Goal: Communication & Community: Answer question/provide support

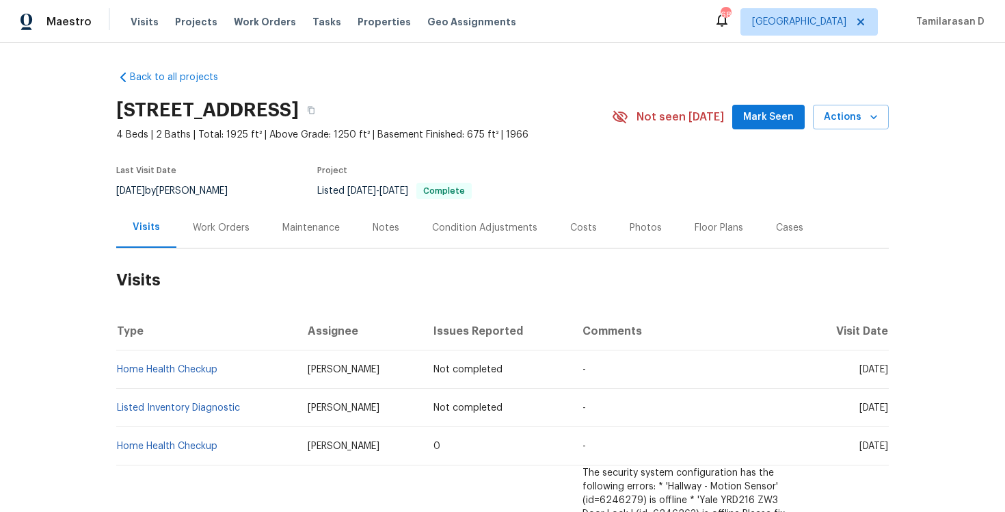
click at [248, 230] on div "Work Orders" at bounding box center [221, 227] width 90 height 40
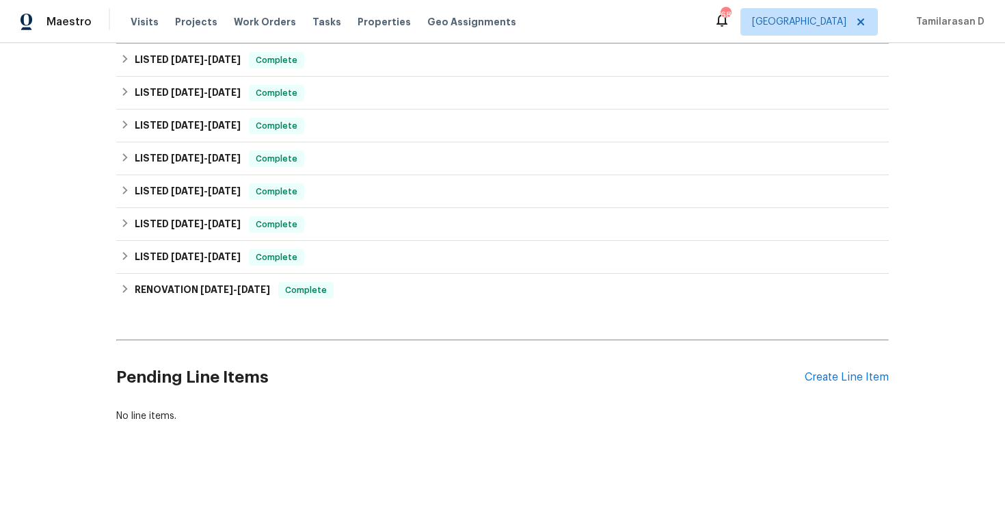
scroll to position [209, 0]
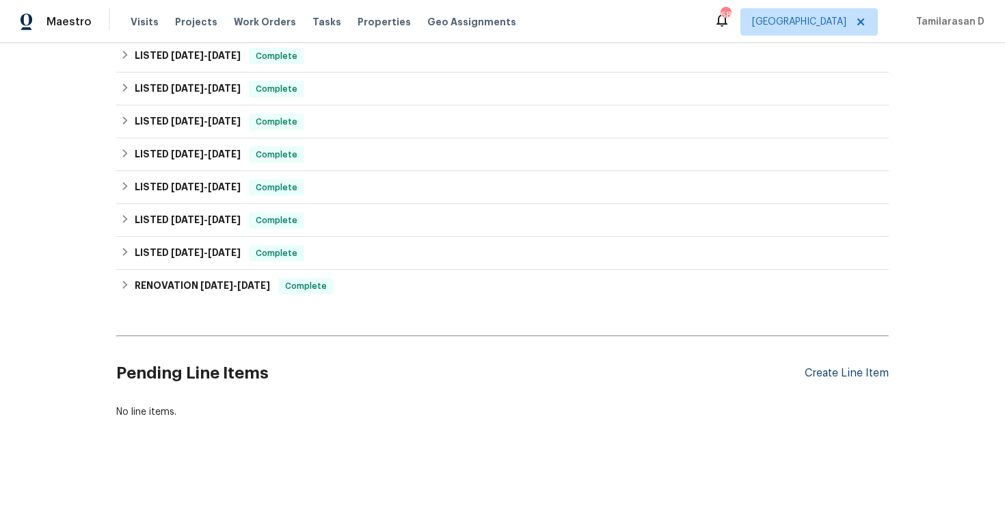
click at [845, 368] on div "Create Line Item" at bounding box center [847, 373] width 84 height 13
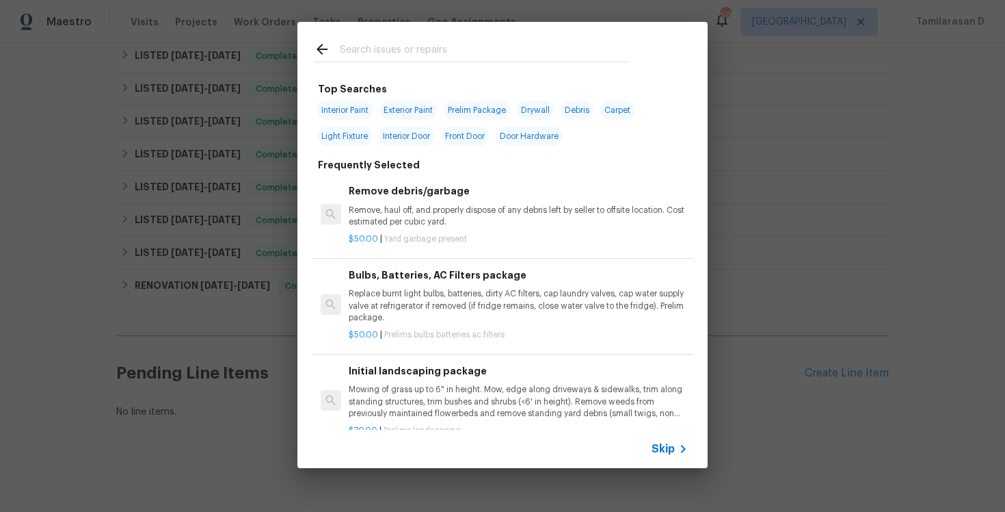
click at [650, 453] on div "Skip" at bounding box center [502, 448] width 410 height 38
click at [672, 450] on span "Skip" at bounding box center [663, 449] width 23 height 14
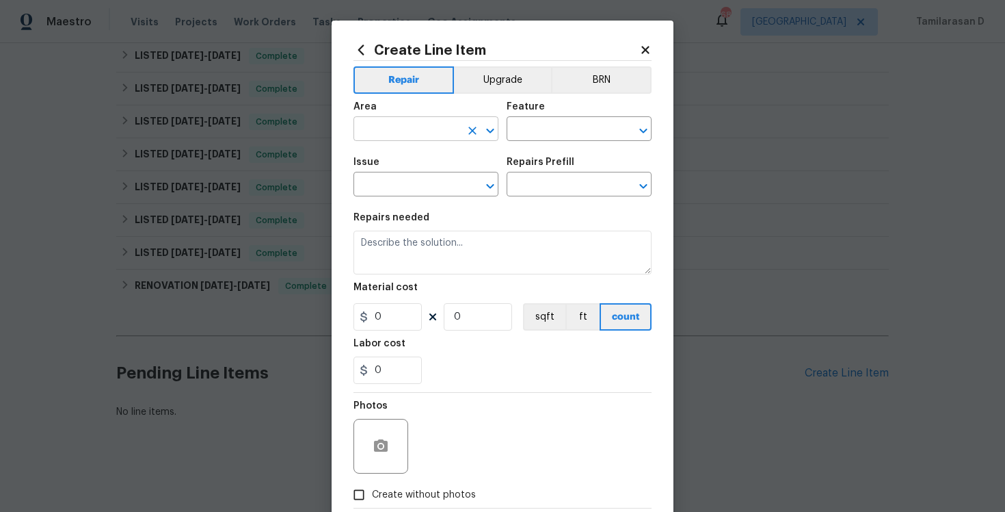
click at [421, 140] on input "text" at bounding box center [407, 130] width 107 height 21
click at [420, 163] on li "Lockbox" at bounding box center [426, 161] width 145 height 23
type input "Lockbox"
click at [507, 124] on input "text" at bounding box center [560, 130] width 107 height 21
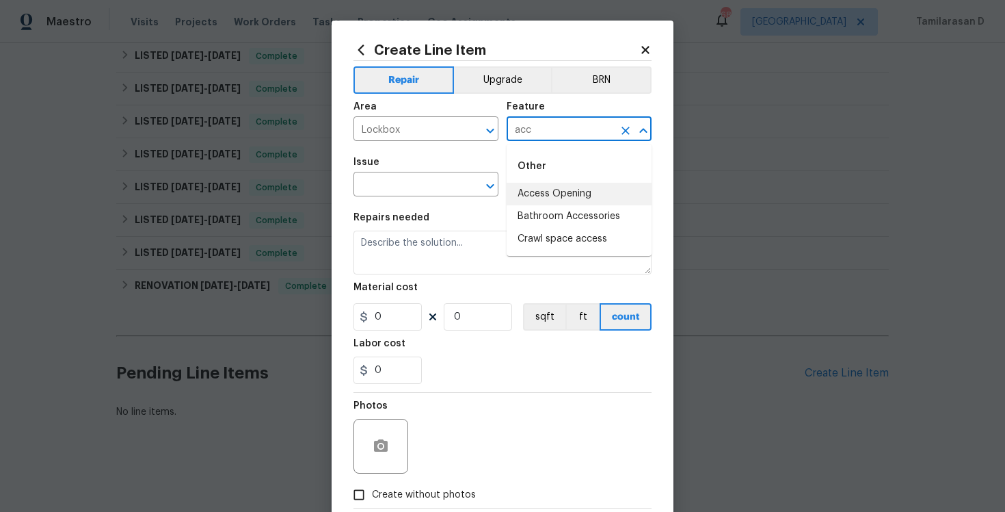
click at [531, 195] on li "Access Opening" at bounding box center [579, 194] width 145 height 23
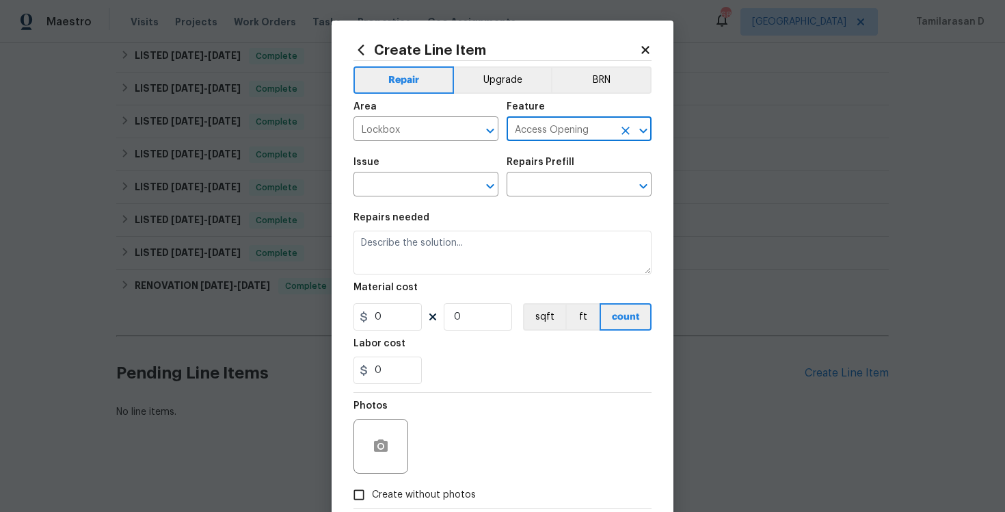
type input "Access Opening"
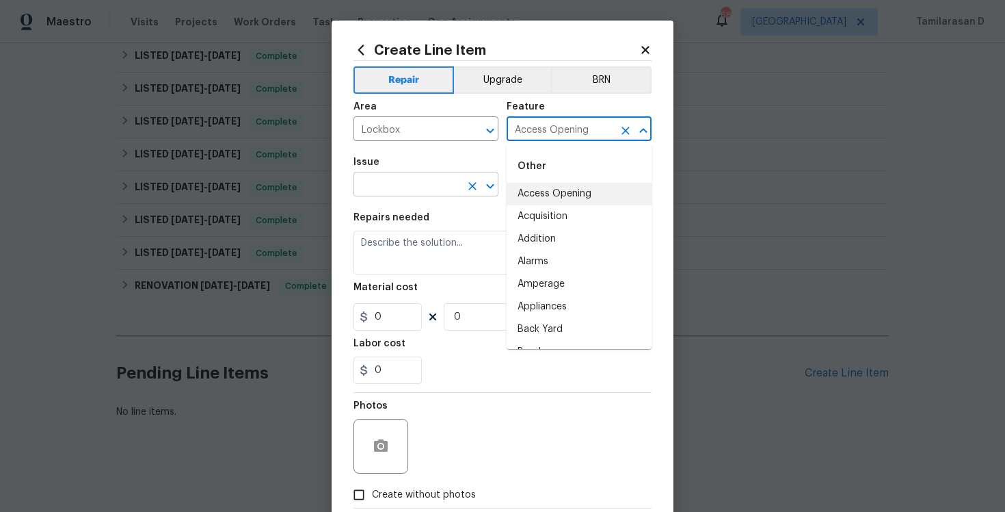
click at [422, 178] on input "text" at bounding box center [407, 185] width 107 height 21
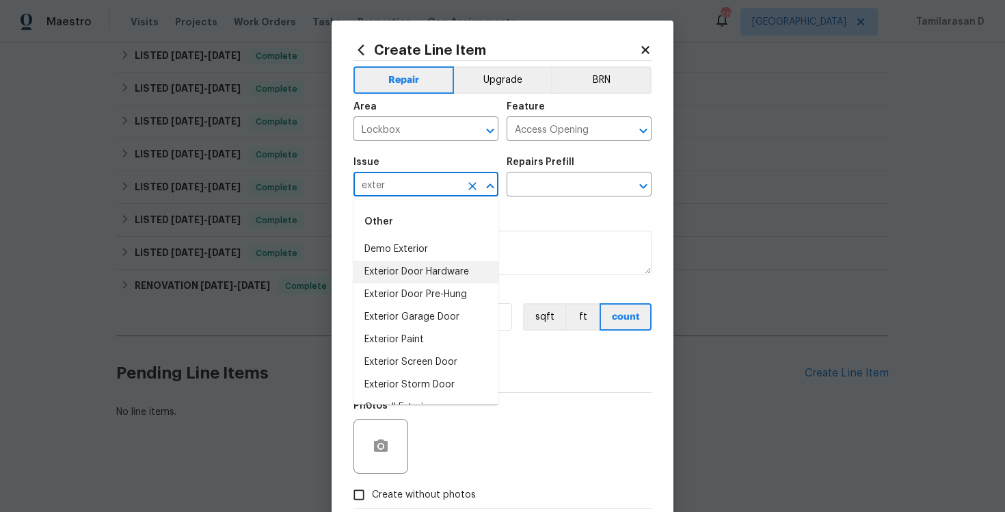
click at [442, 266] on li "Exterior Door Hardware" at bounding box center [426, 272] width 145 height 23
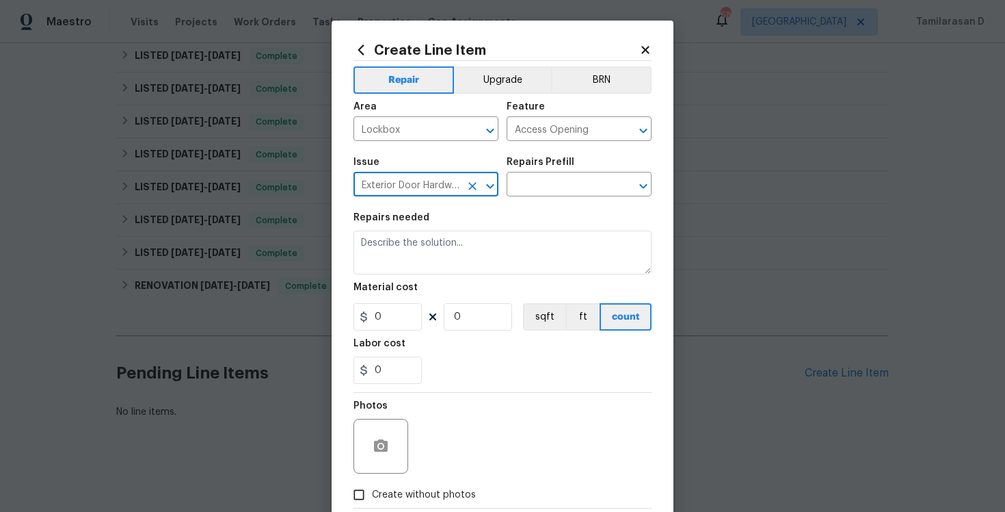
type input "Exterior Door Hardware"
click at [521, 201] on div "Issue Exterior Door Hardware ​ Repairs Prefill ​" at bounding box center [503, 176] width 298 height 55
click at [527, 186] on input "text" at bounding box center [560, 185] width 107 height 21
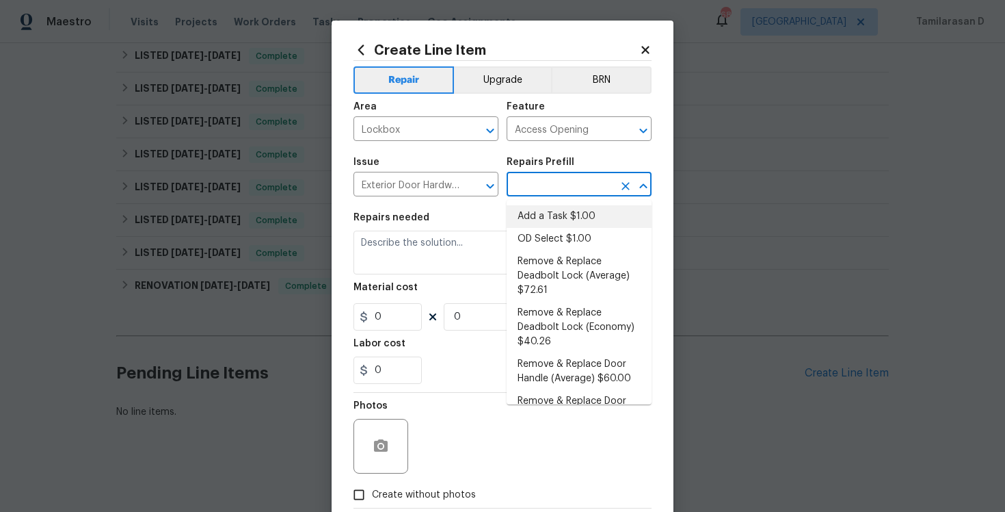
click at [529, 216] on li "Add a Task $1.00" at bounding box center [579, 216] width 145 height 23
type input "Interior Door"
type input "Add a Task $1.00"
type textarea "HPM to detail"
type input "1"
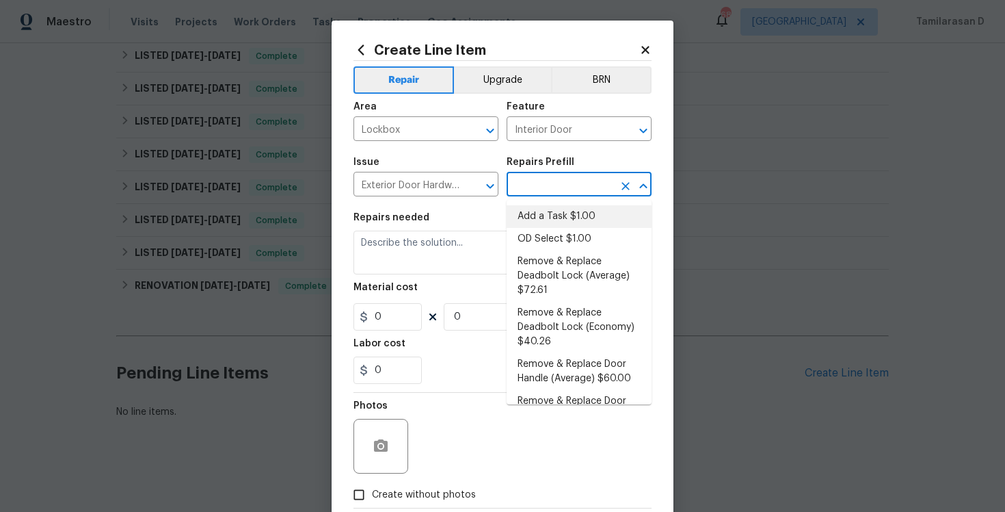
type input "1"
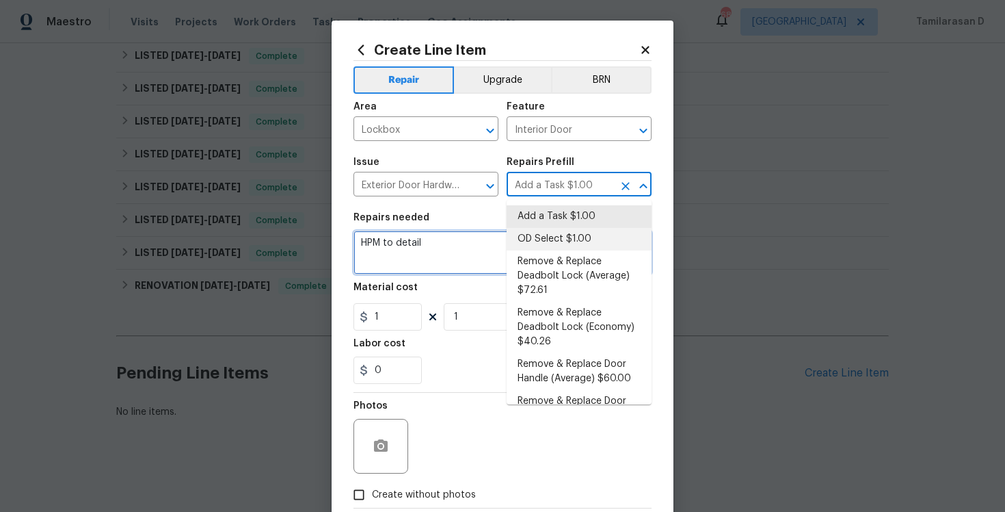
click at [445, 258] on textarea "HPM to detail" at bounding box center [503, 252] width 298 height 44
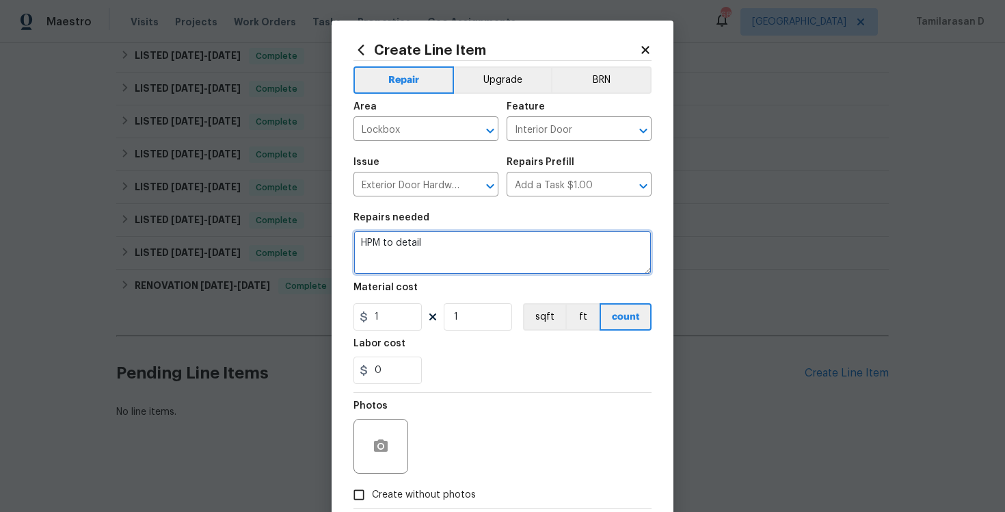
click at [445, 258] on textarea "HPM to detail" at bounding box center [503, 252] width 298 height 44
paste textarea "Feedback received that the number 8 on the keypad isn’t working. Please inspect…"
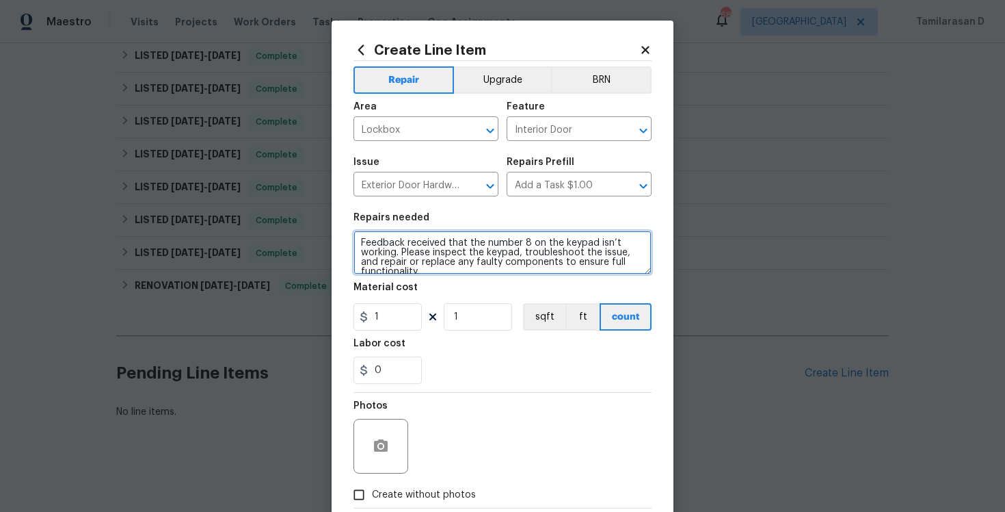
scroll to position [3, 0]
type textarea "Feedback received that the number 8 on the keypad isn’t working. Please inspect…"
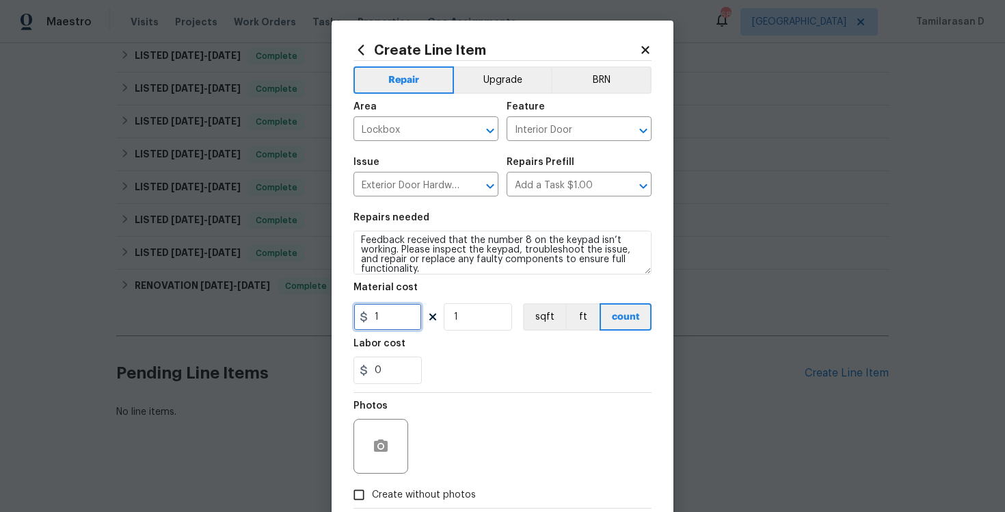
click at [414, 310] on input "1" at bounding box center [388, 316] width 68 height 27
type input "75"
click at [505, 399] on div "Photos" at bounding box center [503, 437] width 298 height 89
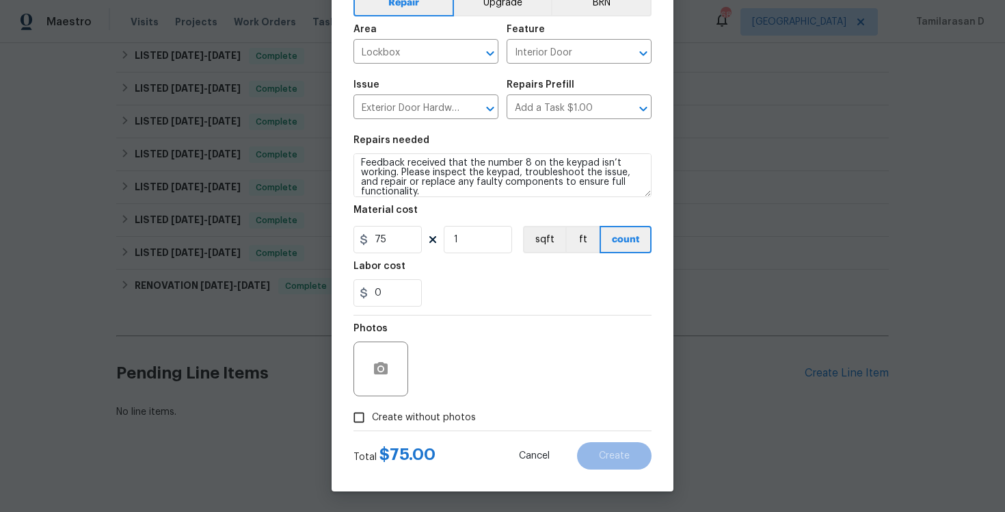
click at [371, 412] on input "Create without photos" at bounding box center [359, 417] width 26 height 26
checkbox input "true"
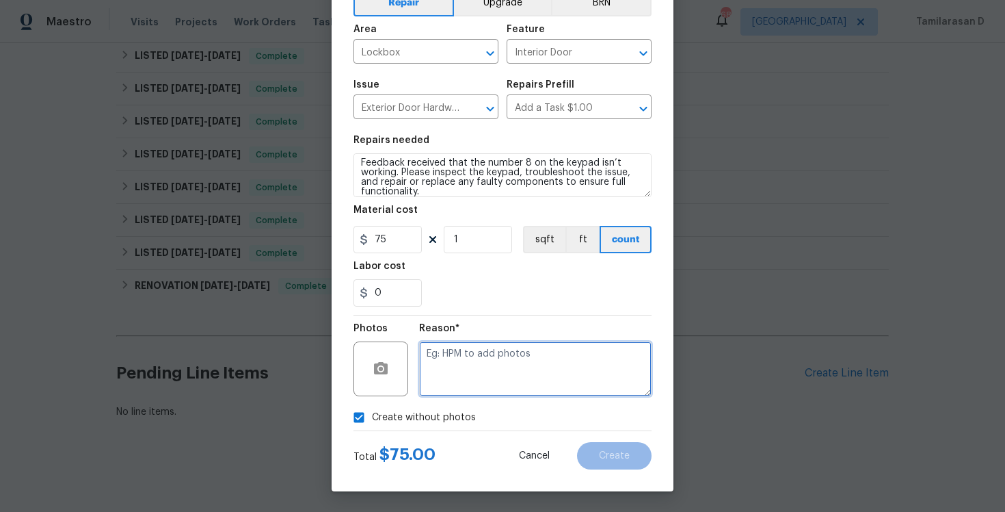
click at [448, 358] on textarea at bounding box center [535, 368] width 233 height 55
type textarea "N/A"
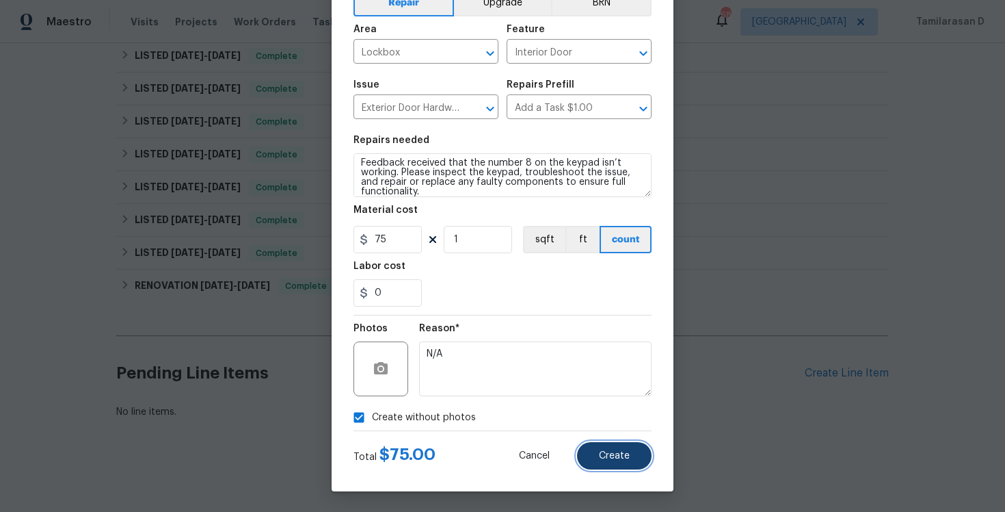
click at [646, 449] on button "Create" at bounding box center [614, 455] width 75 height 27
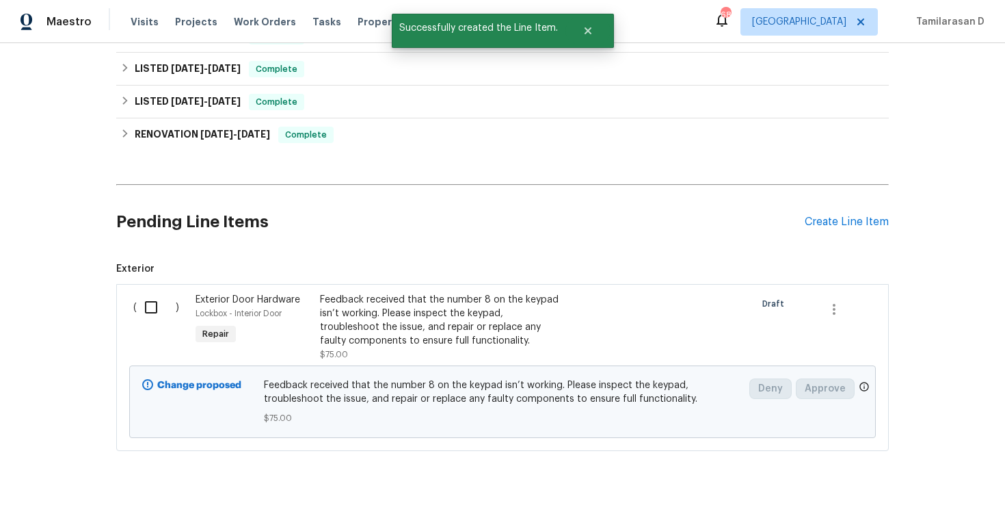
scroll to position [376, 0]
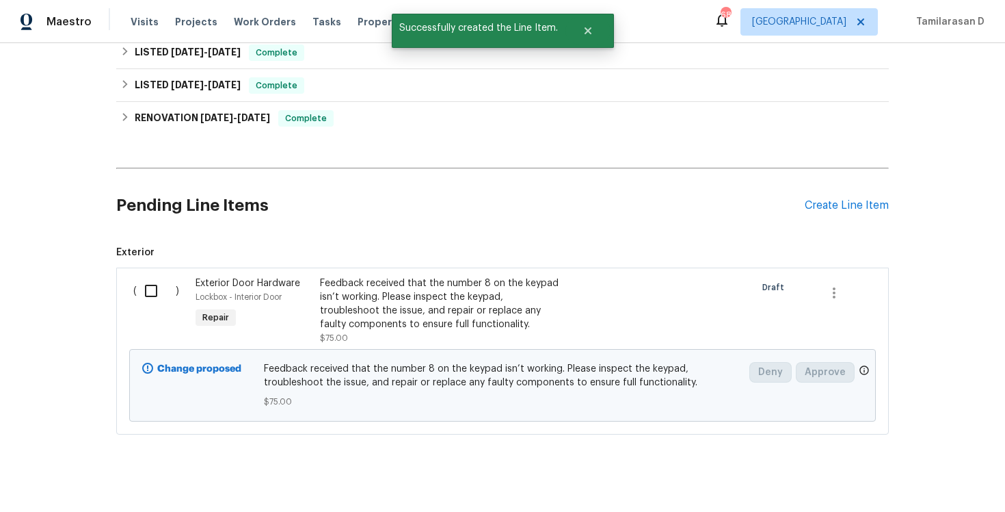
click at [164, 303] on input "checkbox" at bounding box center [156, 290] width 39 height 29
checkbox input "true"
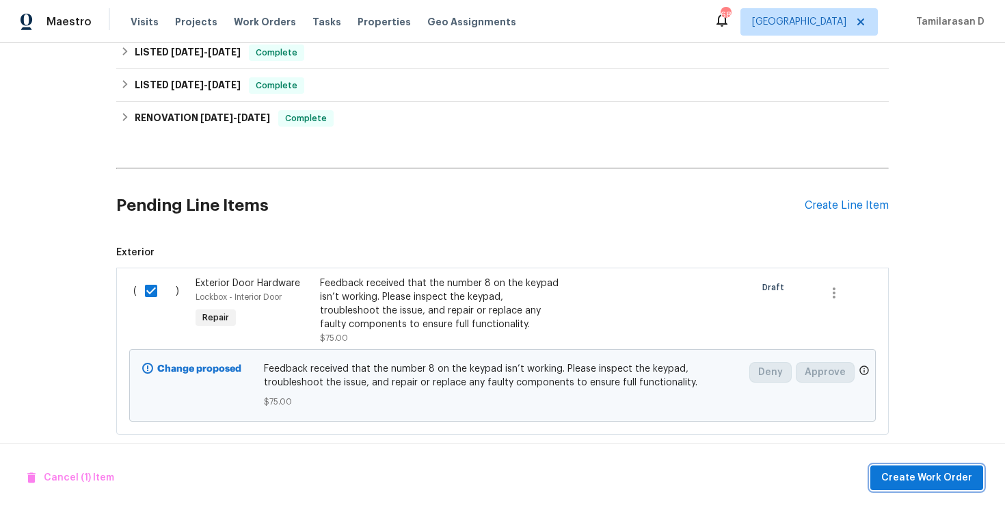
click at [957, 479] on span "Create Work Order" at bounding box center [926, 477] width 91 height 17
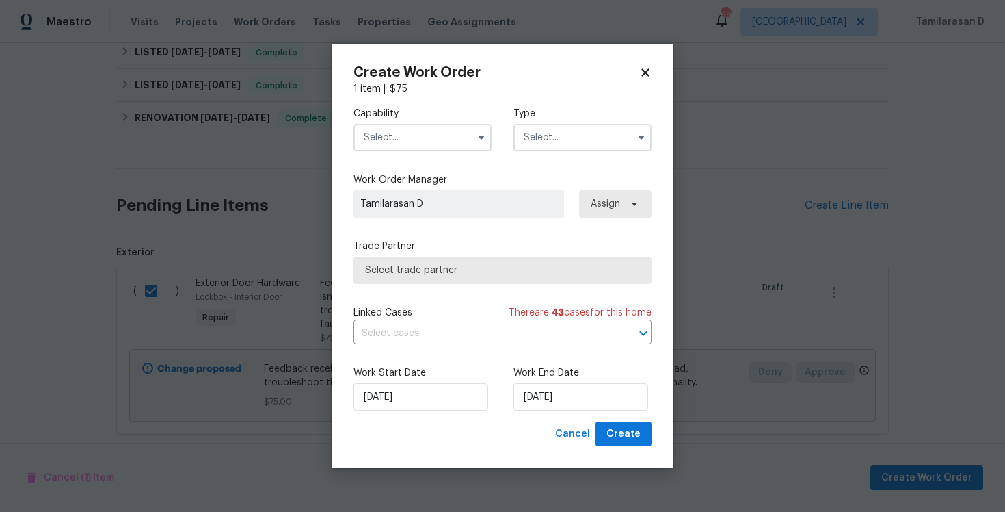
click at [602, 137] on input "text" at bounding box center [583, 137] width 138 height 27
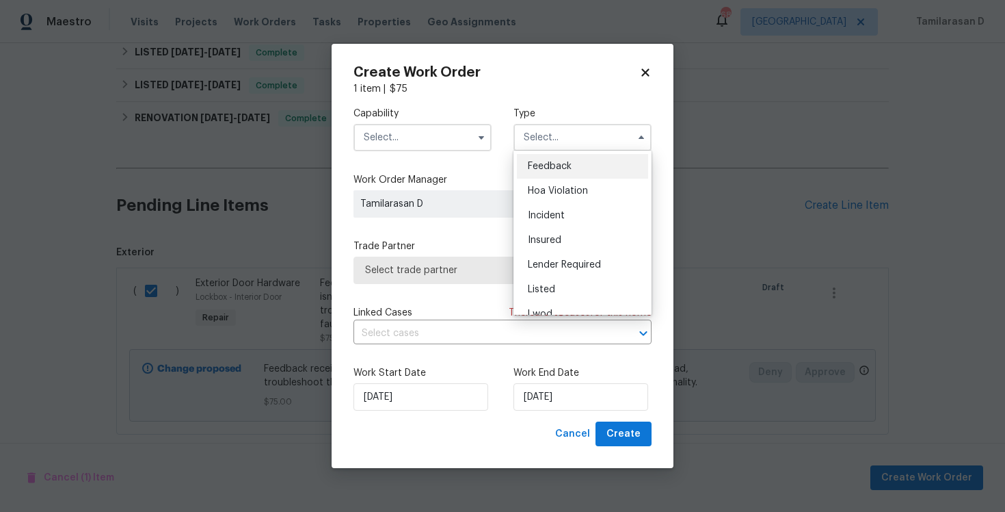
click at [569, 152] on ul "Feedback Hoa Violation Incident Insured Lender Required Listed Lwod Other Reit …" at bounding box center [583, 232] width 138 height 164
click at [550, 166] on span "Feedback" at bounding box center [550, 166] width 44 height 10
type input "Feedback"
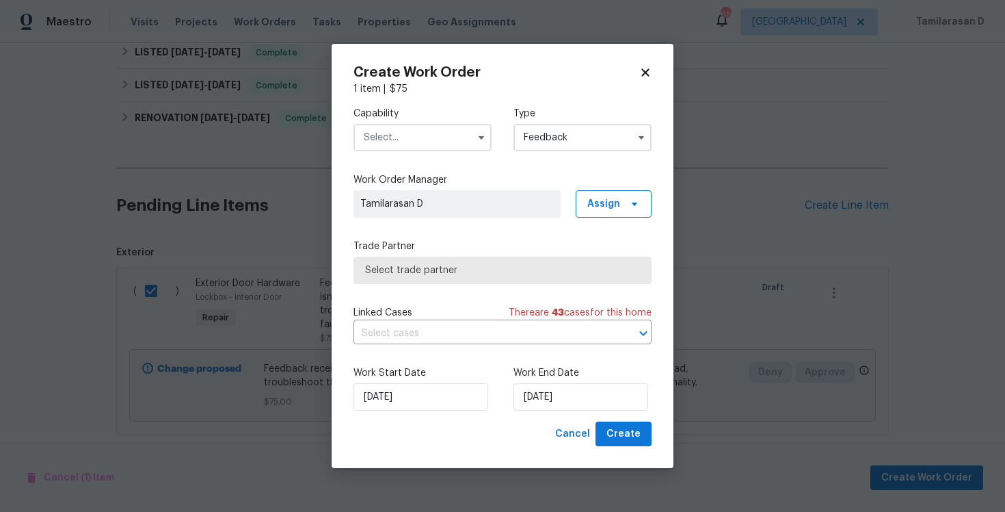
click at [477, 146] on span at bounding box center [481, 137] width 21 height 21
click at [455, 142] on input "text" at bounding box center [423, 137] width 138 height 27
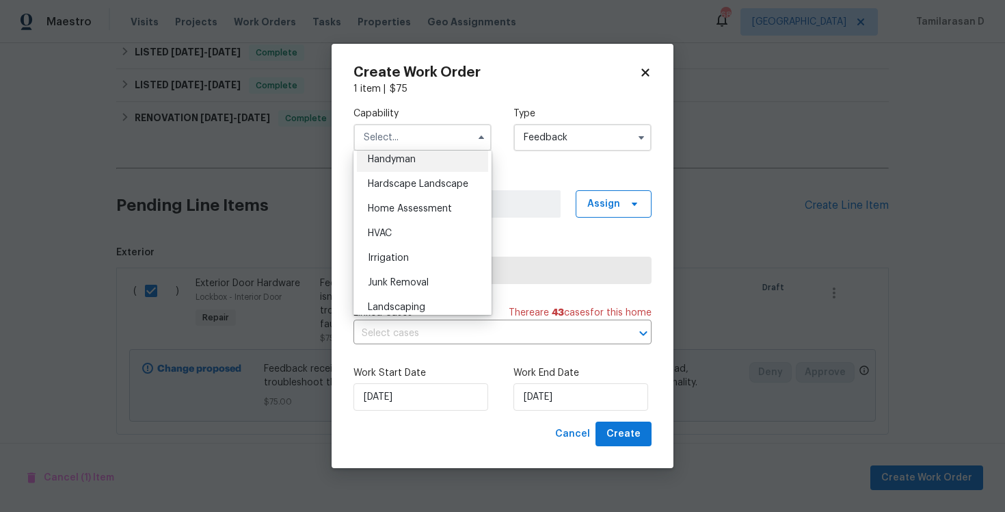
click at [390, 164] on div "Handyman" at bounding box center [422, 159] width 131 height 25
type input "Handyman"
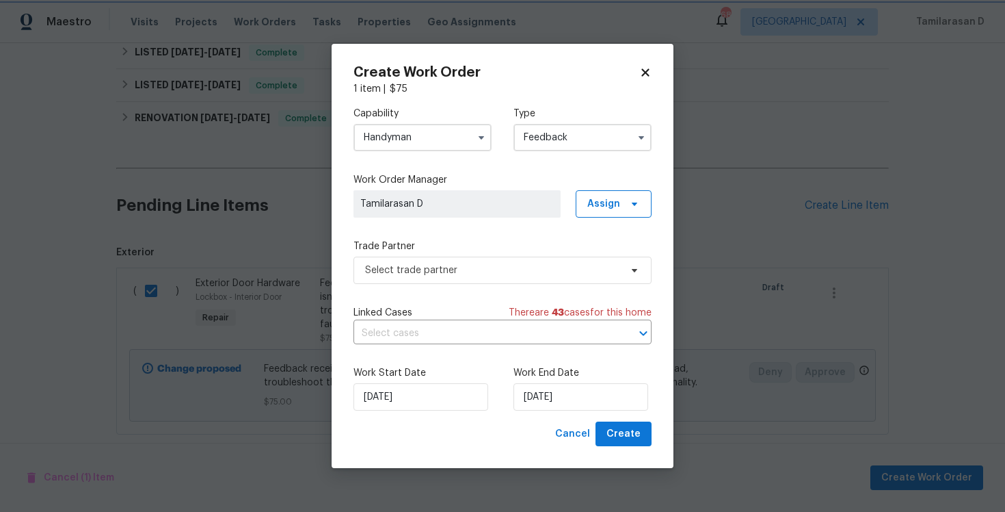
scroll to position [728, 0]
click at [421, 268] on span "Select trade partner" at bounding box center [492, 270] width 255 height 14
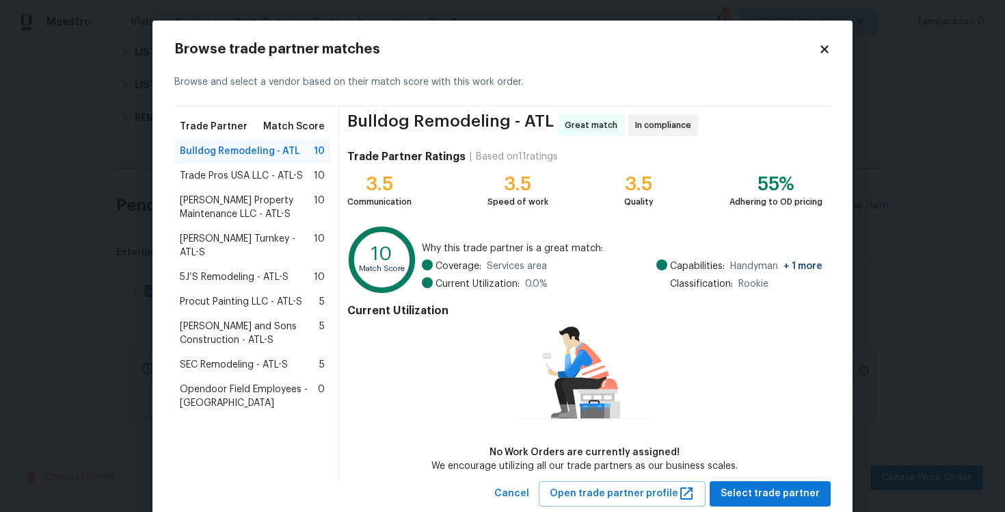
click at [221, 202] on span "[PERSON_NAME] Property Maintenance LLC - ATL-S" at bounding box center [247, 207] width 134 height 27
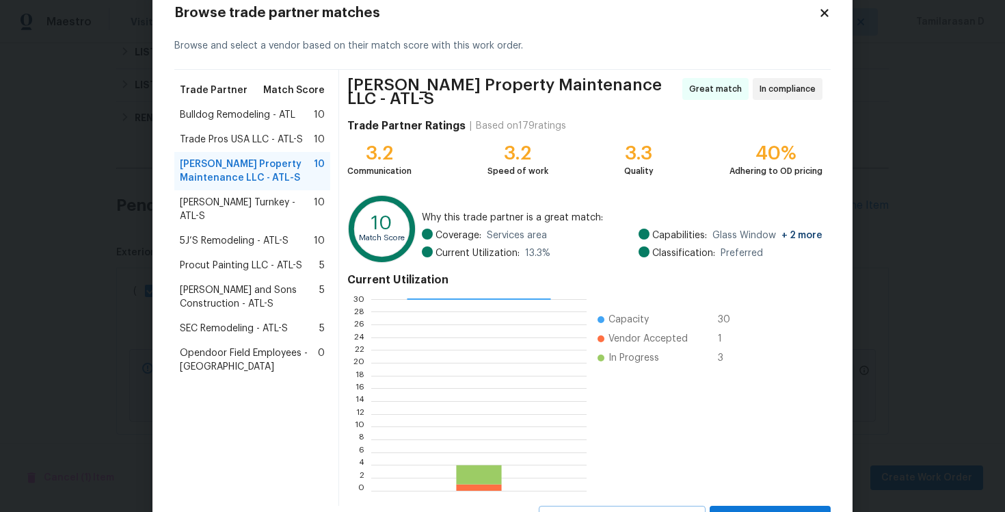
scroll to position [92, 0]
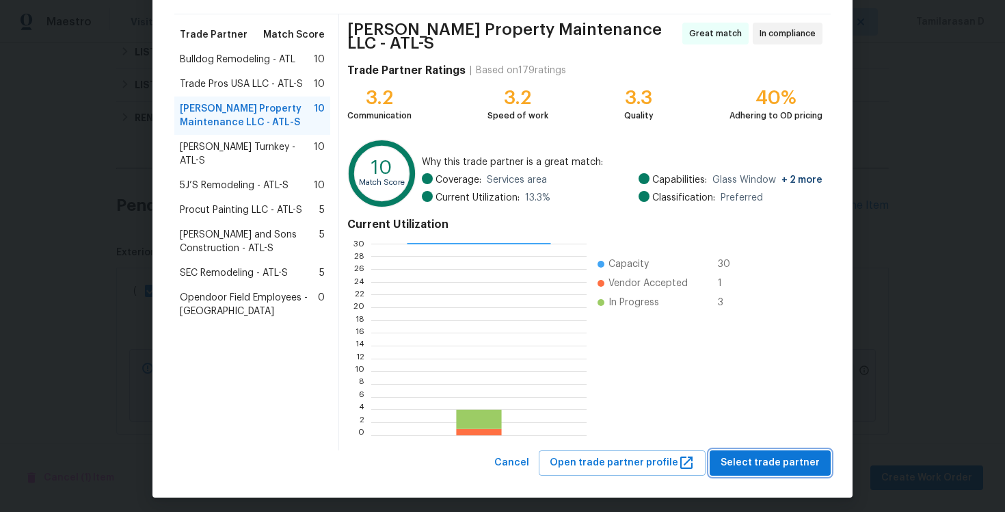
click at [785, 462] on span "Select trade partner" at bounding box center [770, 462] width 99 height 17
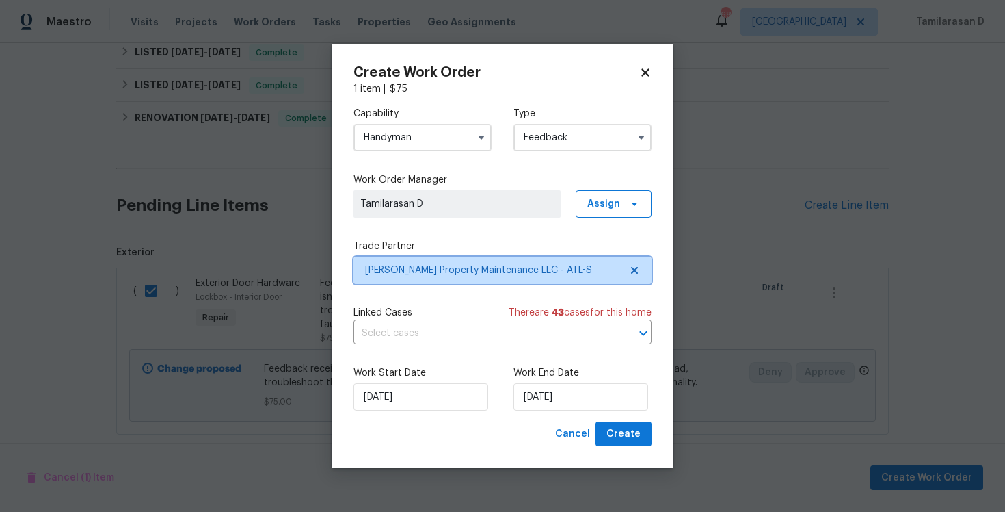
scroll to position [0, 0]
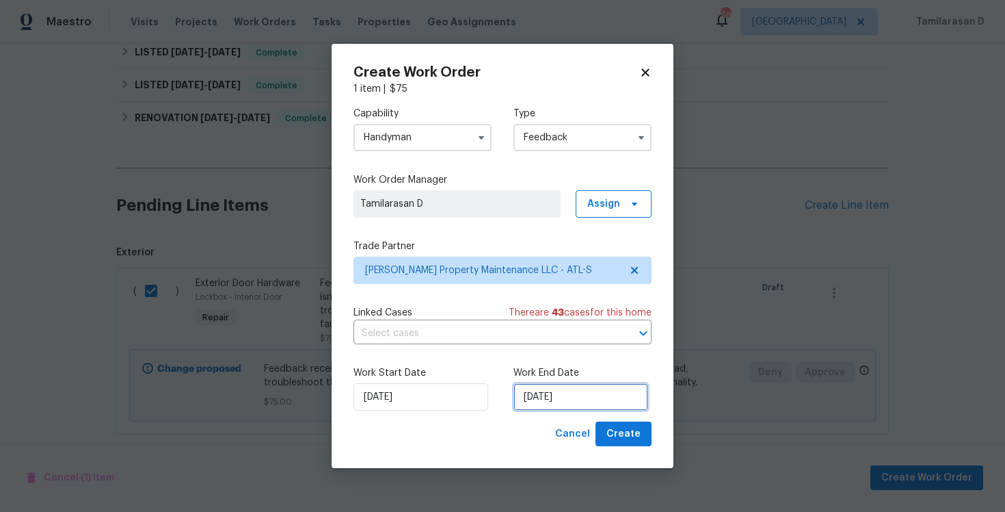
click at [545, 391] on input "07/10/2025" at bounding box center [581, 396] width 135 height 27
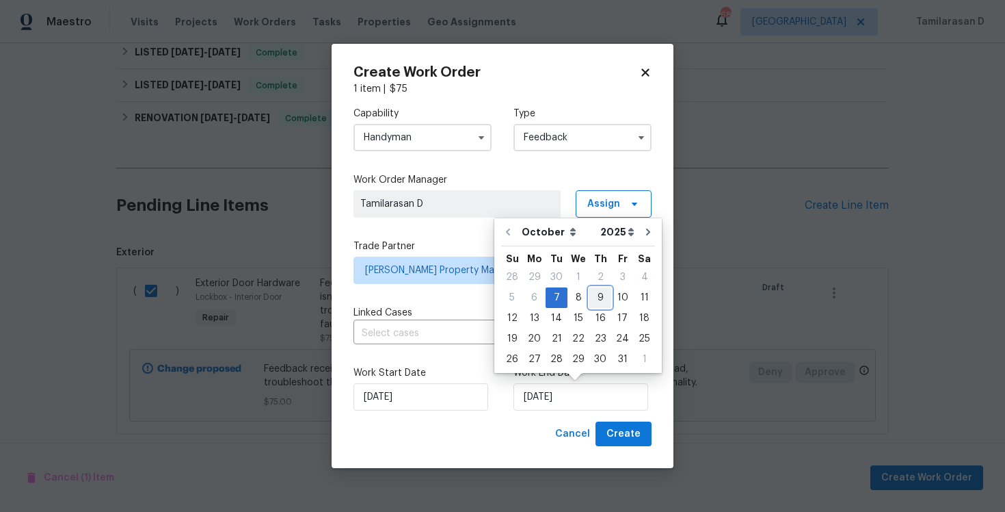
click at [591, 293] on div "9" at bounding box center [600, 297] width 22 height 19
type input "09/10/2025"
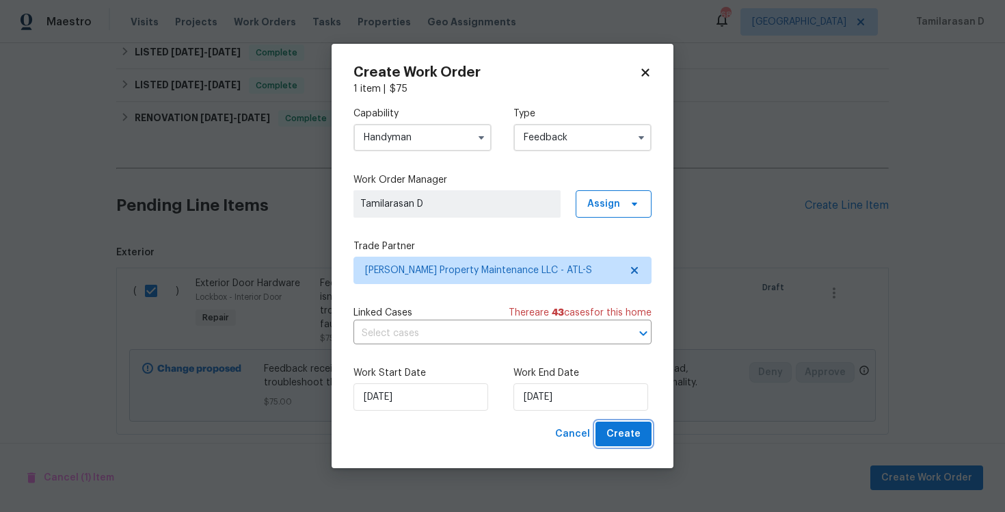
click at [624, 440] on span "Create" at bounding box center [624, 433] width 34 height 17
checkbox input "false"
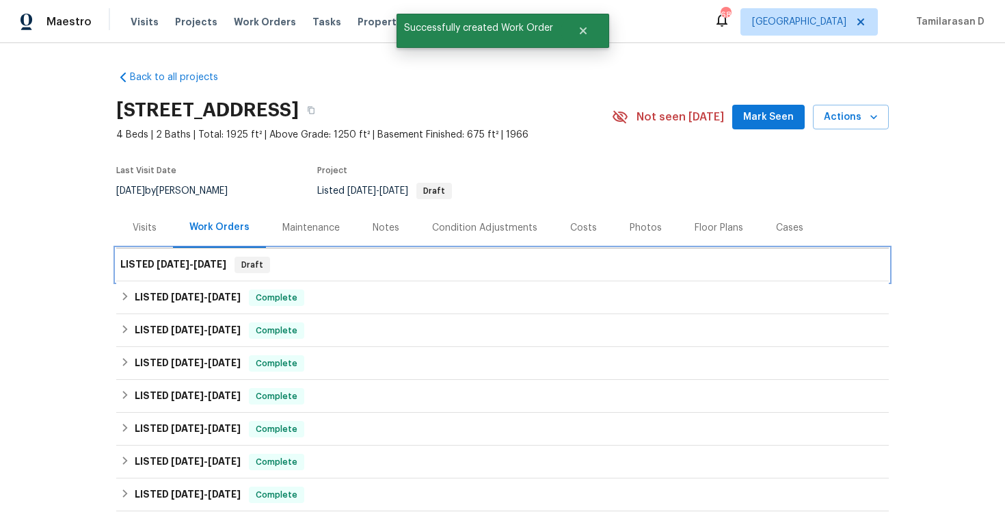
click at [194, 265] on span "10/7/25 - 10/9/25" at bounding box center [192, 264] width 70 height 10
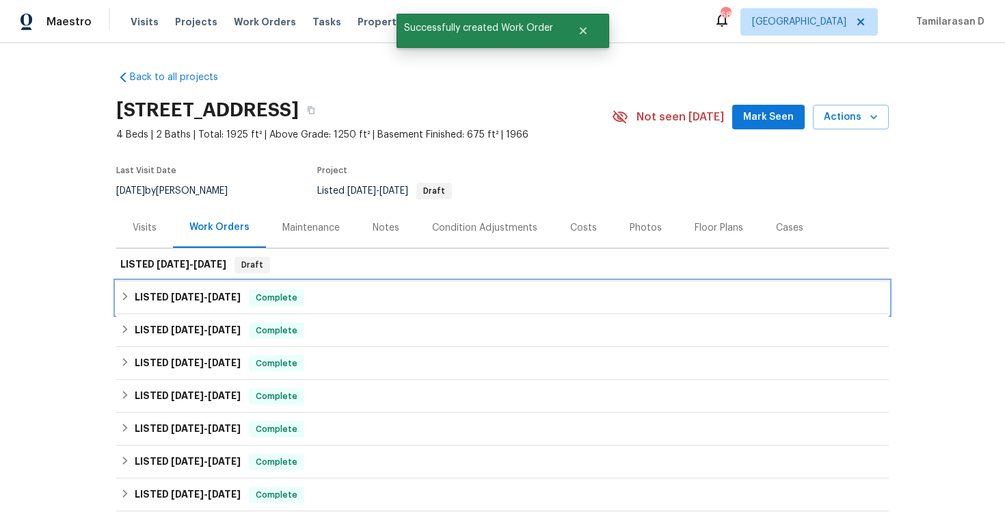
click at [178, 299] on span "[DATE]" at bounding box center [187, 297] width 33 height 10
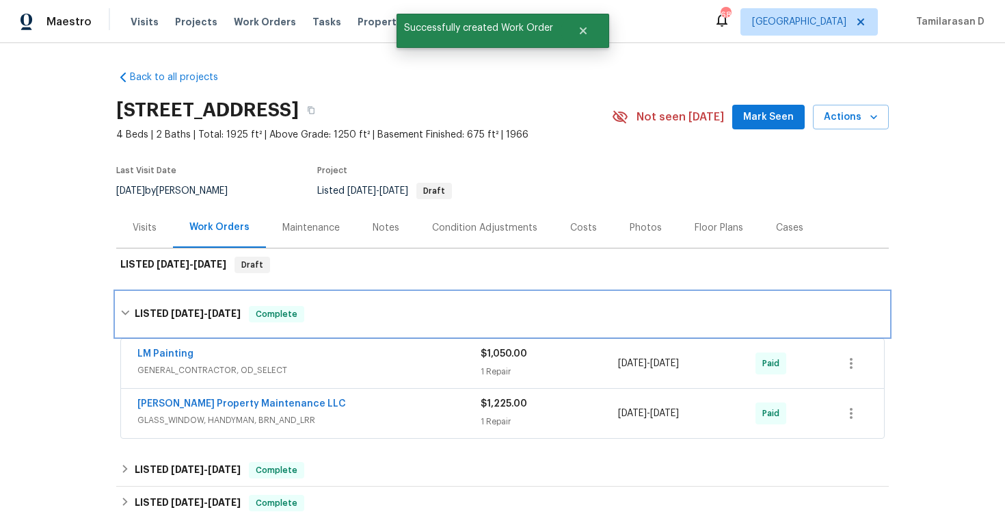
scroll to position [29, 0]
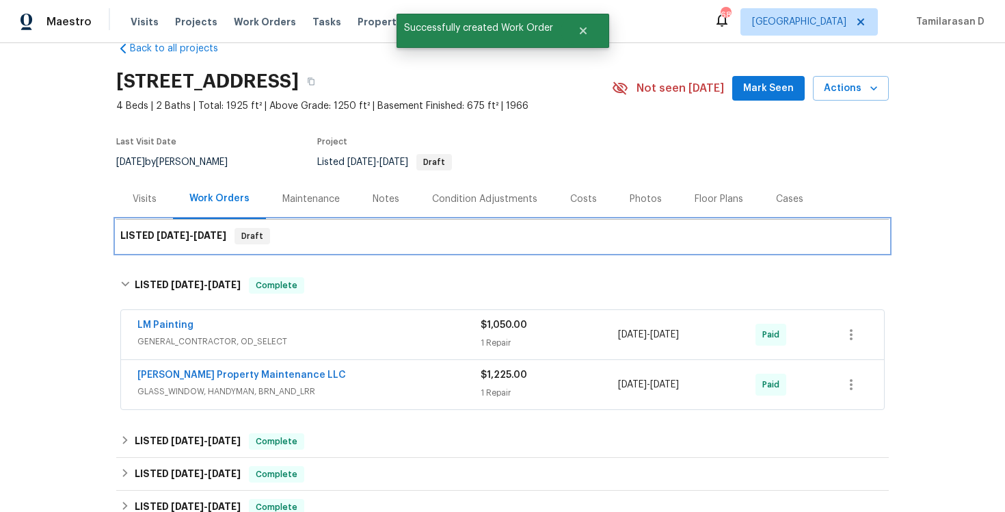
click at [141, 233] on h6 "LISTED 10/7/25 - 10/9/25" at bounding box center [173, 236] width 106 height 16
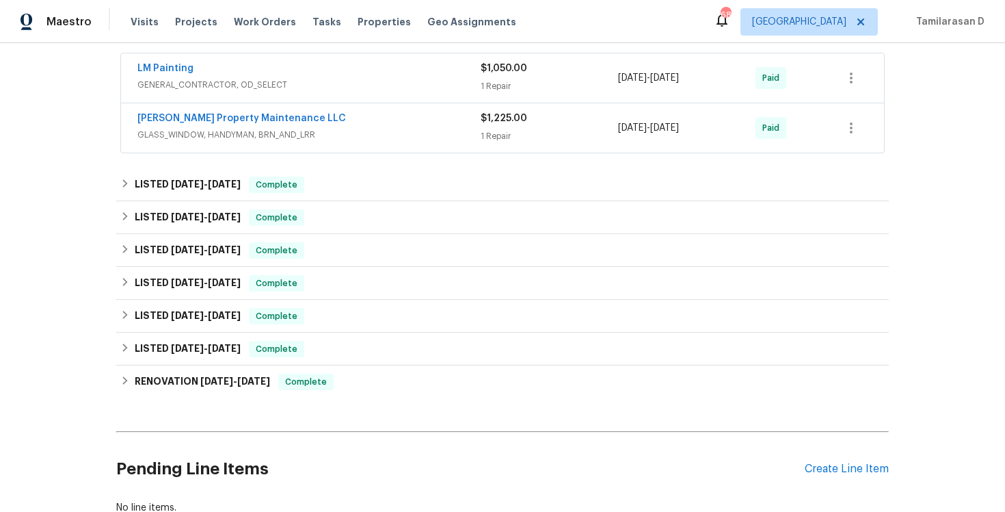
scroll to position [0, 0]
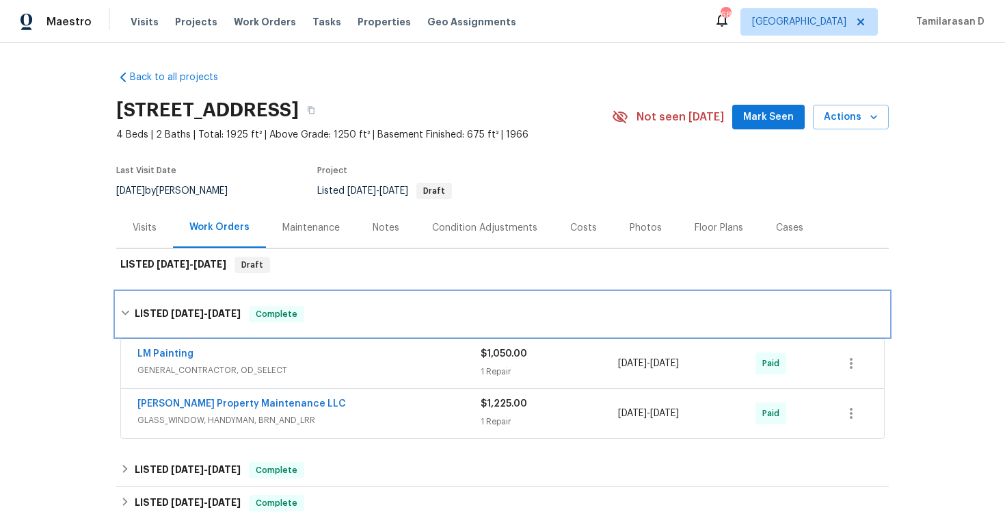
click at [152, 313] on h6 "LISTED 8/28/25 - 9/9/25" at bounding box center [188, 314] width 106 height 16
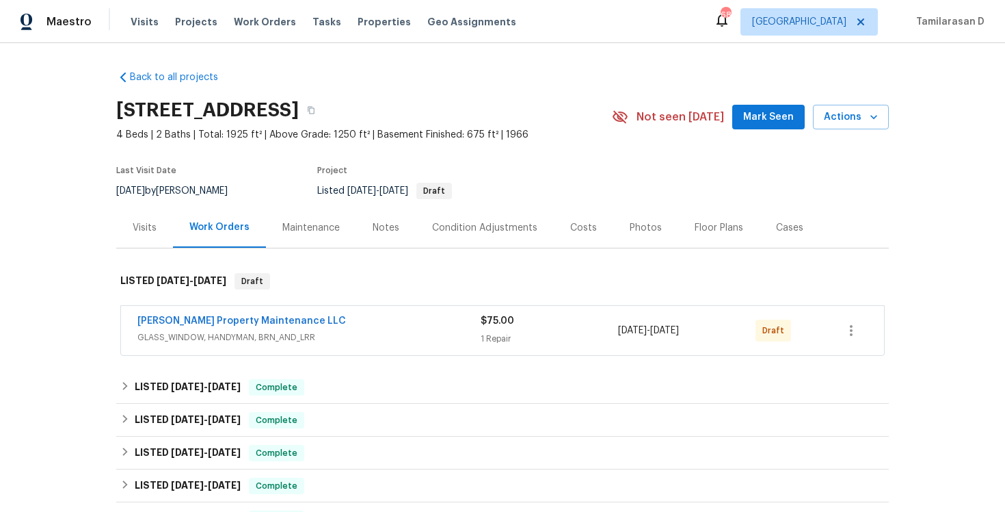
click at [212, 315] on span "[PERSON_NAME] Property Maintenance LLC" at bounding box center [241, 321] width 209 height 14
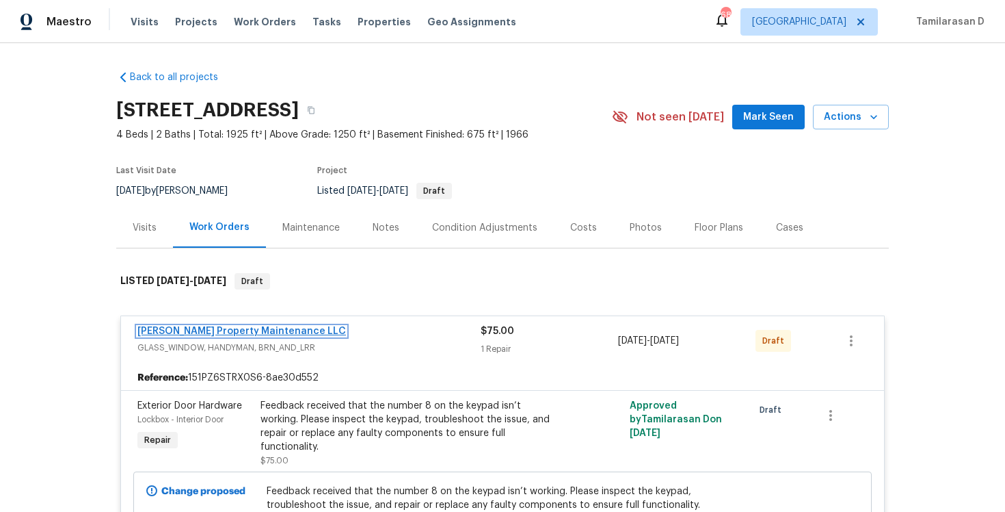
click at [202, 330] on link "[PERSON_NAME] Property Maintenance LLC" at bounding box center [241, 331] width 209 height 10
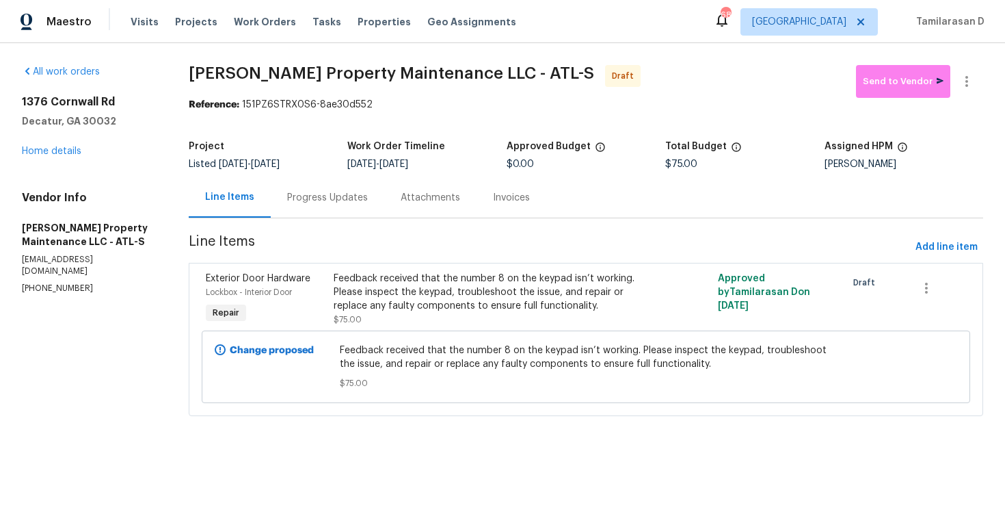
click at [319, 203] on div "Progress Updates" at bounding box center [327, 198] width 81 height 14
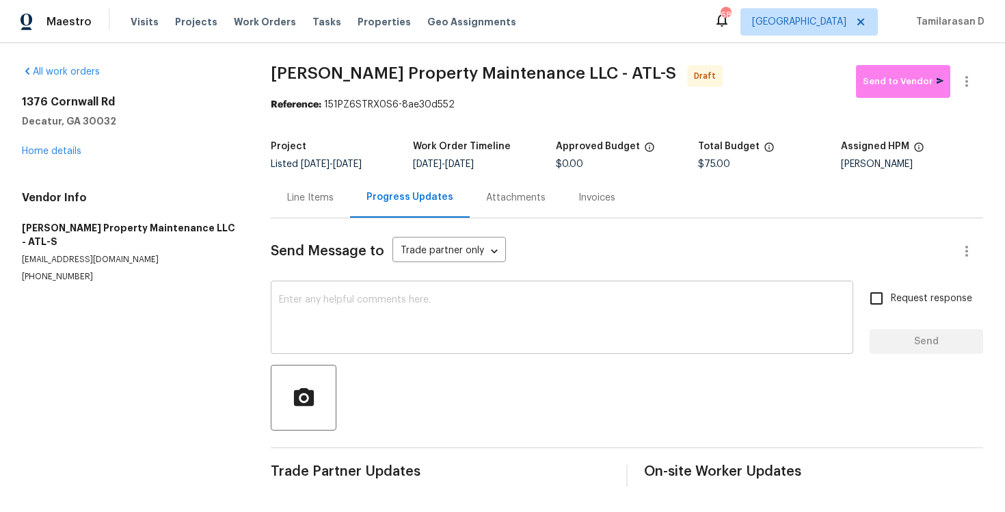
click at [304, 297] on textarea at bounding box center [562, 319] width 566 height 48
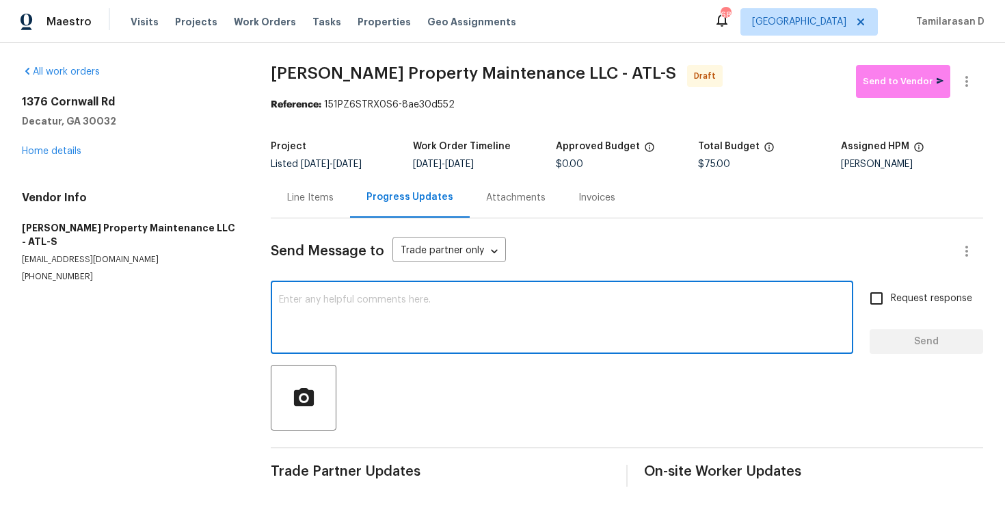
paste textarea "Hey, this is Tamil from Opendoor. I’m confirming you received the WO for the pr…"
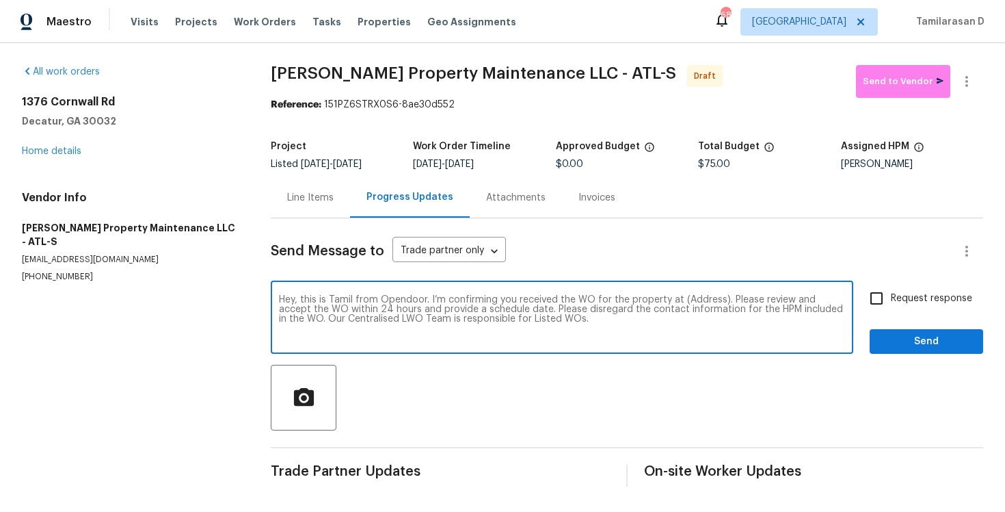
click at [692, 300] on textarea "Hey, this is Tamil from Opendoor. I’m confirming you received the WO for the pr…" at bounding box center [562, 319] width 566 height 48
paste textarea "1376 Cornwall Rd, Decatur, GA 30032"
type textarea "Hey, this is Tamil from Opendoor. I’m confirming you received the WO for the pr…"
click at [886, 305] on input "Request response" at bounding box center [876, 298] width 29 height 29
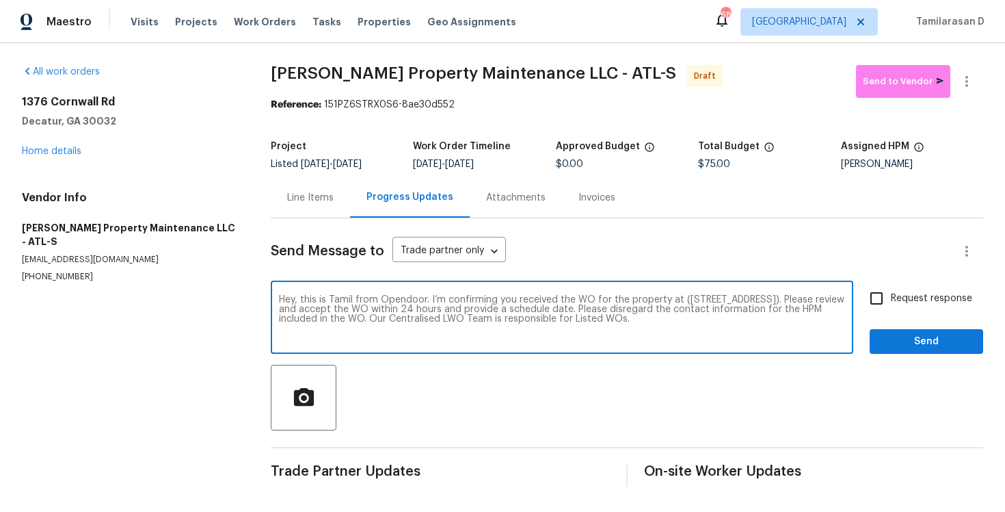
checkbox input "true"
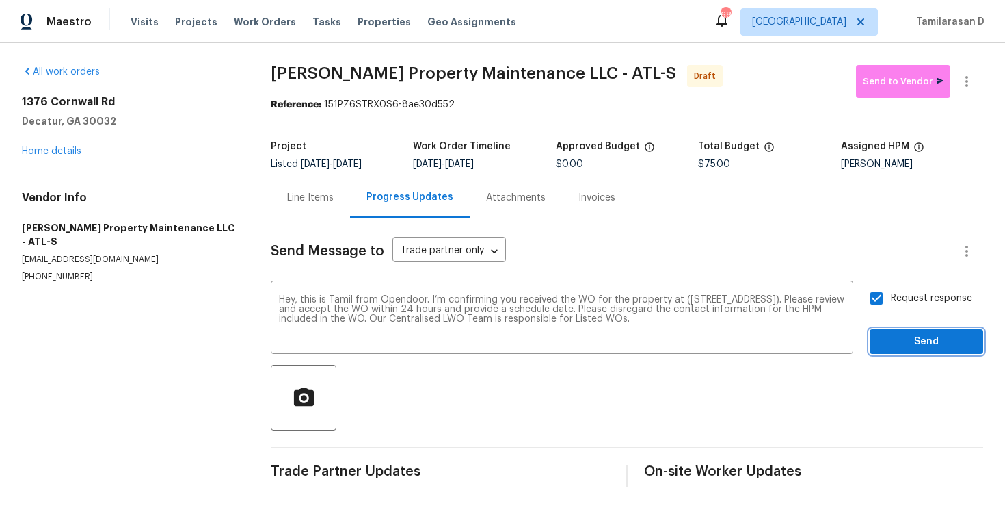
click at [903, 338] on span "Send" at bounding box center [927, 341] width 92 height 17
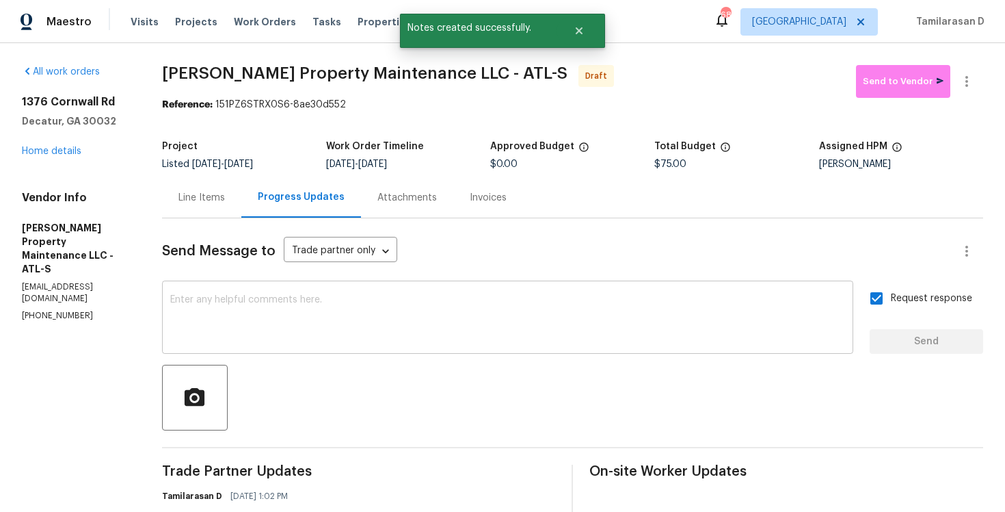
click at [333, 352] on div "x ​" at bounding box center [507, 319] width 691 height 70
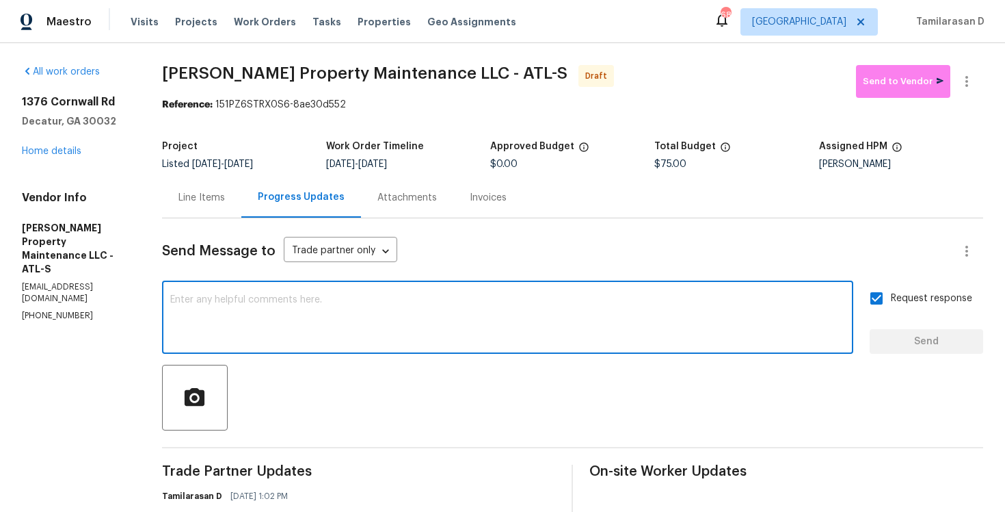
paste textarea "Attention All Work Orders must include before-photos (both close-up and wide-an…"
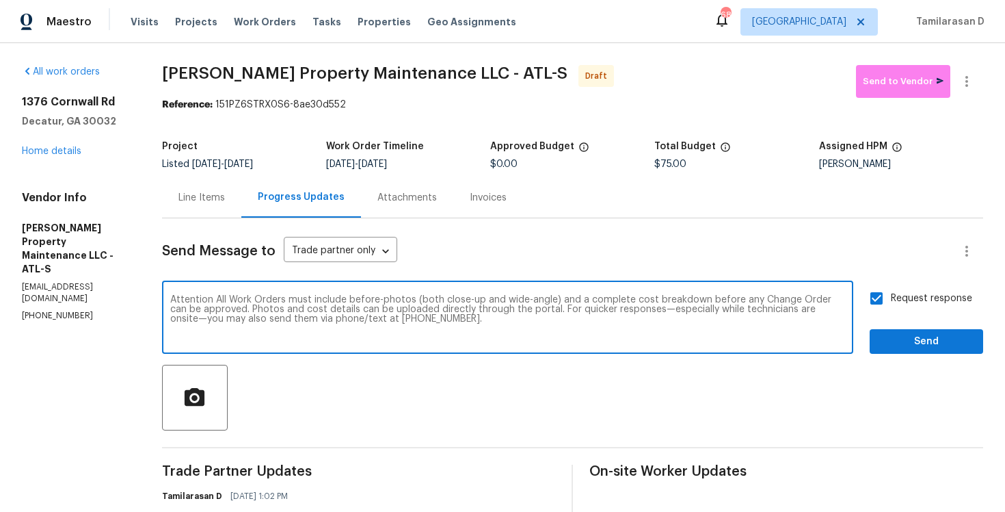
type textarea "Attention All Work Orders must include before-photos (both close-up and wide-an…"
click at [882, 340] on span "Send" at bounding box center [927, 341] width 92 height 17
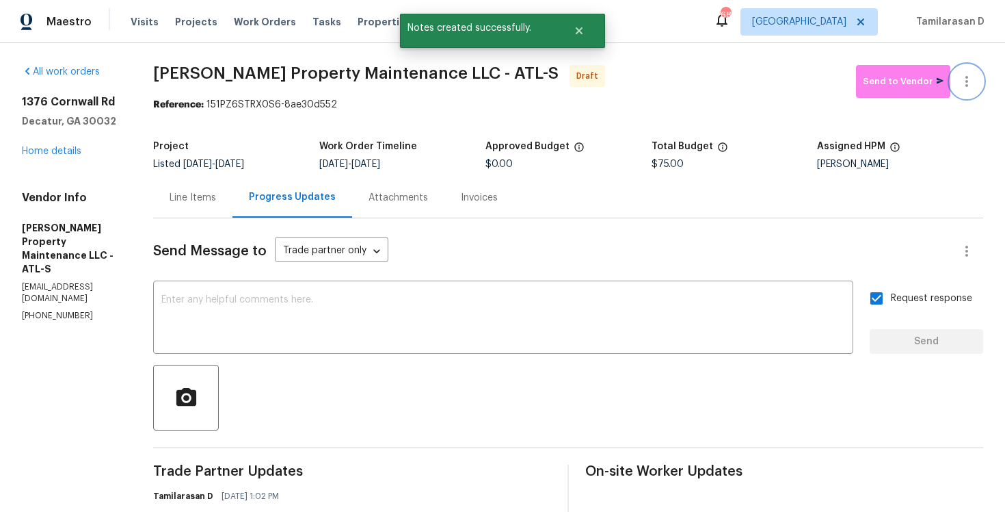
click at [964, 85] on icon "button" at bounding box center [967, 81] width 16 height 16
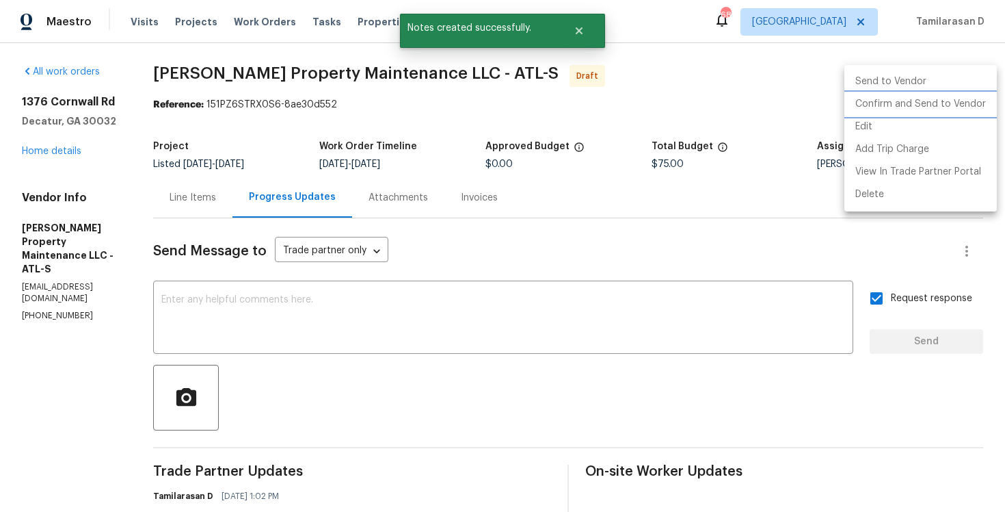
click at [871, 107] on li "Confirm and Send to Vendor" at bounding box center [921, 104] width 152 height 23
click at [749, 81] on div at bounding box center [502, 256] width 1005 height 512
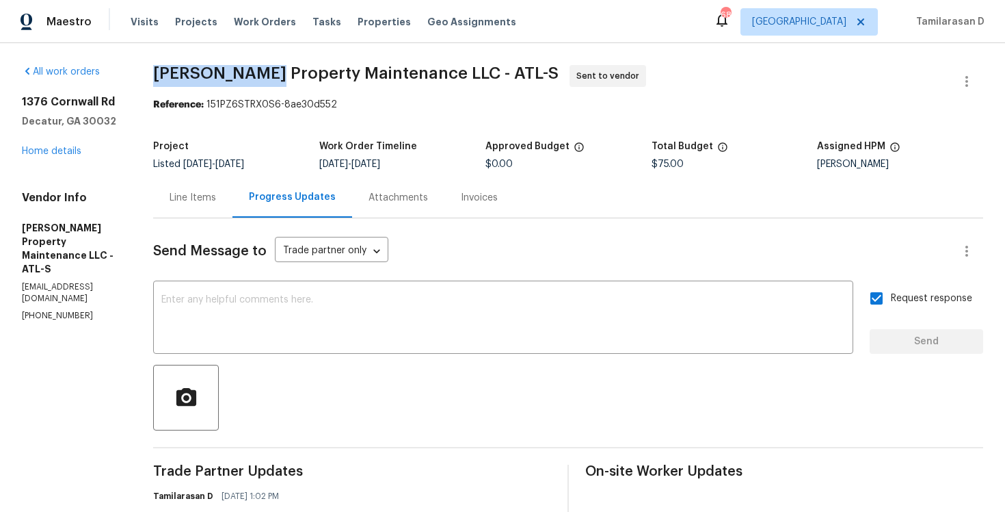
drag, startPoint x: 168, startPoint y: 72, endPoint x: 271, endPoint y: 75, distance: 103.3
click at [271, 74] on span "Glen Property Maintenance LLC - ATL-S" at bounding box center [356, 73] width 406 height 16
copy span "Glen Property"
click at [194, 210] on div "Line Items" at bounding box center [192, 197] width 79 height 40
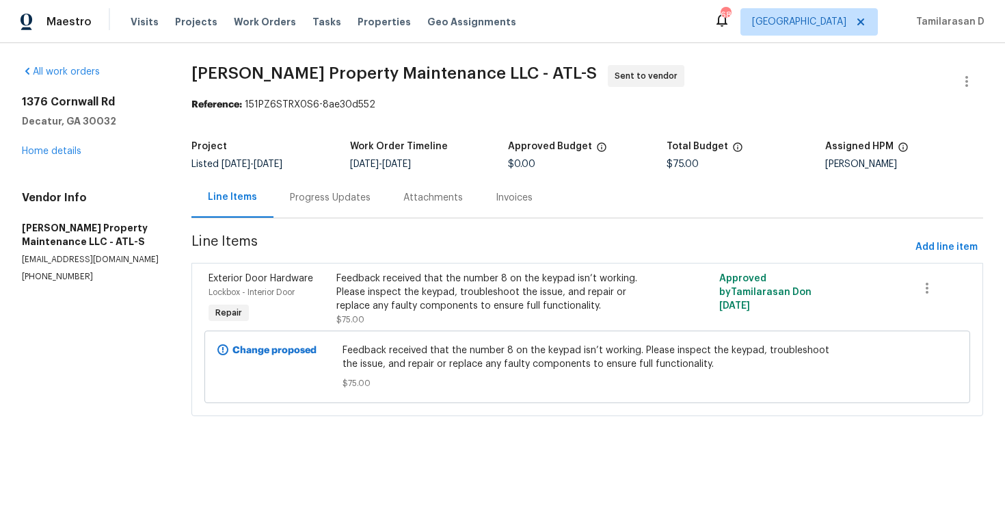
click at [336, 198] on div "Progress Updates" at bounding box center [330, 198] width 81 height 14
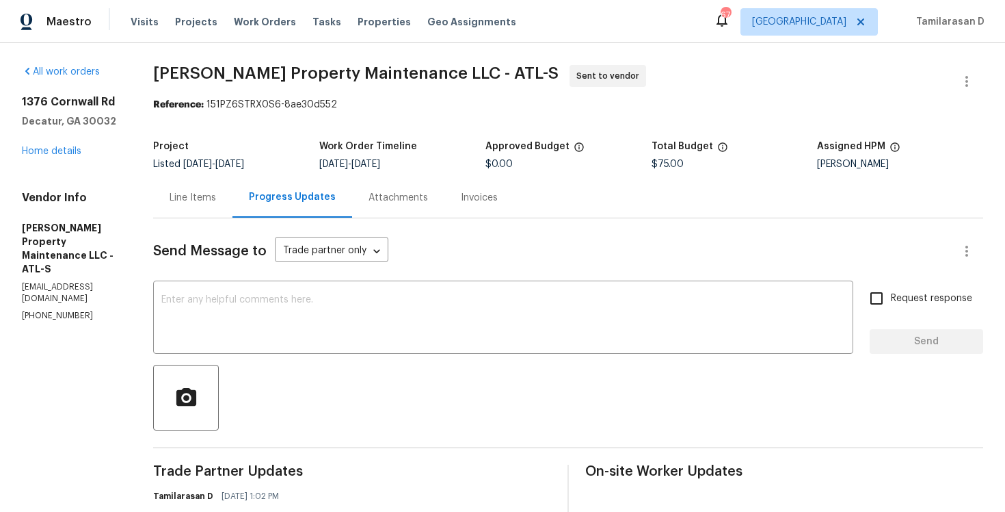
click at [448, 226] on div "Send Message to Trade partner only Trade partner only ​ x ​ Request response Se…" at bounding box center [568, 453] width 830 height 470
click at [373, 380] on div at bounding box center [568, 397] width 830 height 66
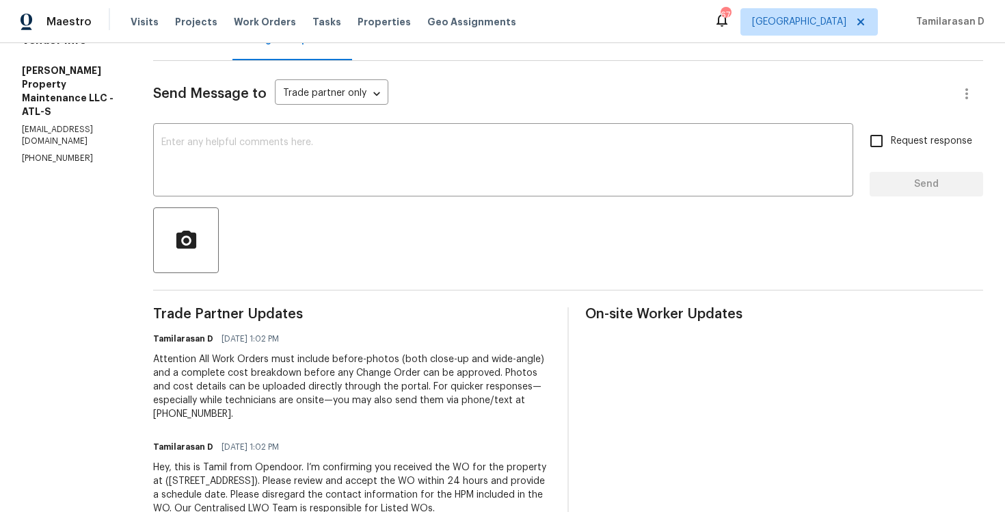
scroll to position [199, 0]
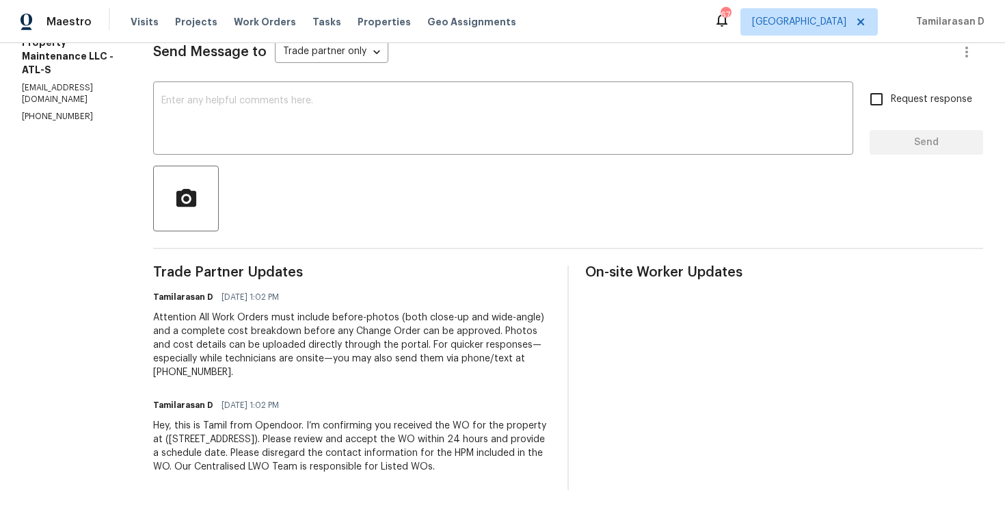
click at [277, 382] on div "Trade Partner Updates Tamilarasan D 10/07/2025 1:02 PM Attention All Work Order…" at bounding box center [352, 377] width 398 height 224
click at [250, 379] on div "Trade Partner Updates Tamilarasan D 10/07/2025 1:02 PM Attention All Work Order…" at bounding box center [352, 377] width 398 height 224
click at [182, 381] on div "Trade Partner Updates Tamilarasan D 10/07/2025 1:02 PM Attention All Work Order…" at bounding box center [352, 377] width 398 height 224
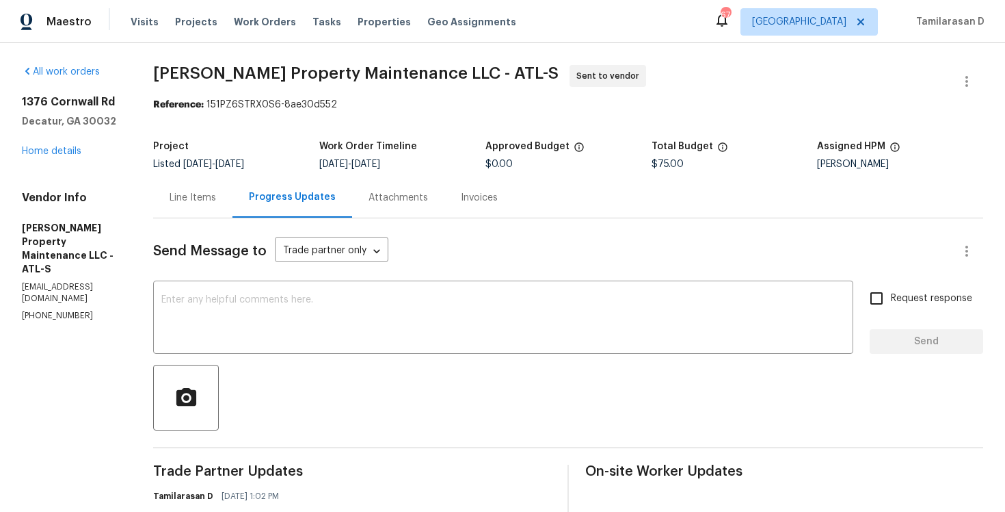
click at [386, 102] on div "Reference: 151PZ6STRX0S6-8ae30d552" at bounding box center [568, 105] width 830 height 14
click at [258, 126] on section "Glen Property Maintenance LLC - ATL-S Sent to vendor Reference: 151PZ6STRX0S6-8…" at bounding box center [568, 377] width 830 height 624
click at [267, 142] on div "Project" at bounding box center [236, 151] width 166 height 18
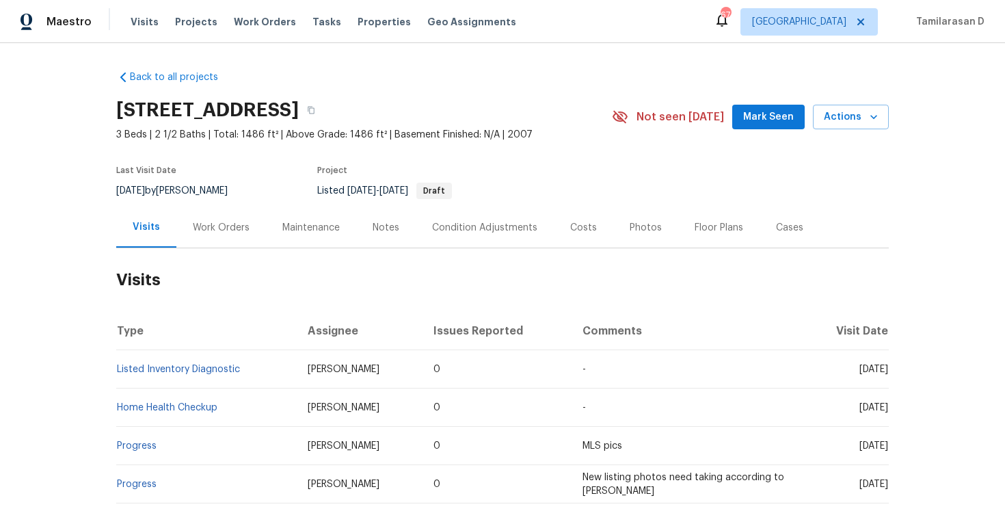
click at [199, 235] on div "Work Orders" at bounding box center [221, 227] width 90 height 40
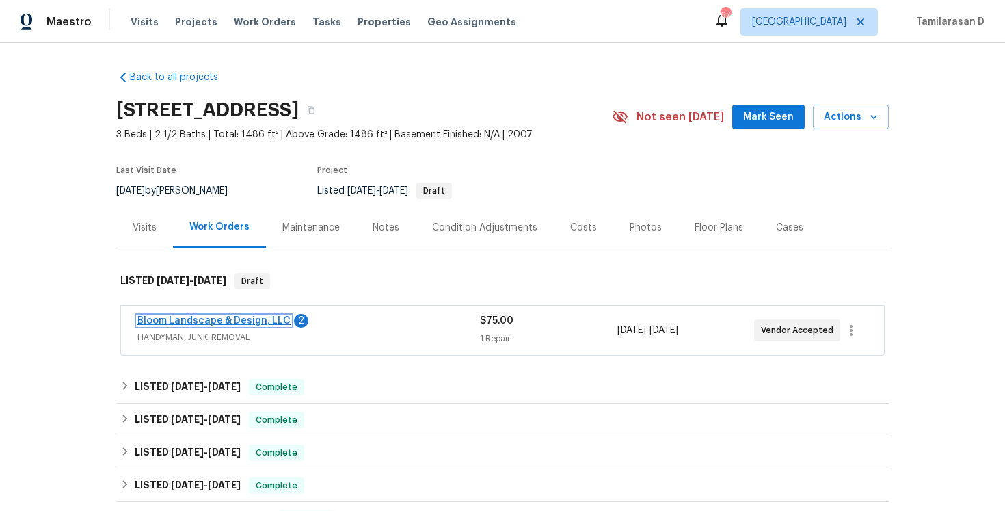
click at [187, 321] on link "Bloom Landscape & Design, LLC" at bounding box center [213, 321] width 153 height 10
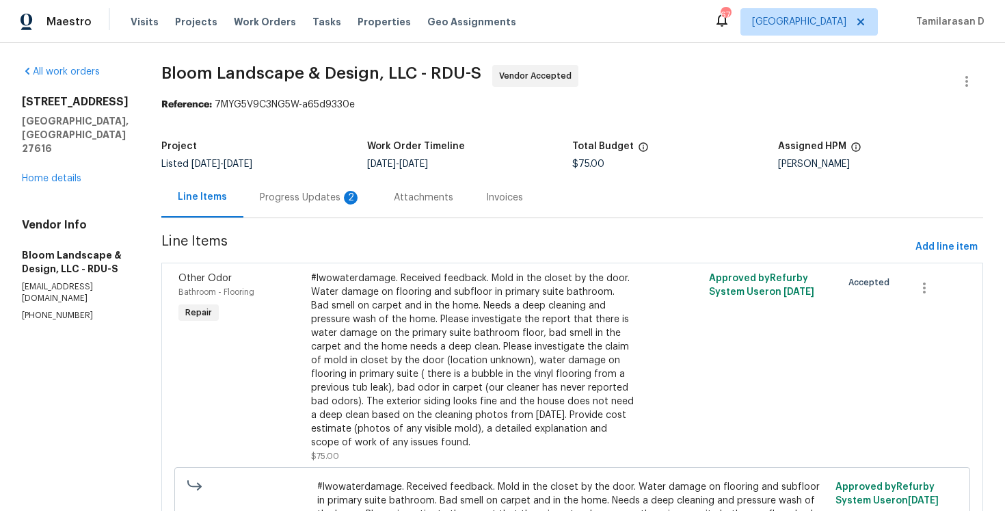
click at [302, 191] on div "Progress Updates 2" at bounding box center [310, 198] width 101 height 14
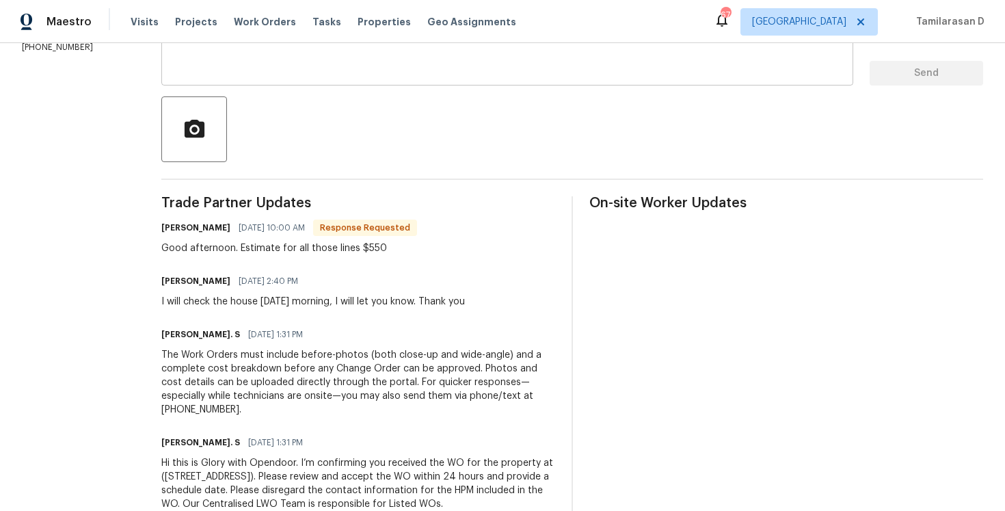
scroll to position [302, 0]
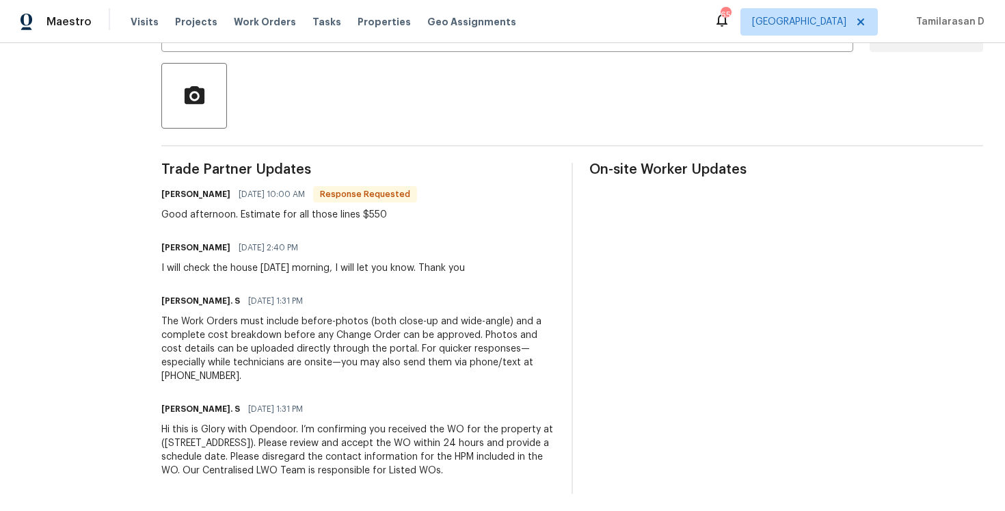
click at [275, 237] on div "Trade Partner Updates Leila Castillo 10/07/2025 10:00 AM Response Requested Goo…" at bounding box center [358, 328] width 394 height 331
click at [291, 221] on div "Good afternoon. Estimate for all those lines $550" at bounding box center [289, 215] width 256 height 14
click at [276, 273] on div "I will check the house tomorrow morning, I will let you know. Thank you" at bounding box center [313, 268] width 304 height 14
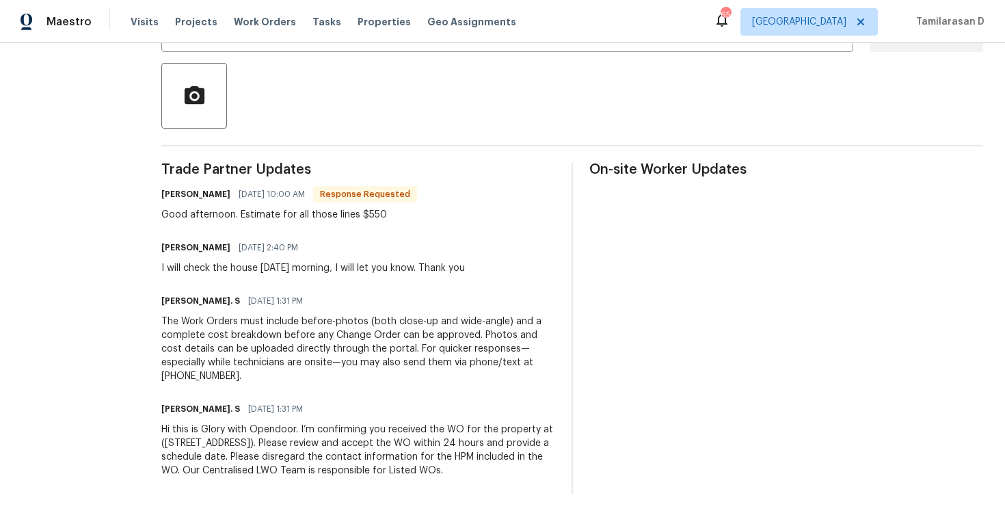
click at [276, 273] on div "I will check the house tomorrow morning, I will let you know. Thank you" at bounding box center [313, 268] width 304 height 14
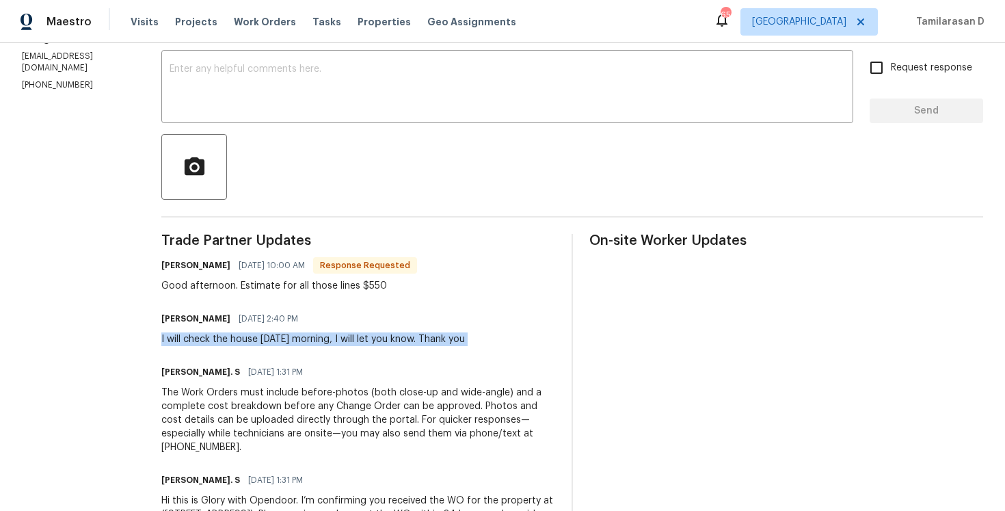
scroll to position [172, 0]
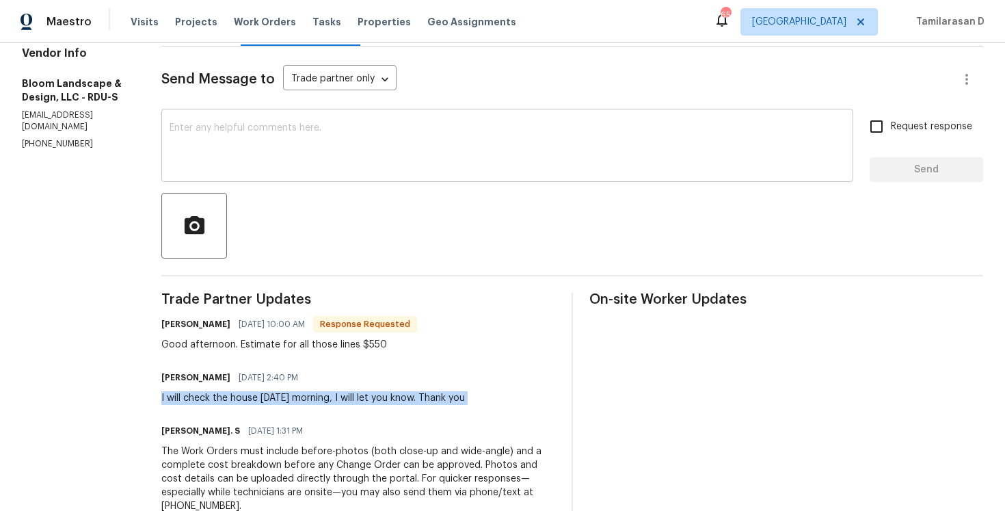
click at [276, 164] on textarea at bounding box center [508, 147] width 676 height 48
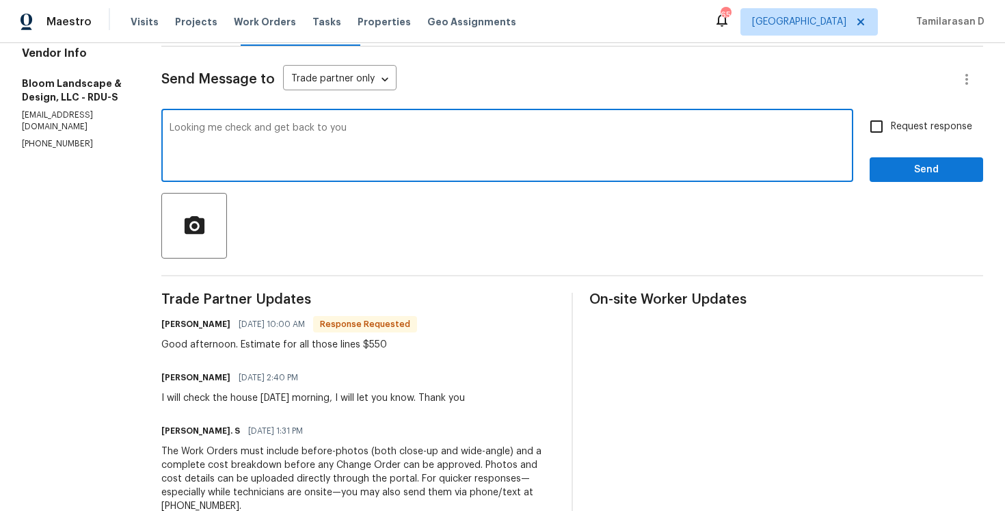
type textarea "Looking me check and get back to you."
click at [310, 132] on textarea "Looking me check and get back to you." at bounding box center [508, 147] width 676 height 48
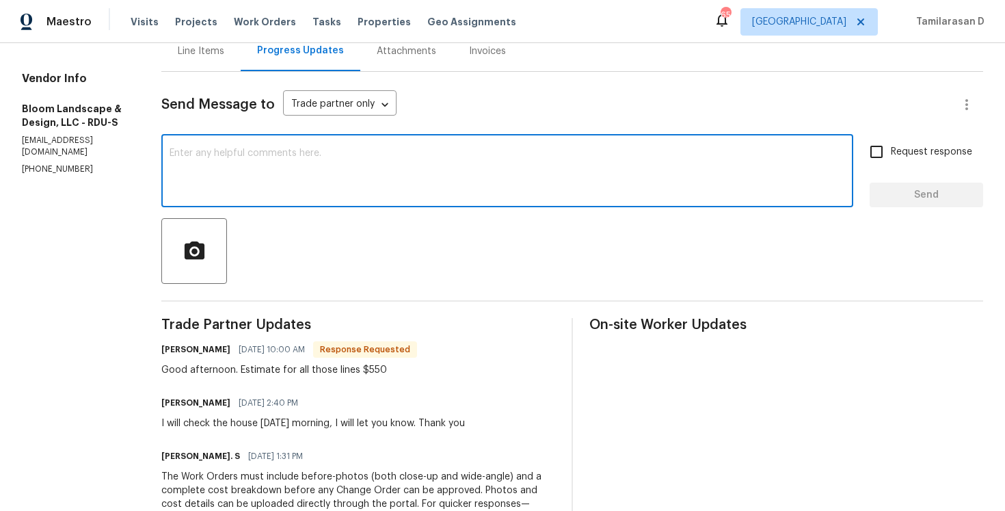
scroll to position [117, 0]
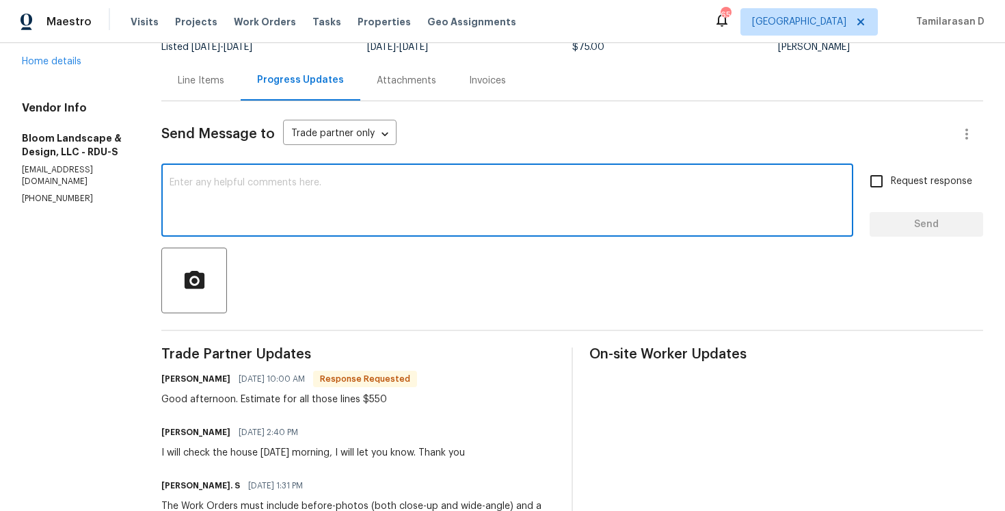
click at [216, 76] on div "Line Items" at bounding box center [201, 81] width 47 height 14
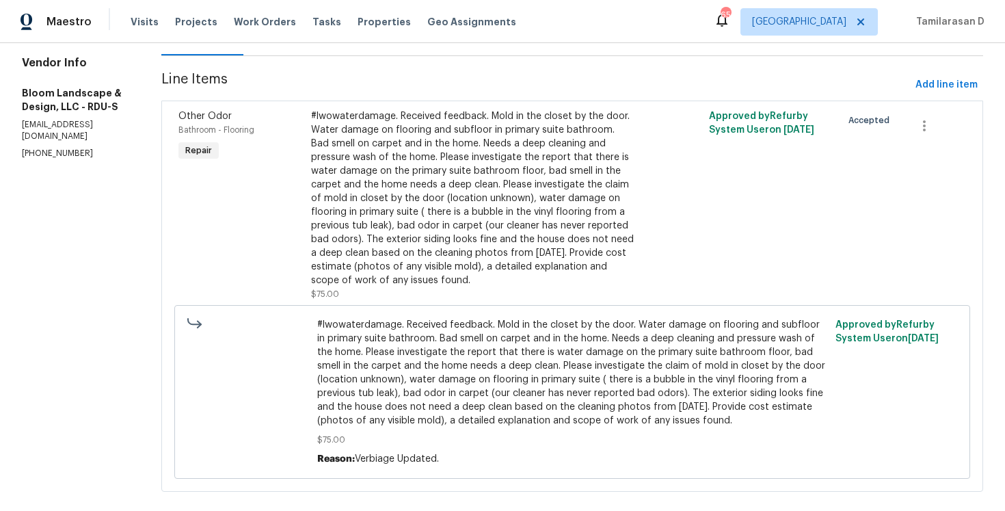
scroll to position [96, 0]
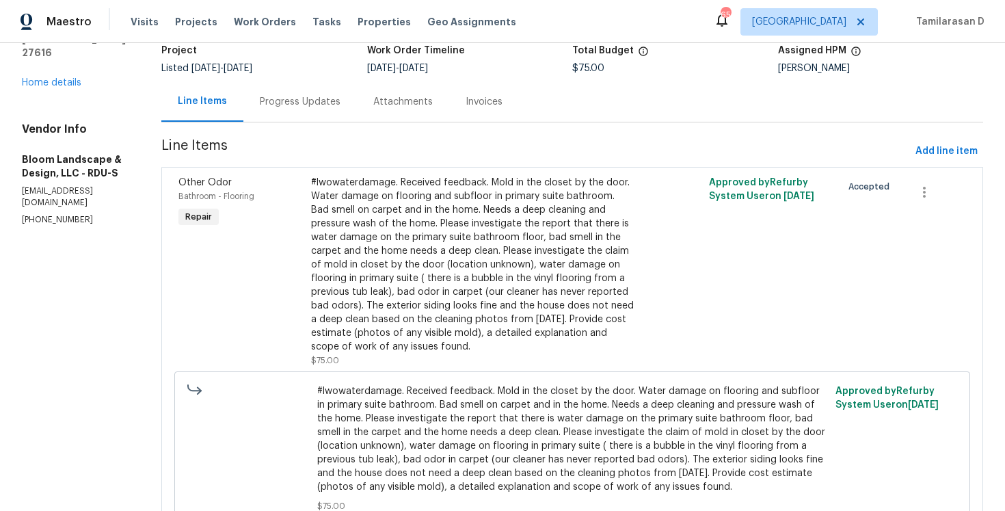
click at [404, 247] on div "#lwowaterdamage. Received feedback. Mold in the closet by the door. Water damag…" at bounding box center [472, 265] width 323 height 178
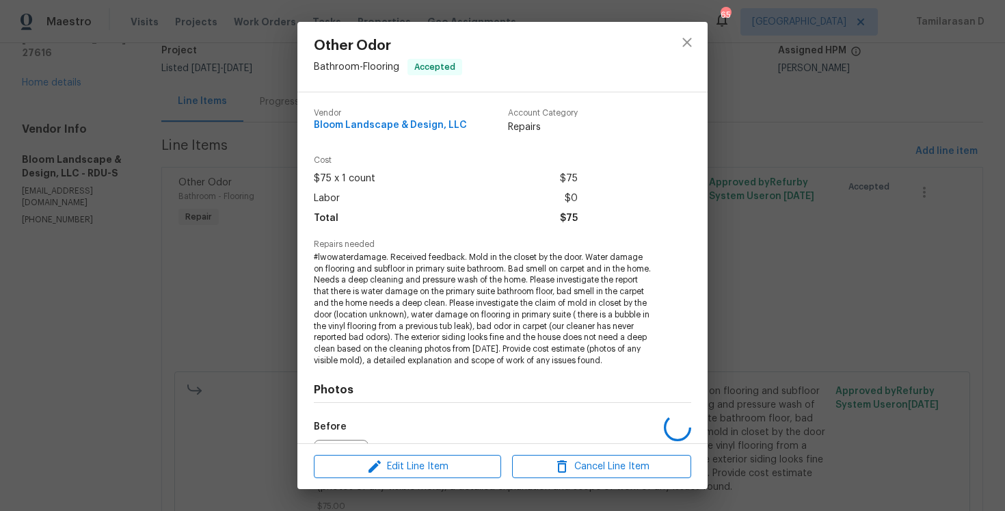
scroll to position [154, 0]
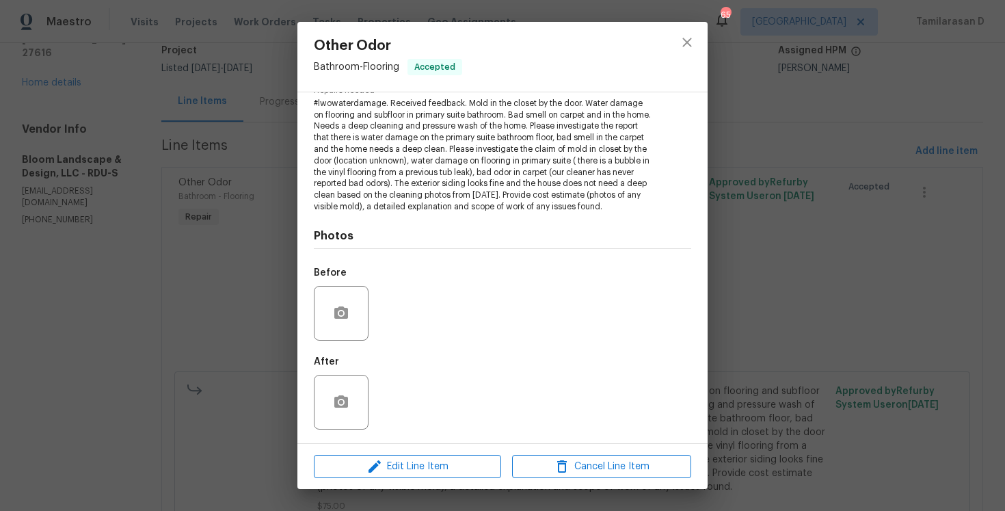
click at [222, 230] on div "Other Odor Bathroom - Flooring Accepted Vendor Bloom Landscape & Design, LLC Ac…" at bounding box center [502, 255] width 1005 height 511
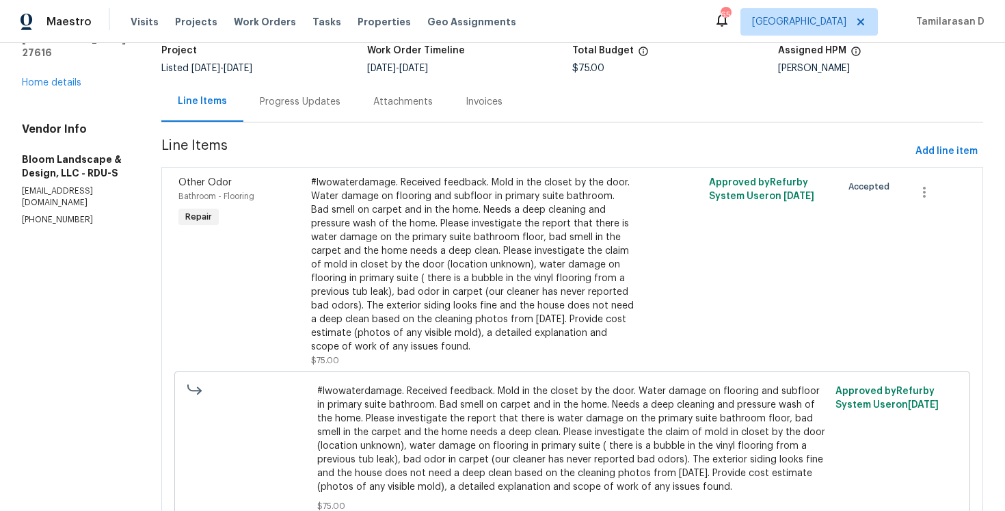
click at [306, 98] on div "Progress Updates" at bounding box center [300, 102] width 81 height 14
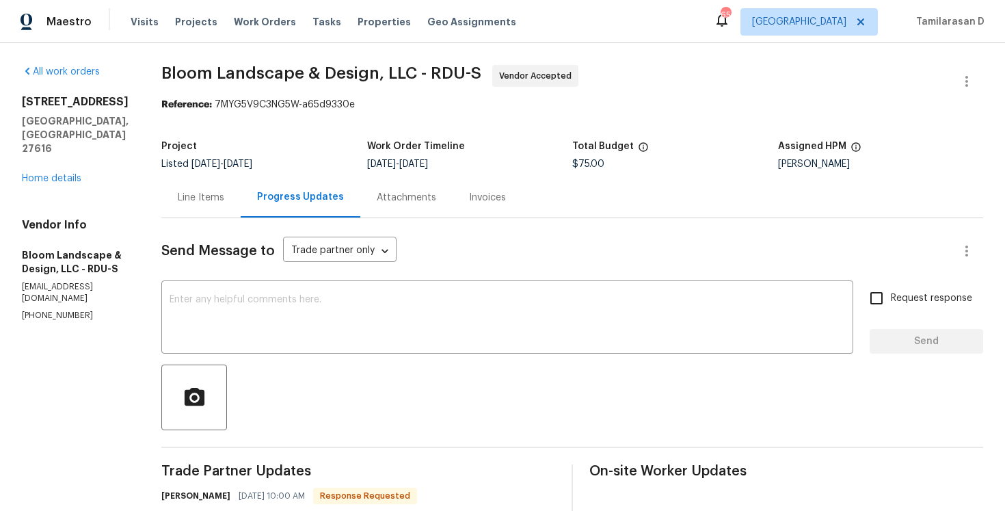
click at [213, 196] on div "Line Items" at bounding box center [201, 198] width 47 height 14
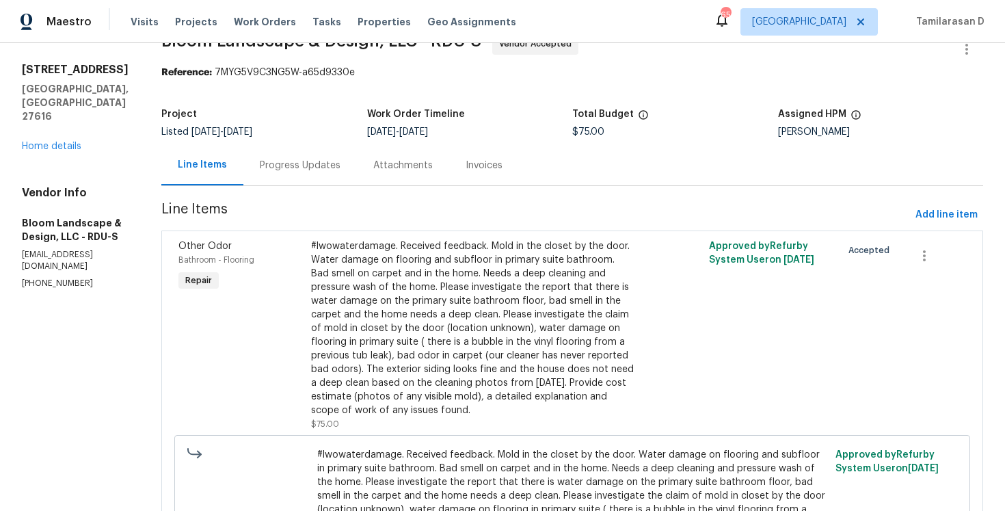
scroll to position [48, 0]
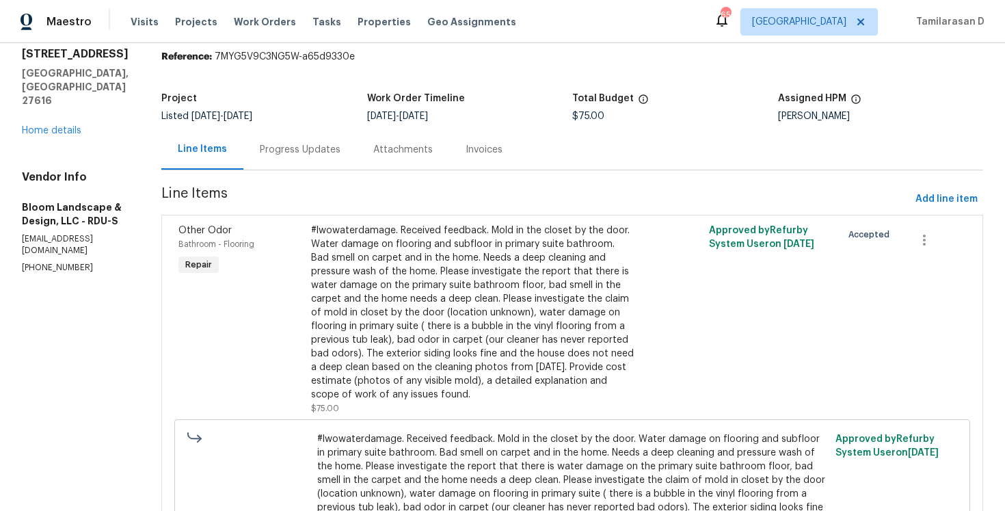
click at [367, 320] on div "#lwowaterdamage. Received feedback. Mold in the closet by the door. Water damag…" at bounding box center [472, 313] width 323 height 178
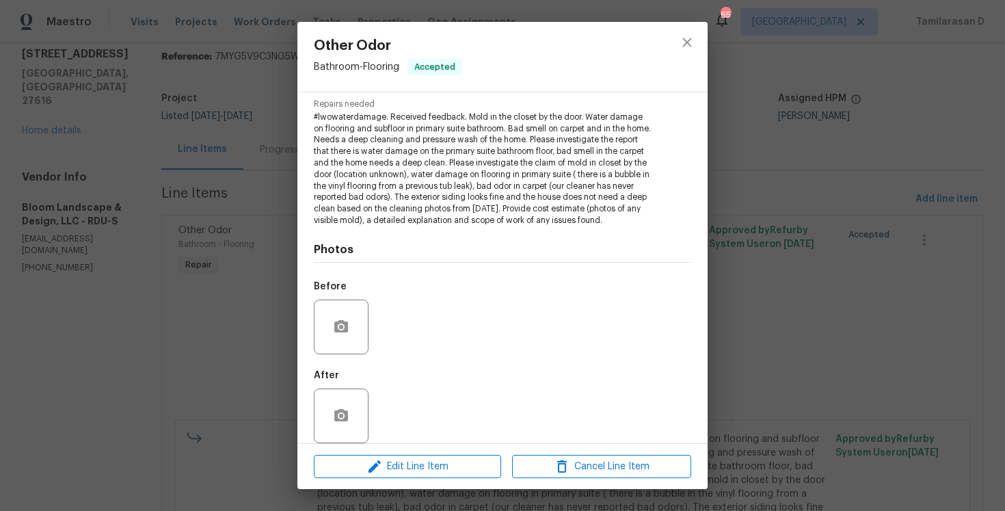
scroll to position [154, 0]
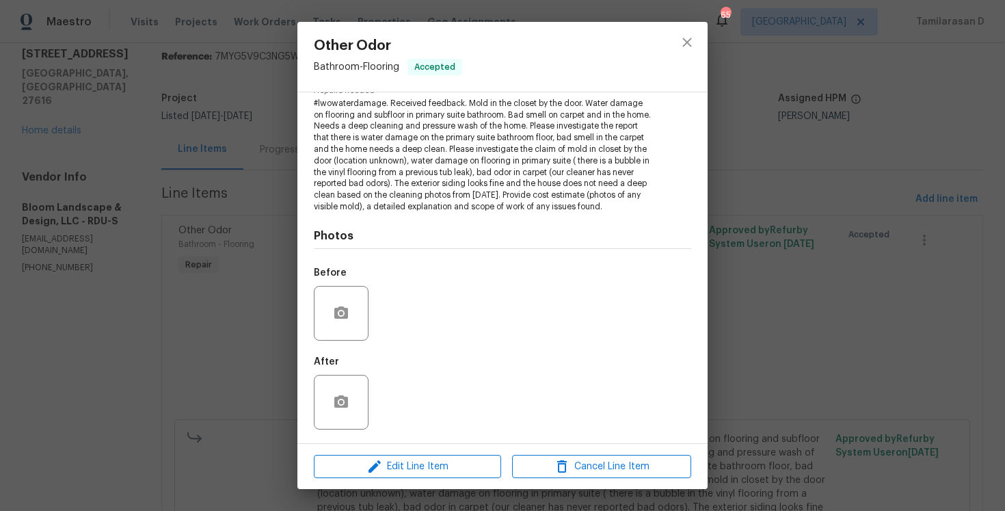
click at [263, 286] on div "Other Odor Bathroom - Flooring Accepted Vendor Bloom Landscape & Design, LLC Ac…" at bounding box center [502, 255] width 1005 height 511
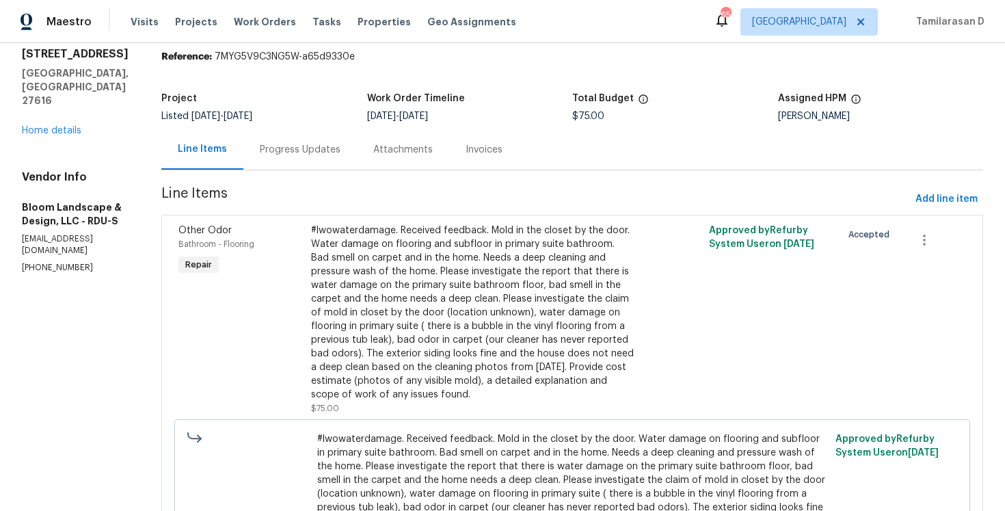
click at [282, 146] on div "Progress Updates" at bounding box center [300, 150] width 81 height 14
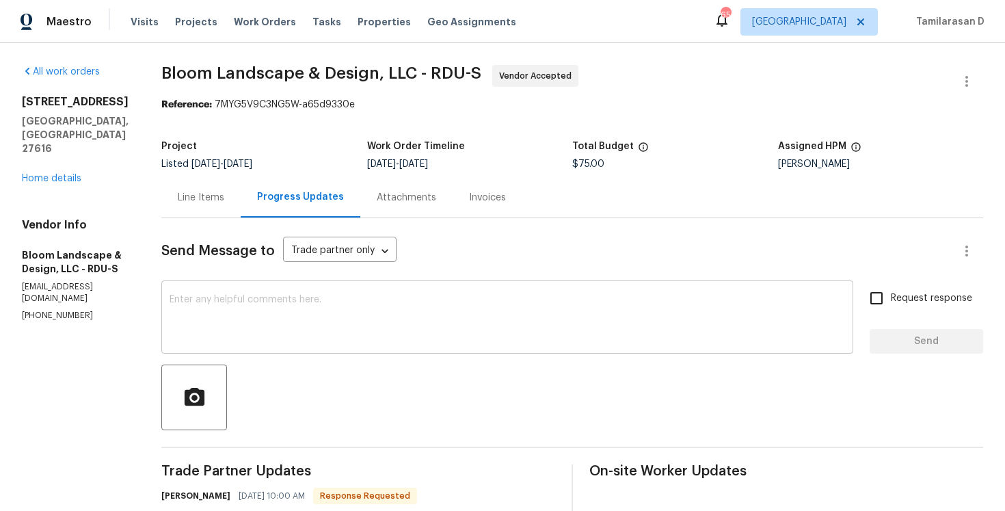
scroll to position [48, 0]
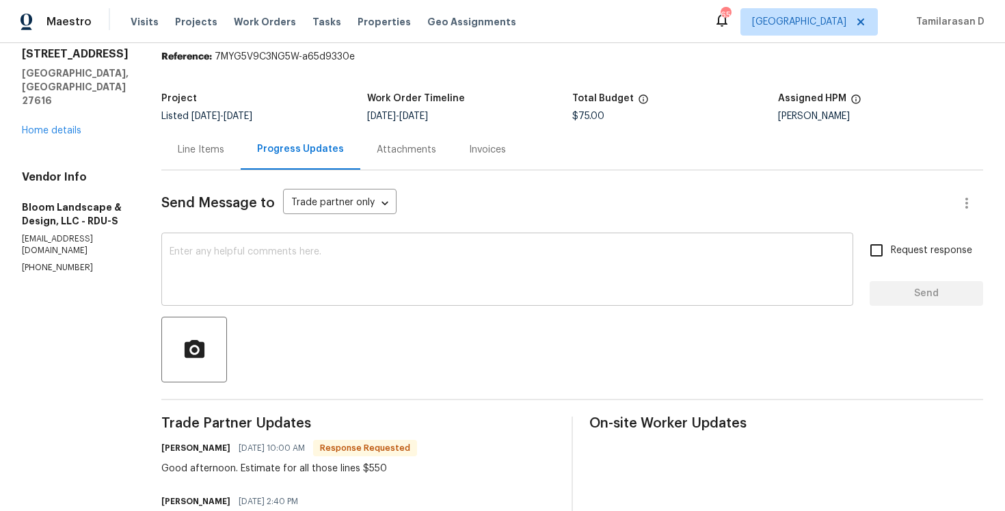
click at [291, 267] on textarea at bounding box center [508, 271] width 676 height 48
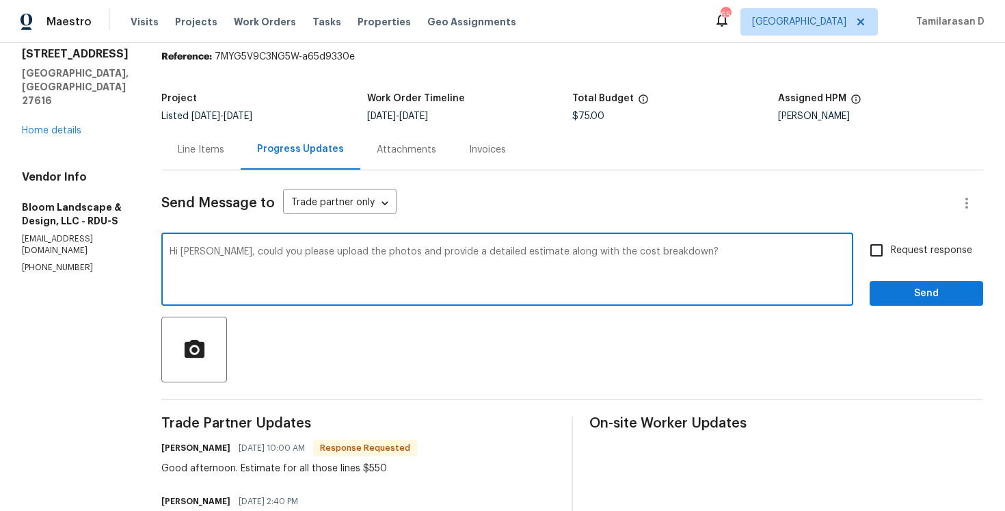
click at [318, 267] on textarea "Hi Leila, could you please upload the photos and provide a detailed estimate al…" at bounding box center [508, 271] width 676 height 48
paste textarea "share a detailed estimate with the full"
type textarea "Hi Leila, could you please upload the photos and share a detailed estimate with…"
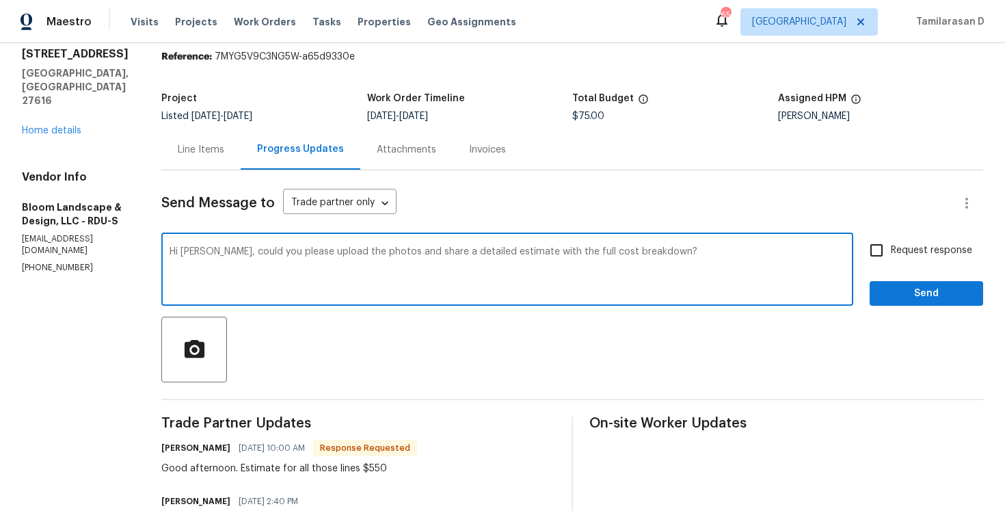
click at [905, 254] on span "Request response" at bounding box center [931, 250] width 81 height 14
click at [891, 254] on input "Request response" at bounding box center [876, 250] width 29 height 29
checkbox input "true"
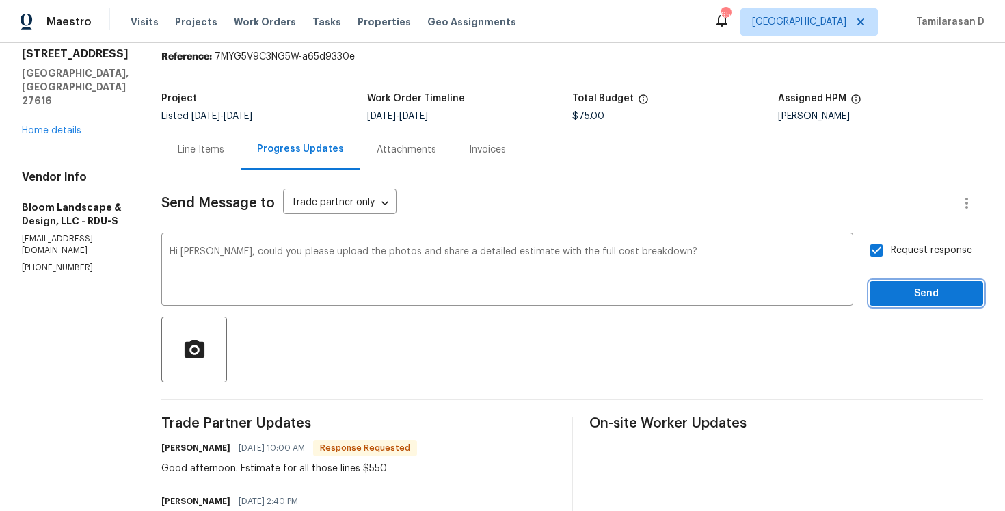
click at [892, 289] on span "Send" at bounding box center [927, 293] width 92 height 17
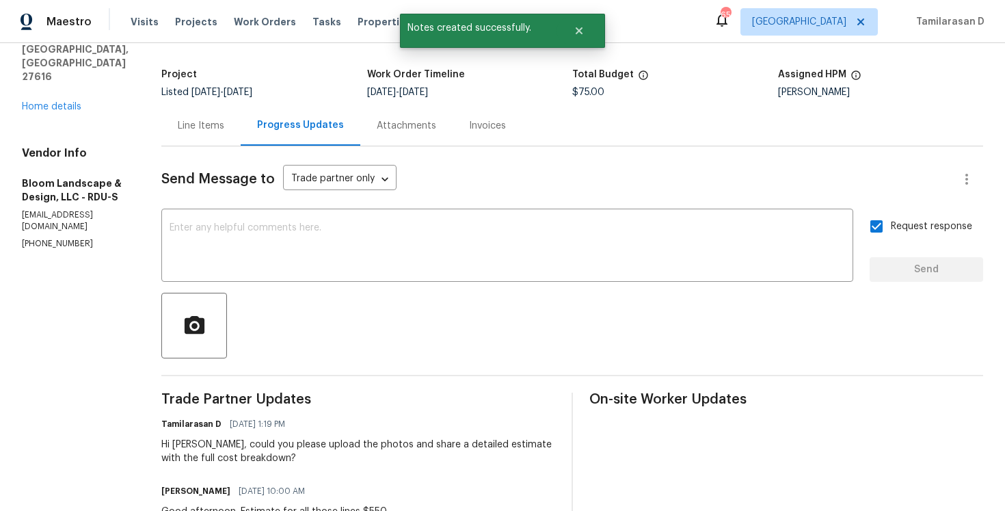
scroll to position [105, 0]
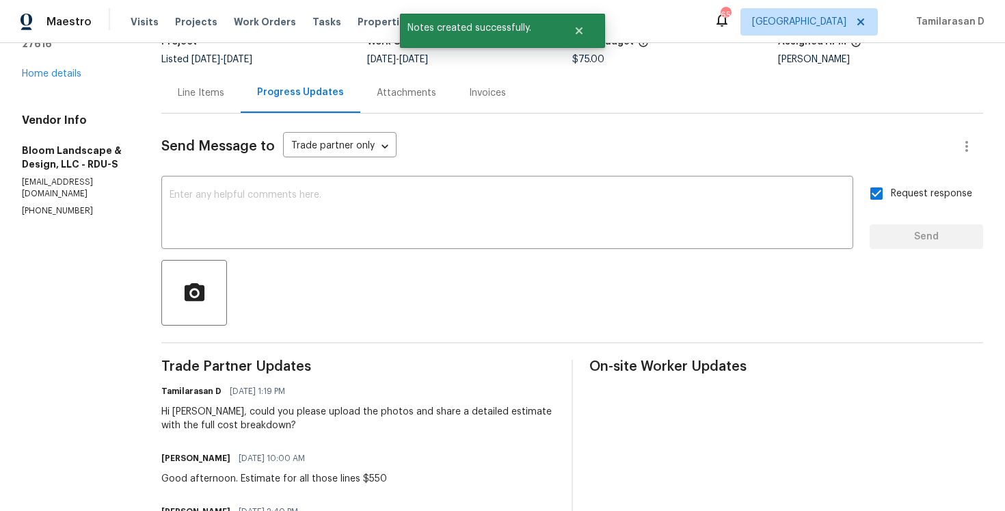
click at [212, 470] on div "Leila Castillo 10/07/2025 10:00 AM Good afternoon. Estimate for all those lines…" at bounding box center [274, 467] width 226 height 37
copy div "Good afternoon. Estimate for all those lines $550"
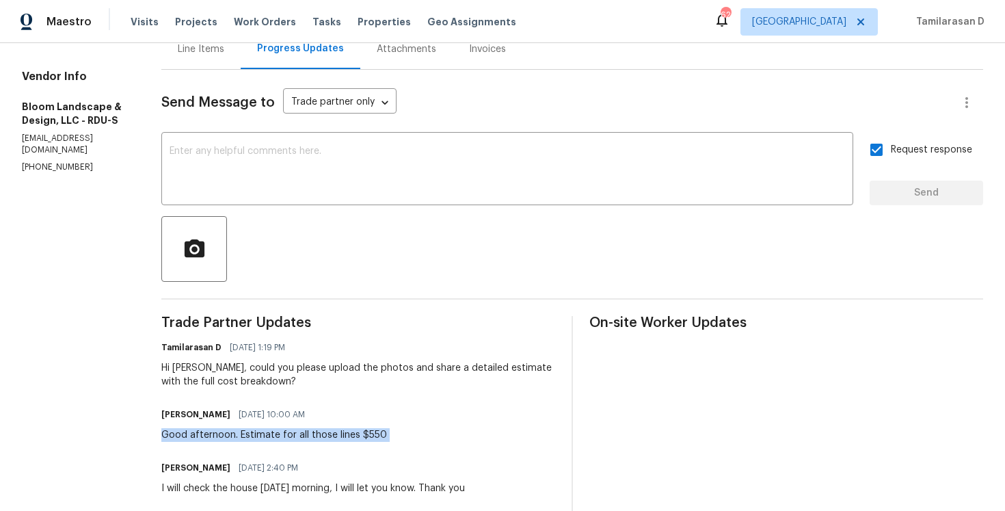
scroll to position [122, 0]
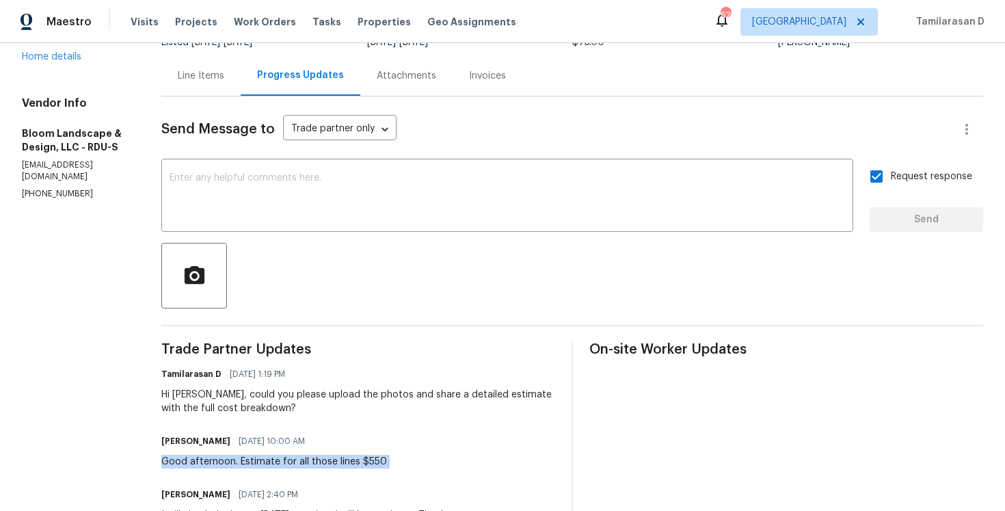
click at [289, 402] on div "Hi Leila, could you please upload the photos and share a detailed estimate with…" at bounding box center [358, 401] width 394 height 27
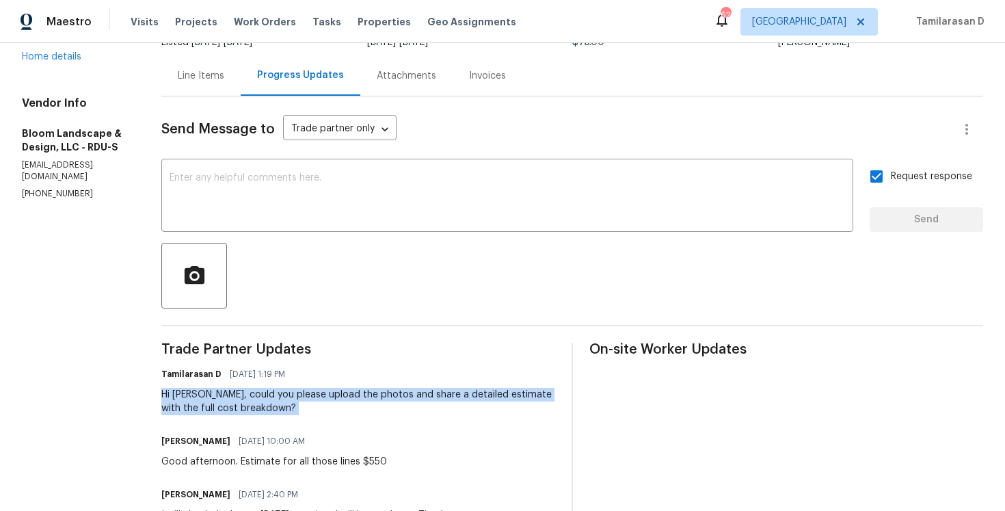
copy div "Hi Leila, could you please upload the photos and share a detailed estimate with…"
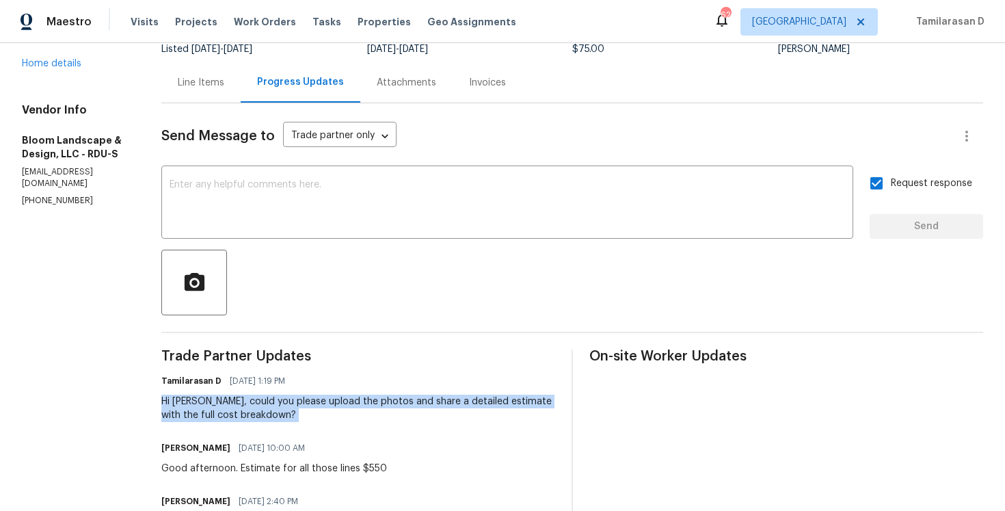
scroll to position [0, 0]
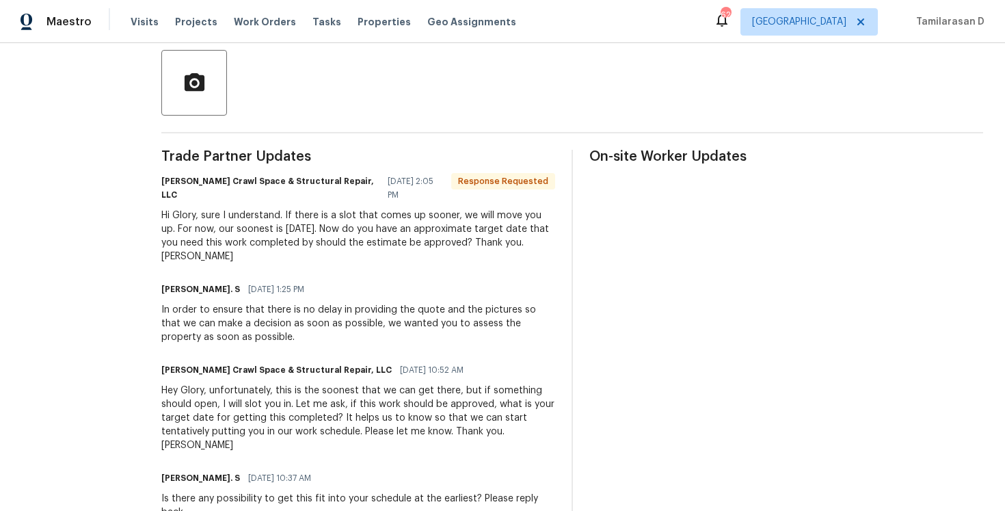
scroll to position [328, 0]
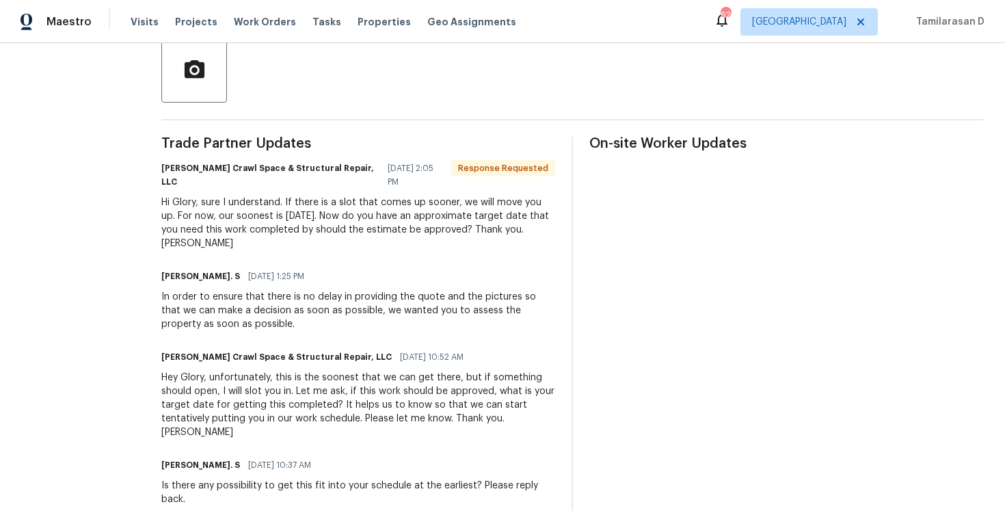
click at [217, 197] on div "Hi Glory, sure I understand. If there is a slot that comes up sooner, we will m…" at bounding box center [358, 223] width 394 height 55
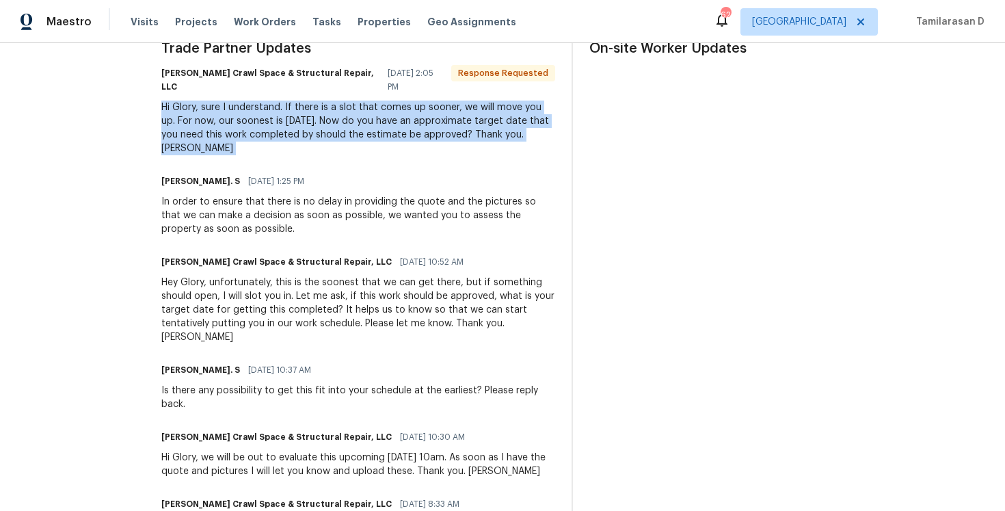
scroll to position [247, 0]
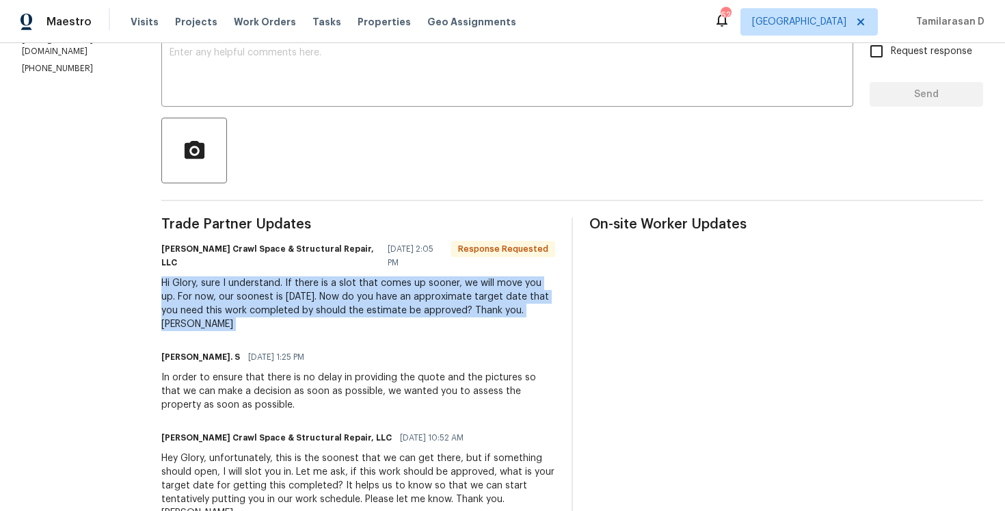
click at [290, 297] on div "Hi Glory, sure I understand. If there is a slot that comes up sooner, we will m…" at bounding box center [358, 303] width 394 height 55
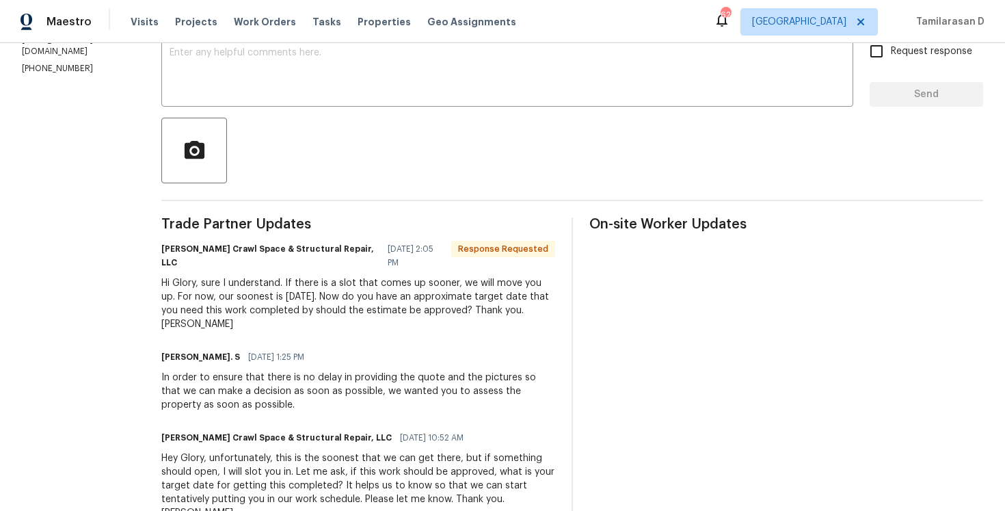
click at [290, 297] on div "Hi Glory, sure I understand. If there is a slot that comes up sooner, we will m…" at bounding box center [358, 303] width 394 height 55
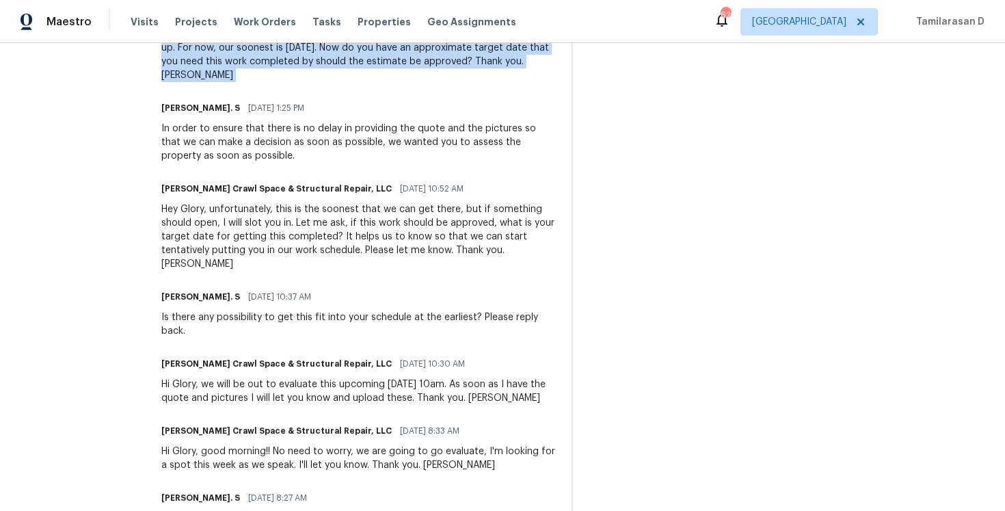
scroll to position [0, 0]
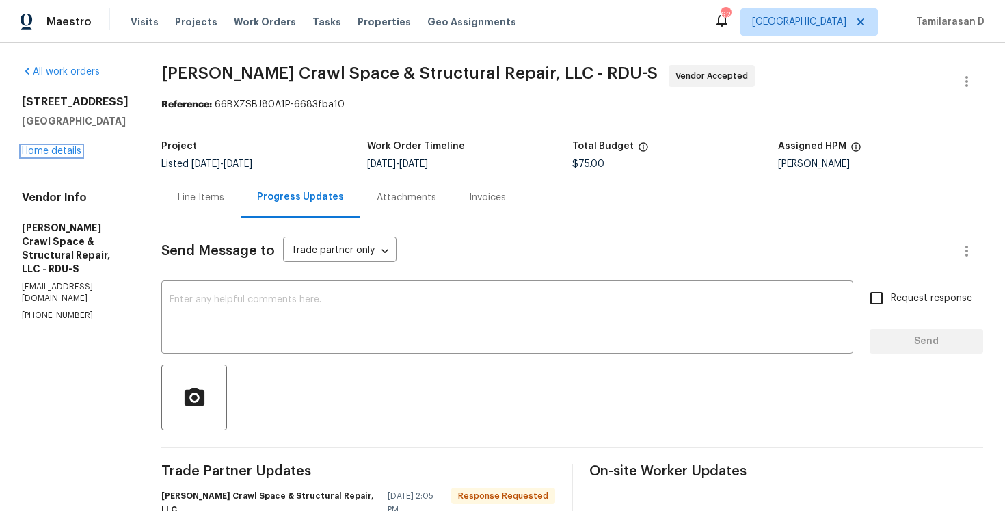
click at [64, 152] on link "Home details" at bounding box center [51, 151] width 59 height 10
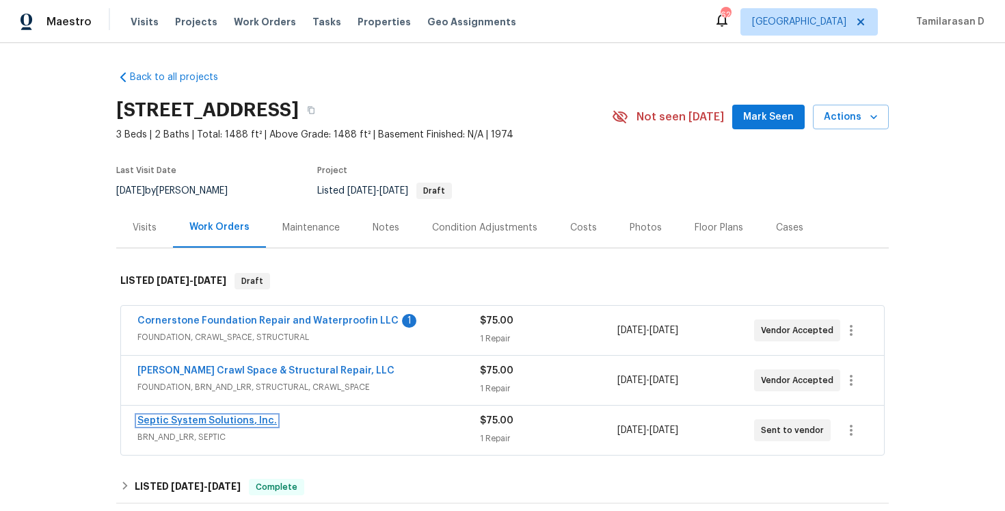
click at [221, 421] on link "Septic System Solutions, Inc." at bounding box center [207, 421] width 140 height 10
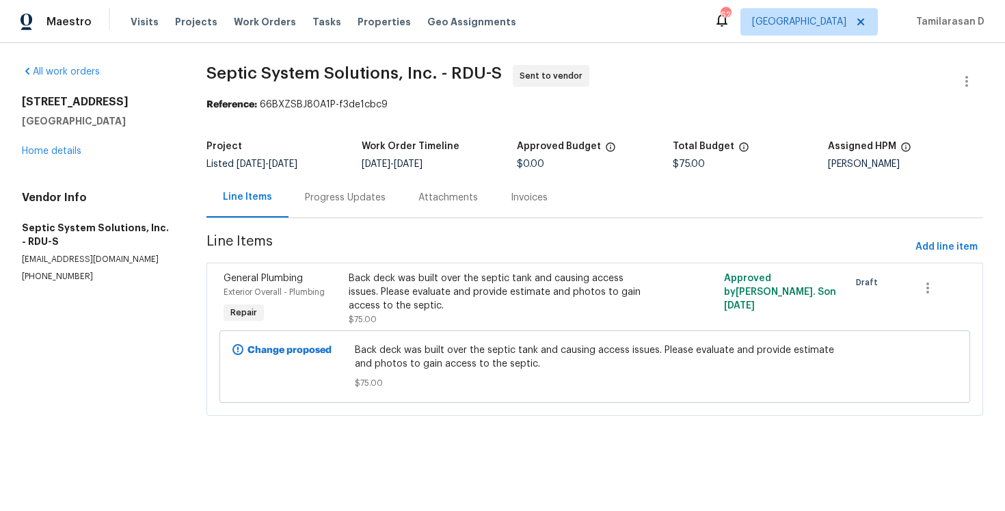
click at [360, 202] on div "Progress Updates" at bounding box center [345, 198] width 81 height 14
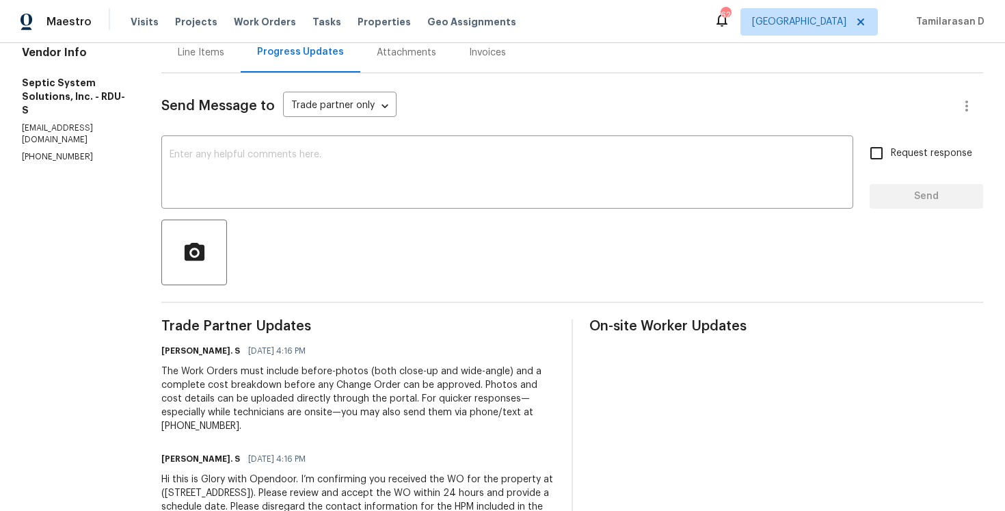
scroll to position [186, 0]
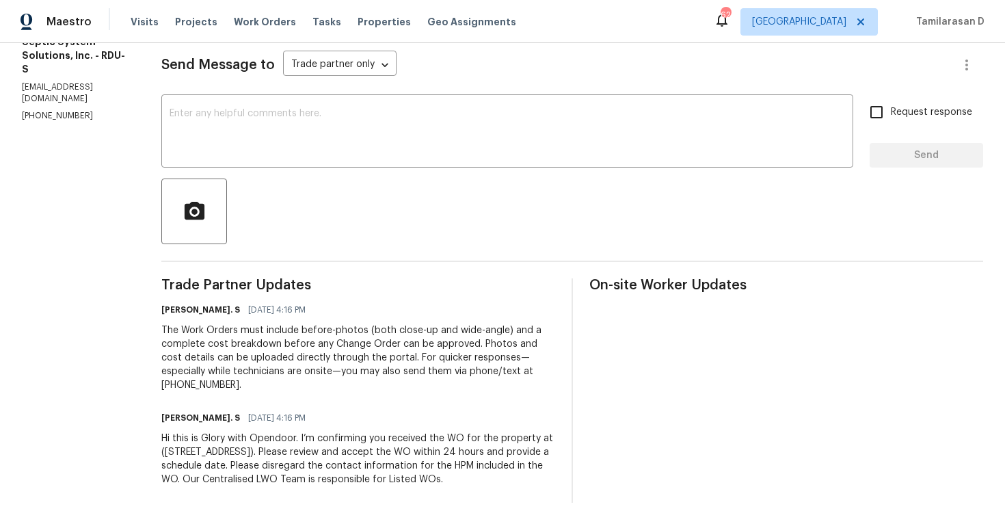
click at [319, 355] on div "The Work Orders must include before-photos (both close-up and wide-angle) and a…" at bounding box center [358, 357] width 394 height 68
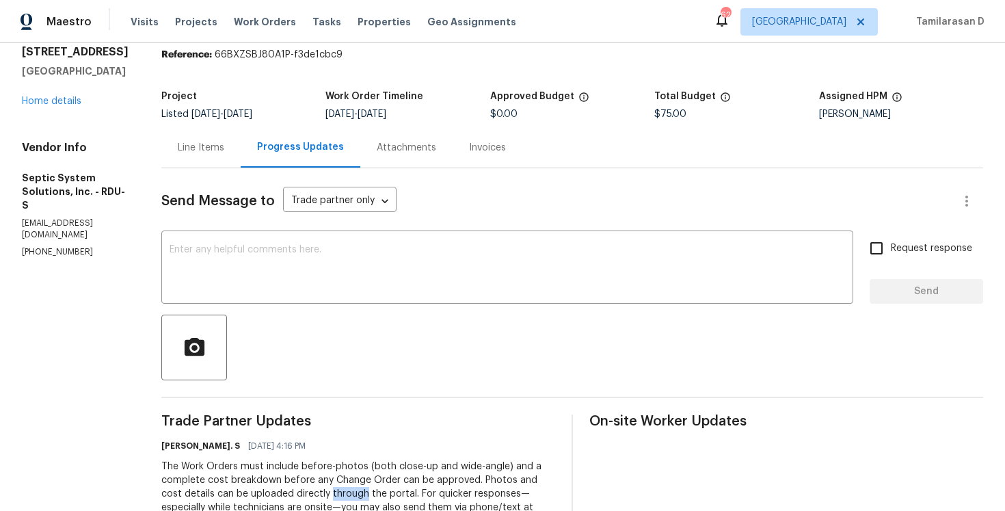
scroll to position [0, 0]
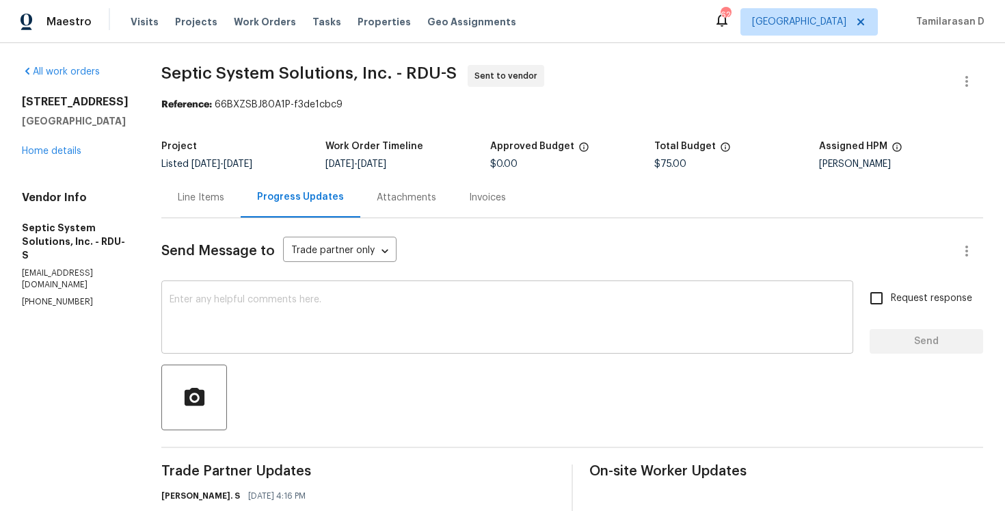
click at [279, 294] on div "x ​" at bounding box center [507, 319] width 692 height 70
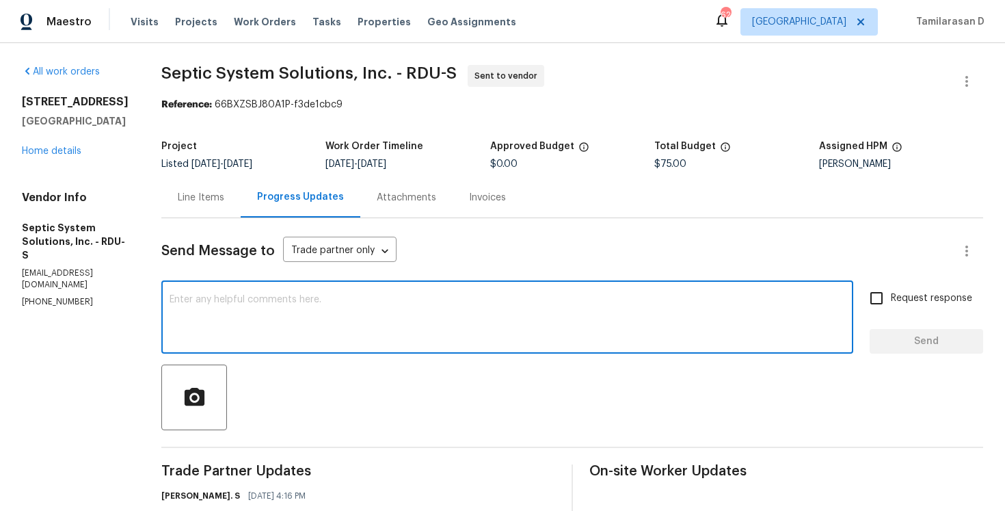
click at [234, 302] on textarea at bounding box center [508, 319] width 676 height 48
paste textarea "Hello Team, Please confirm your availability by accepting this work order with …"
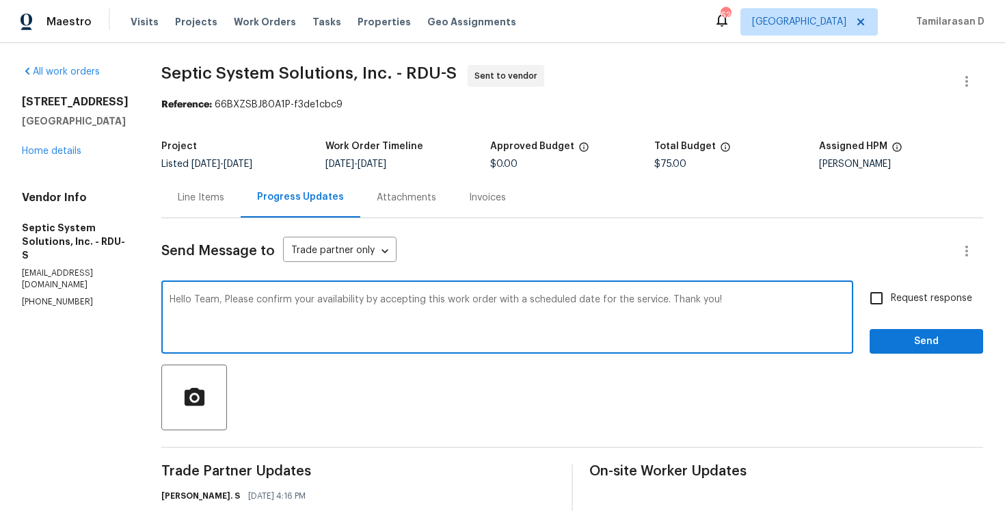
type textarea "Hello Team, Please confirm your availability by accepting this work order with …"
click at [875, 300] on input "Request response" at bounding box center [876, 298] width 29 height 29
checkbox input "true"
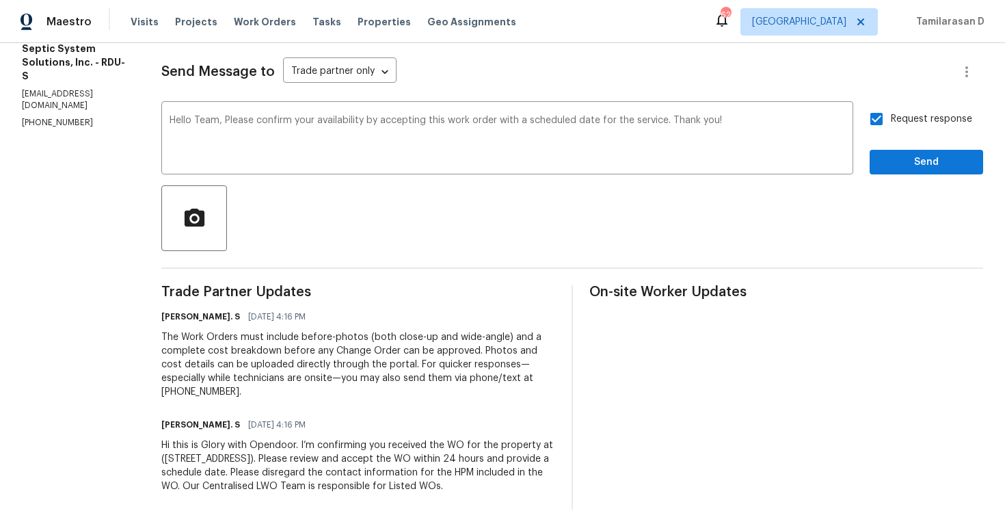
scroll to position [186, 0]
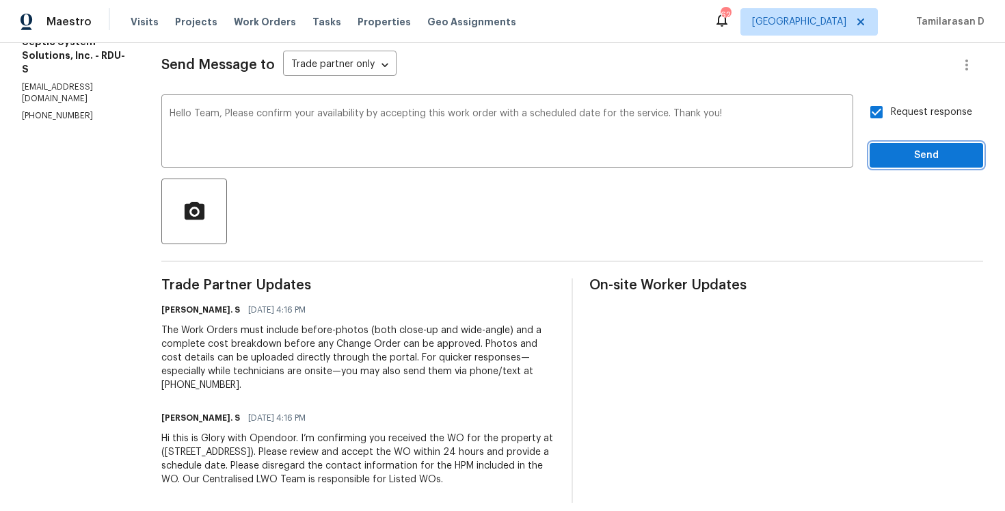
click at [927, 151] on span "Send" at bounding box center [927, 155] width 92 height 17
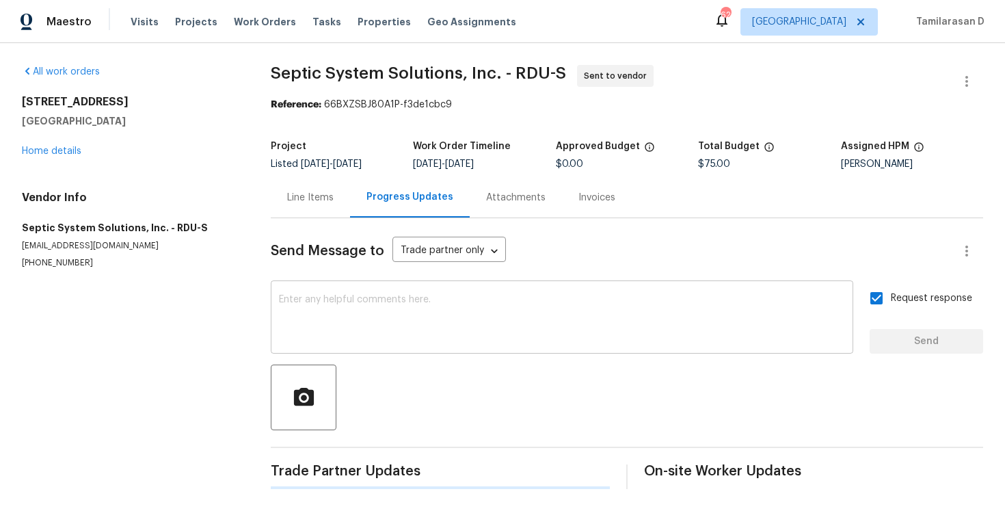
scroll to position [0, 0]
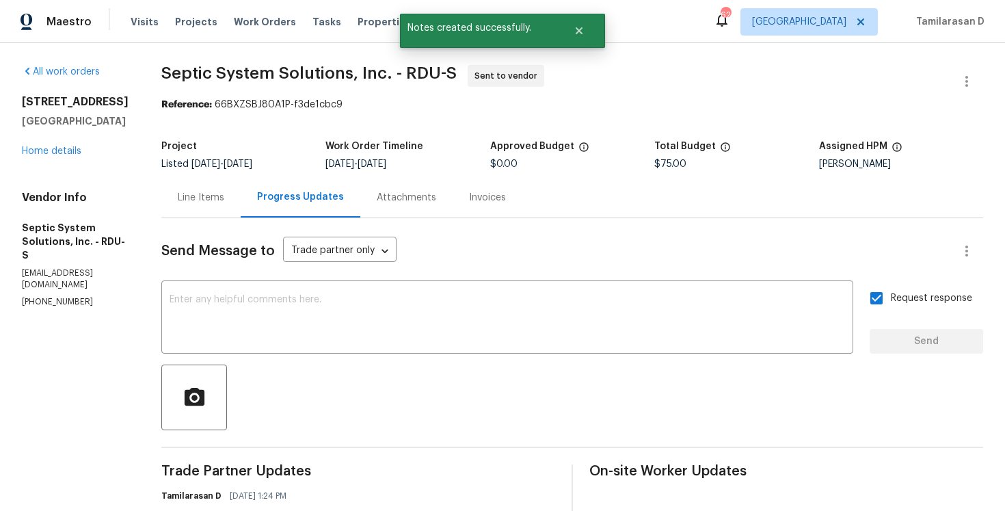
click at [41, 296] on p "(919) 451-5377" at bounding box center [75, 302] width 107 height 12
copy p "(919) 451-5377"
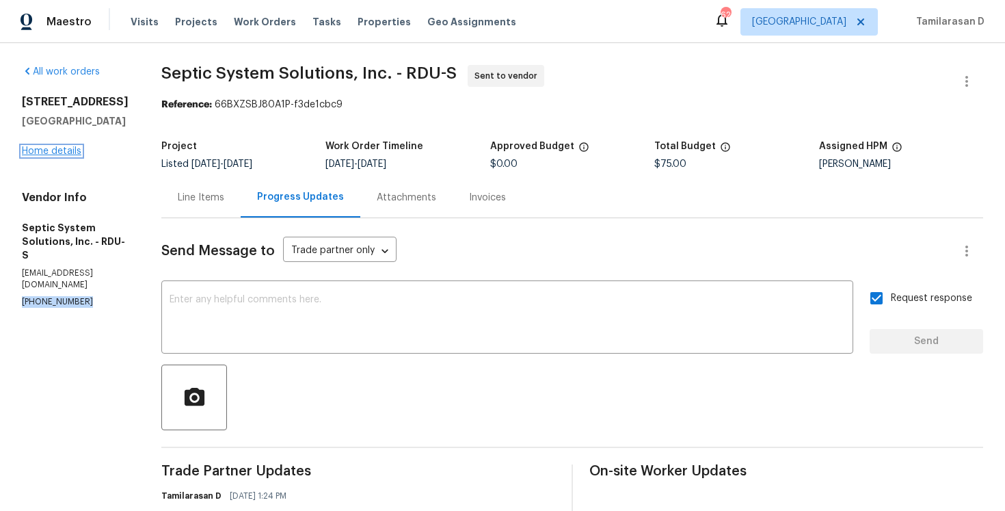
click at [63, 150] on link "Home details" at bounding box center [51, 151] width 59 height 10
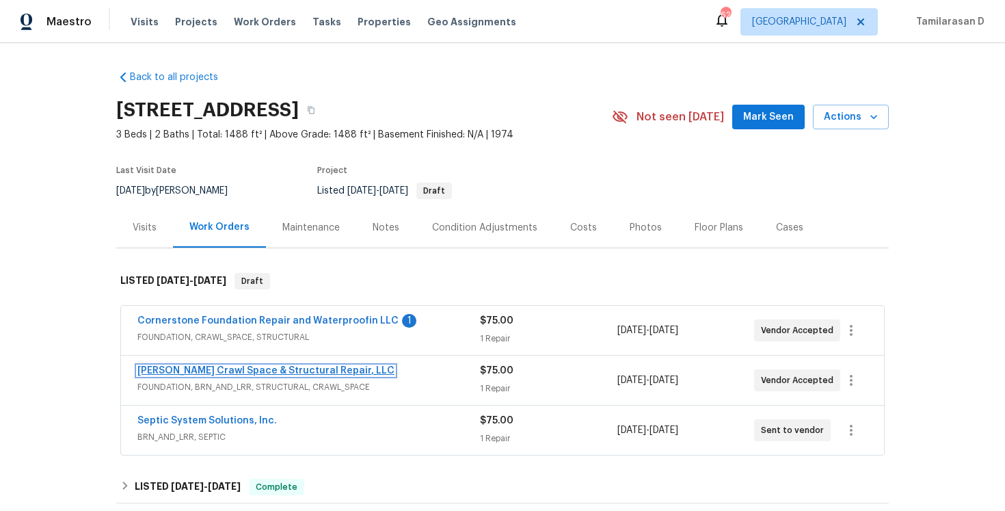
click at [207, 373] on link "[PERSON_NAME] Crawl Space & Structural Repair, LLC" at bounding box center [265, 371] width 257 height 10
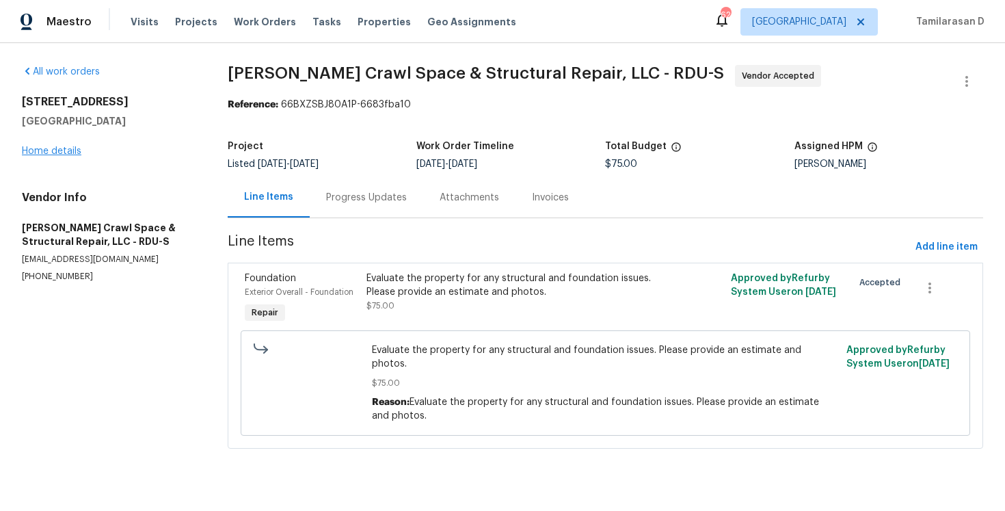
click at [53, 155] on link "Home details" at bounding box center [51, 151] width 59 height 10
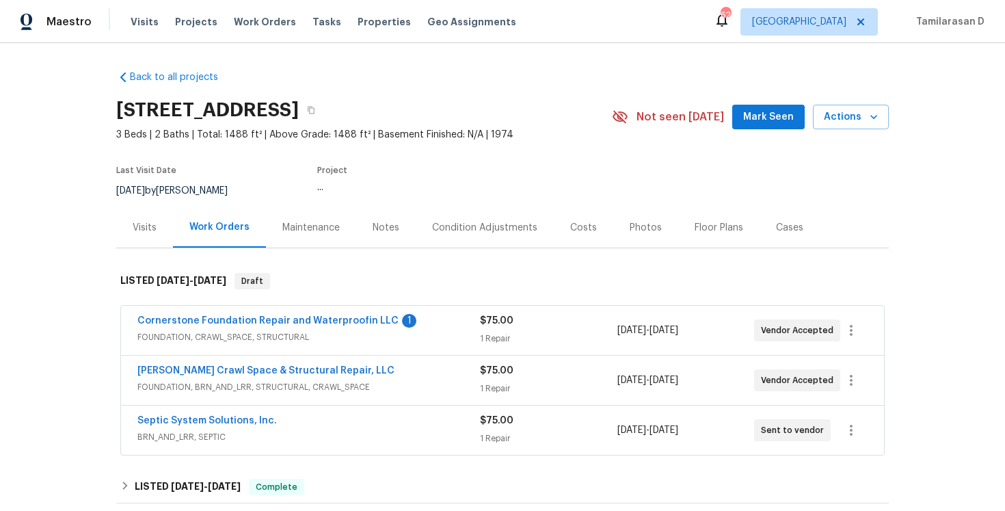
click at [430, 340] on span "FOUNDATION, CRAWL_SPACE, STRUCTURAL" at bounding box center [308, 337] width 343 height 14
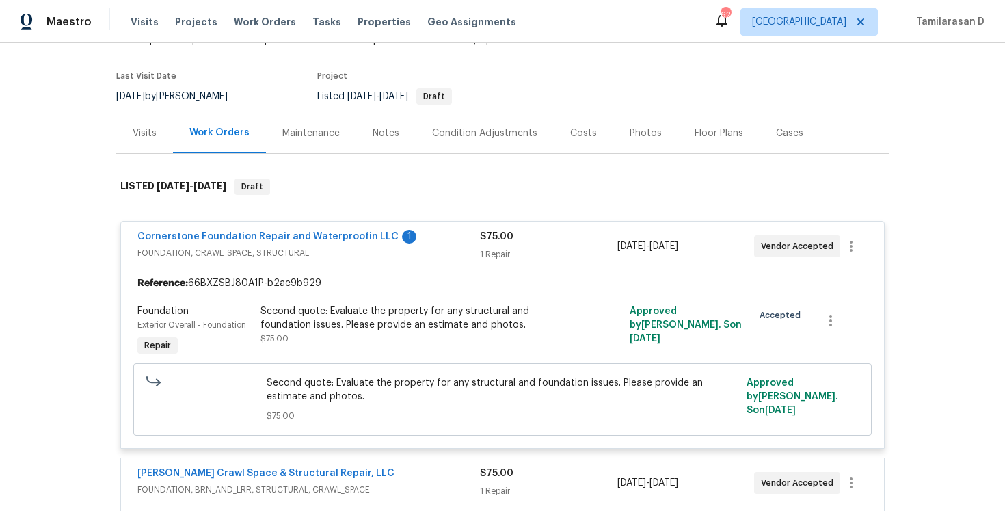
scroll to position [120, 0]
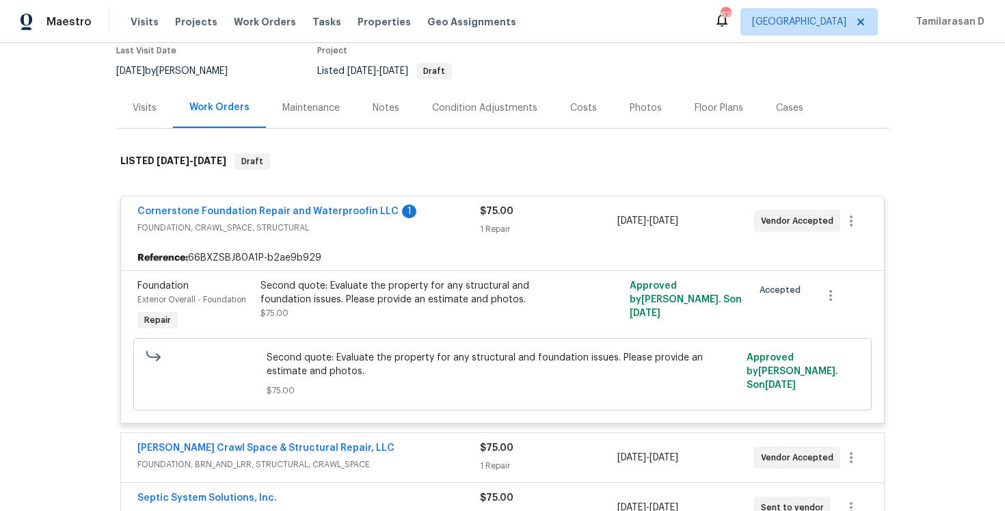
click at [444, 223] on span "FOUNDATION, CRAWL_SPACE, STRUCTURAL" at bounding box center [308, 228] width 343 height 14
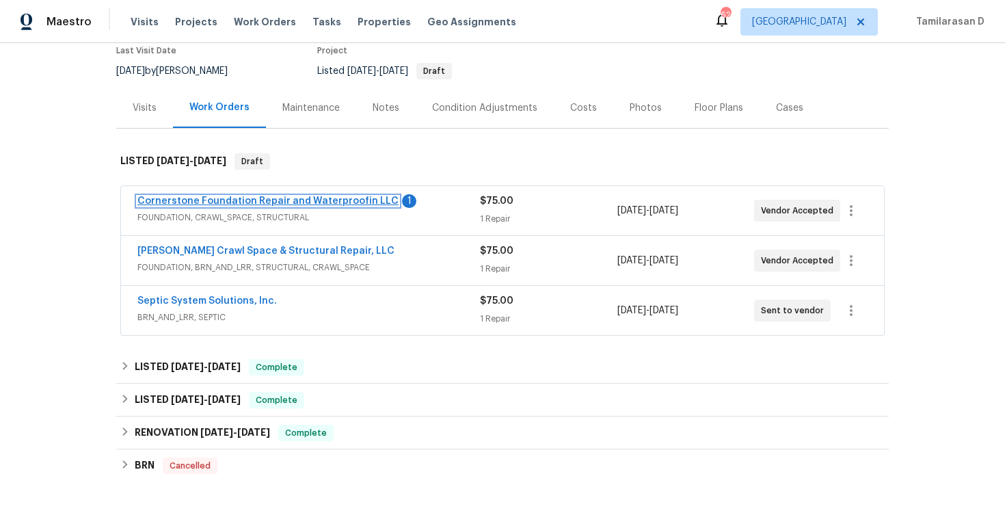
click at [291, 202] on link "Cornerstone Foundation Repair and Waterproofin LLC" at bounding box center [267, 201] width 261 height 10
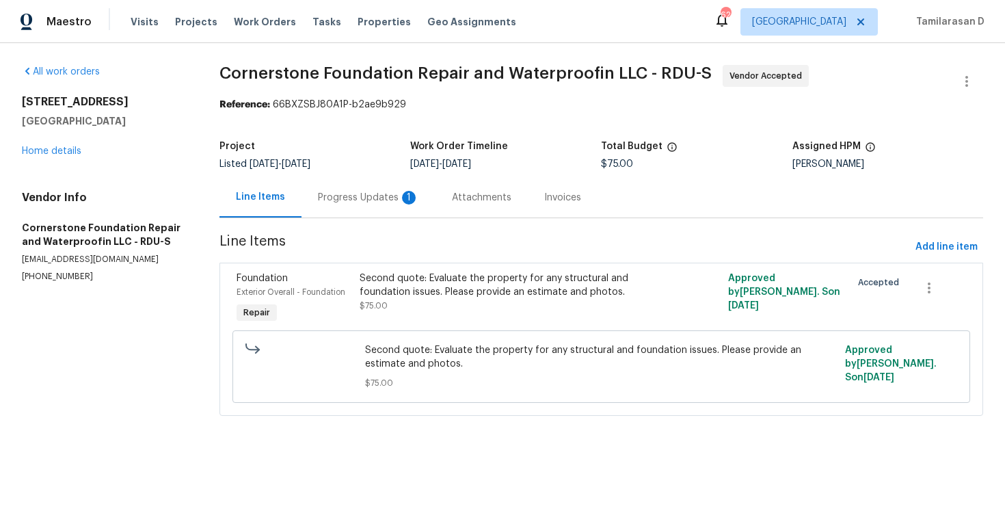
click at [341, 209] on div "Progress Updates 1" at bounding box center [369, 197] width 134 height 40
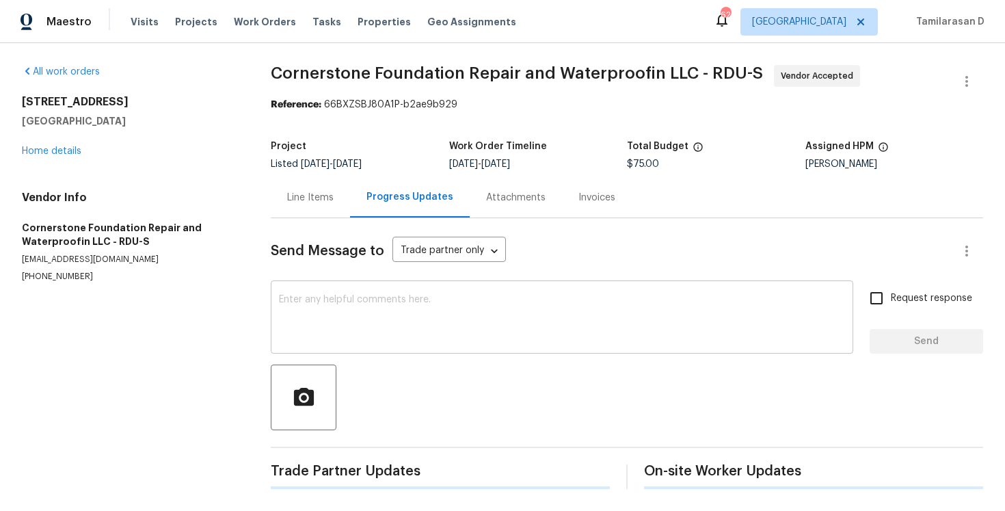
scroll to position [253, 0]
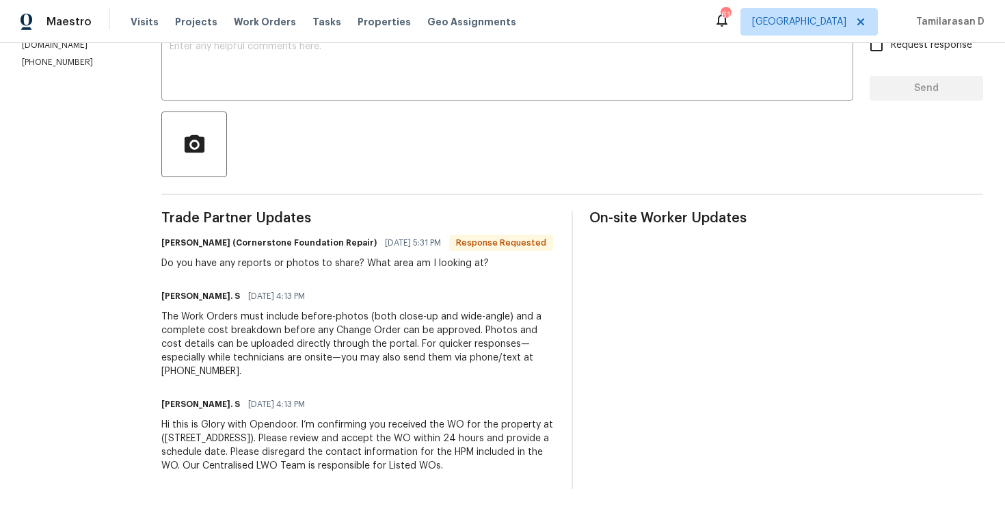
click at [268, 270] on div "Do you have any reports or photos to share? What area am I looking at?" at bounding box center [357, 263] width 392 height 14
click at [224, 270] on div "Do you have any reports or photos to share? What area am I looking at?" at bounding box center [357, 263] width 392 height 14
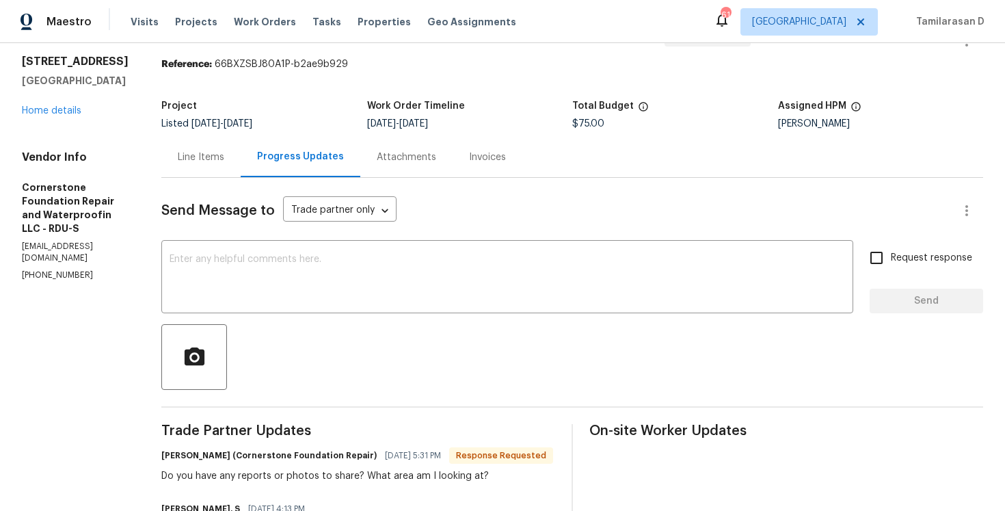
scroll to position [42, 0]
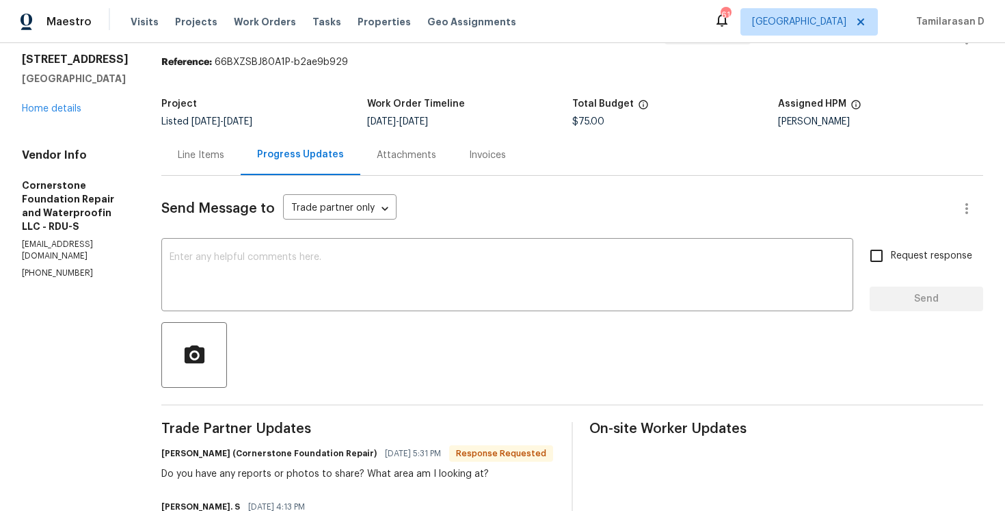
click at [188, 168] on div "Line Items" at bounding box center [200, 155] width 79 height 40
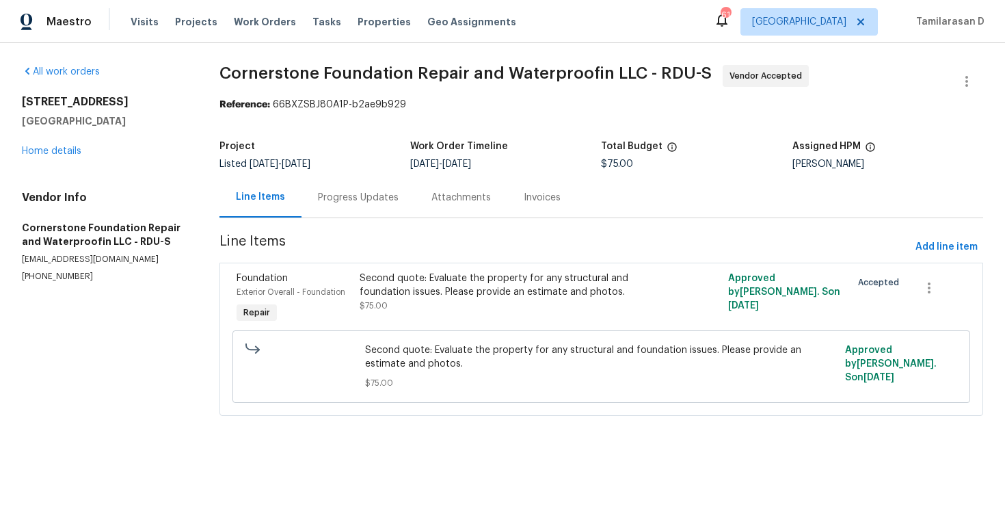
click at [414, 285] on div "Second quote: Evaluate the property for any structural and foundation issues. P…" at bounding box center [510, 284] width 300 height 27
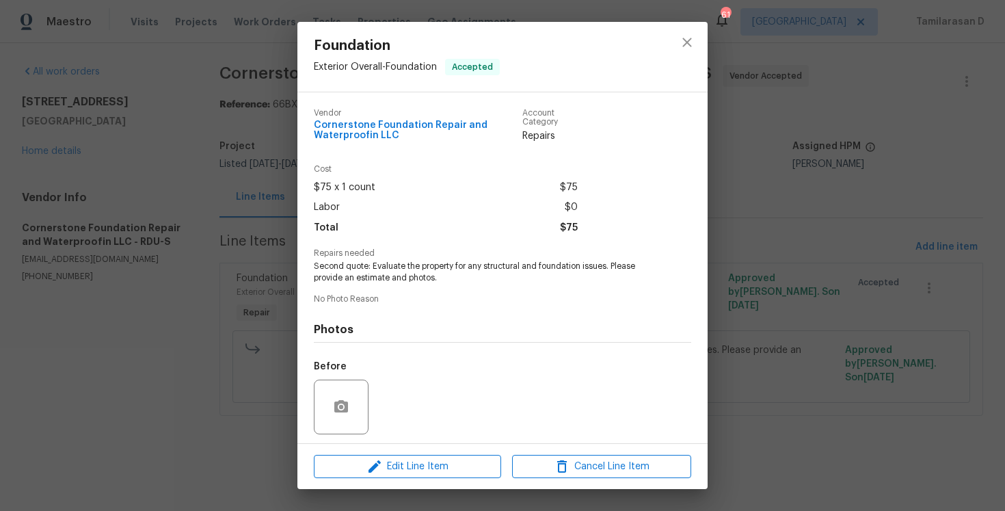
click at [269, 270] on div "Foundation Exterior Overall - Foundation Accepted Vendor Cornerstone Foundation…" at bounding box center [502, 255] width 1005 height 511
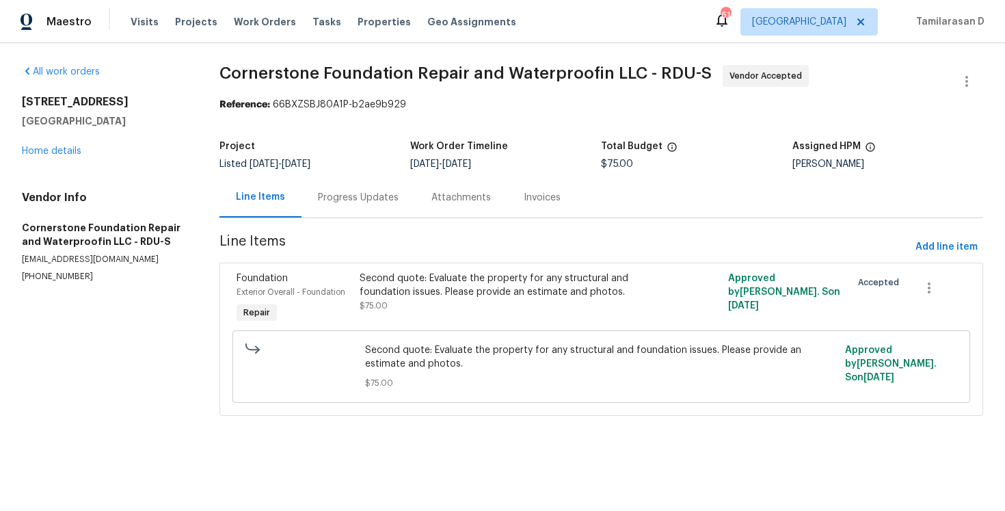
click at [349, 211] on div "Progress Updates" at bounding box center [359, 197] width 114 height 40
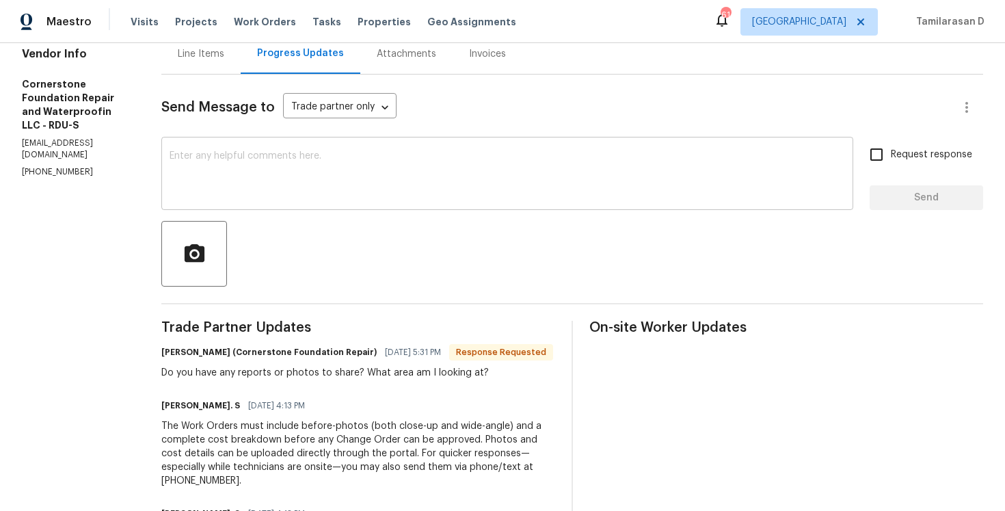
scroll to position [253, 0]
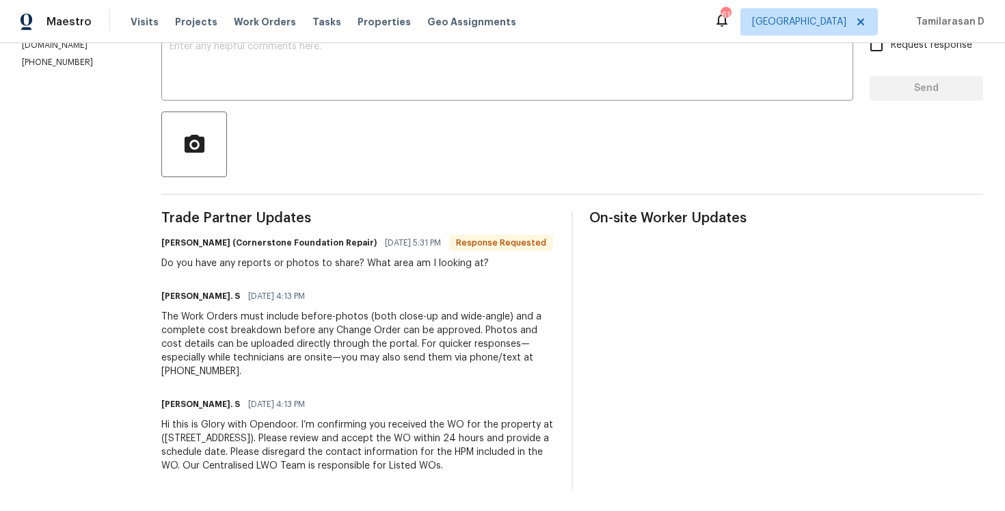
click at [206, 270] on div "Do you have any reports or photos to share? What area am I looking at?" at bounding box center [357, 263] width 392 height 14
copy div "Do you have any reports or photos to share? What area am I looking at?"
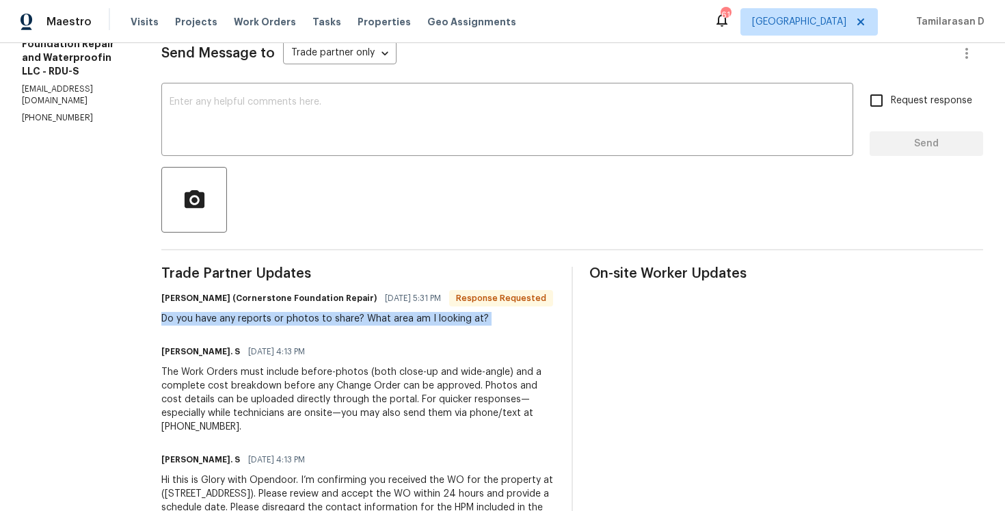
scroll to position [157, 0]
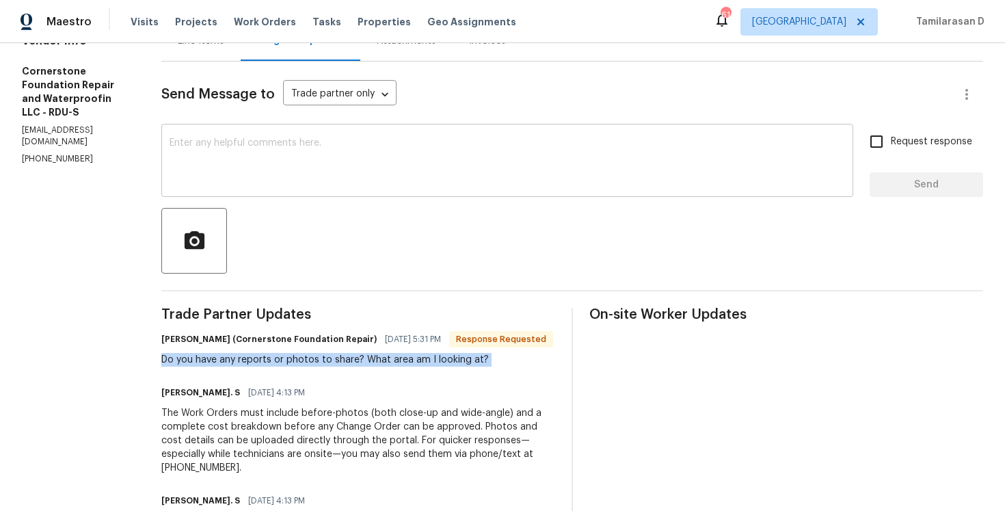
click at [205, 196] on div "x ​" at bounding box center [507, 162] width 692 height 70
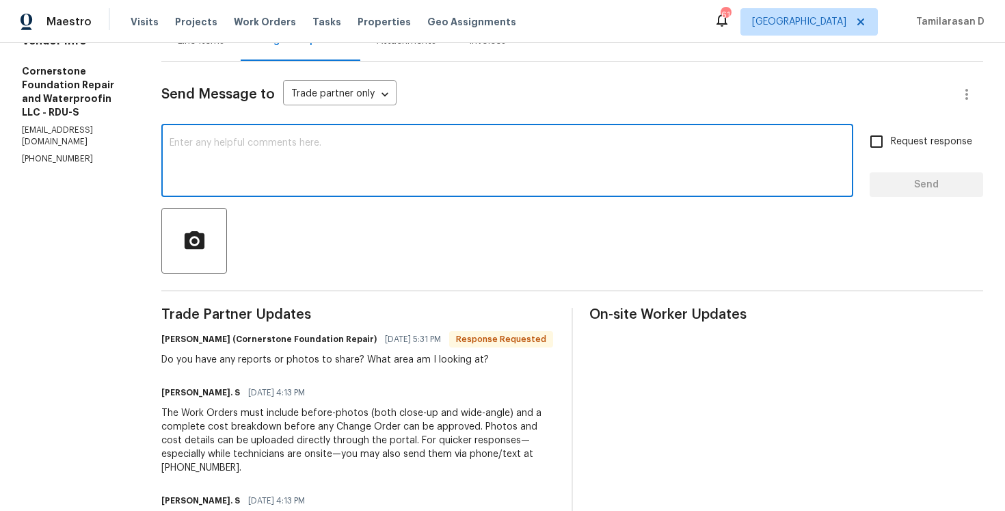
paste textarea "We don’t have any reports or photos at the moment. Could you please evaluate th…"
type textarea "We don’t have any reports or photos at the moment. Could you please evaluate th…"
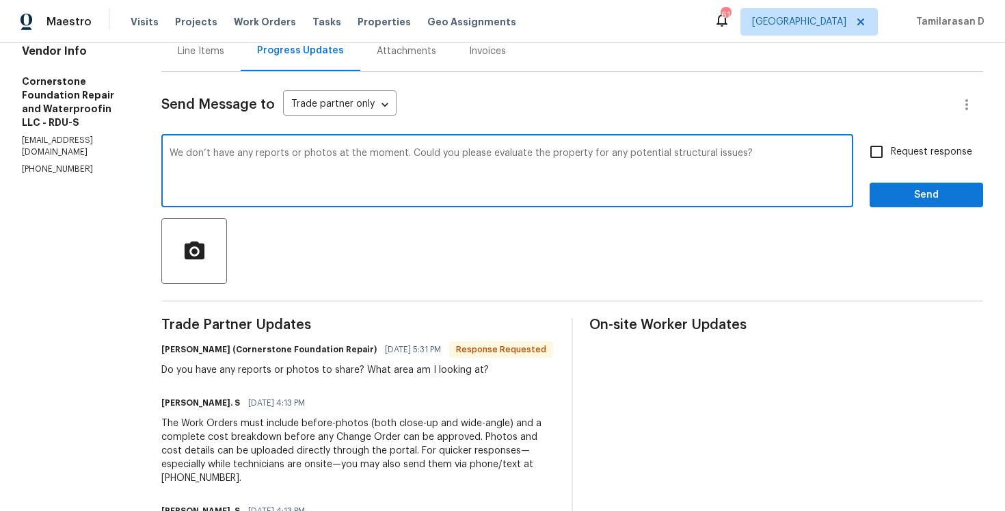
scroll to position [88, 0]
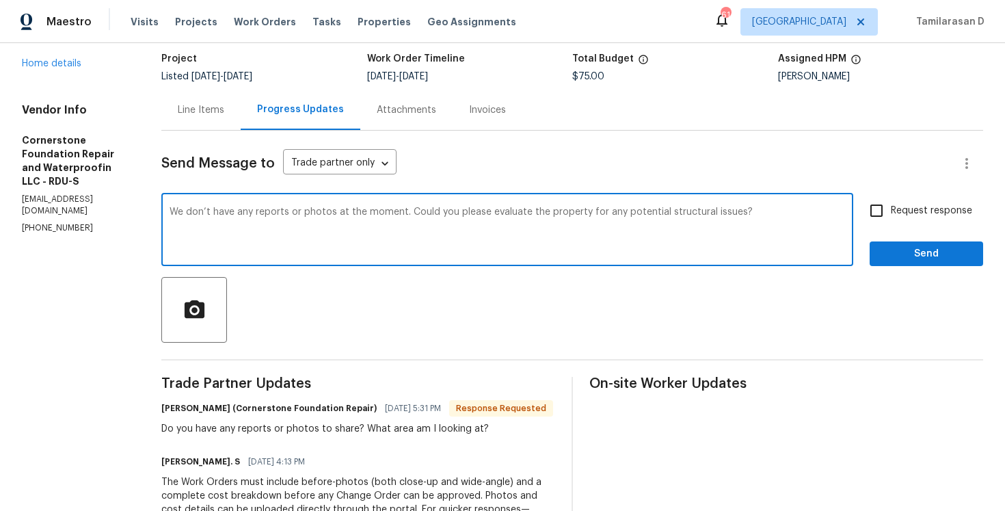
click at [313, 237] on textarea "We don’t have any reports or photos at the moment. Could you please evaluate th…" at bounding box center [508, 231] width 676 height 48
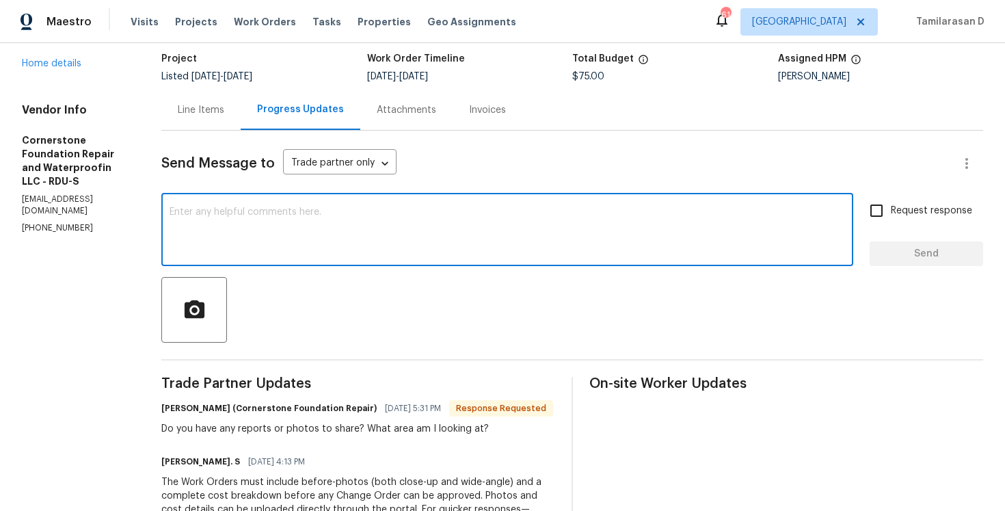
click at [196, 122] on div "Line Items" at bounding box center [200, 110] width 79 height 40
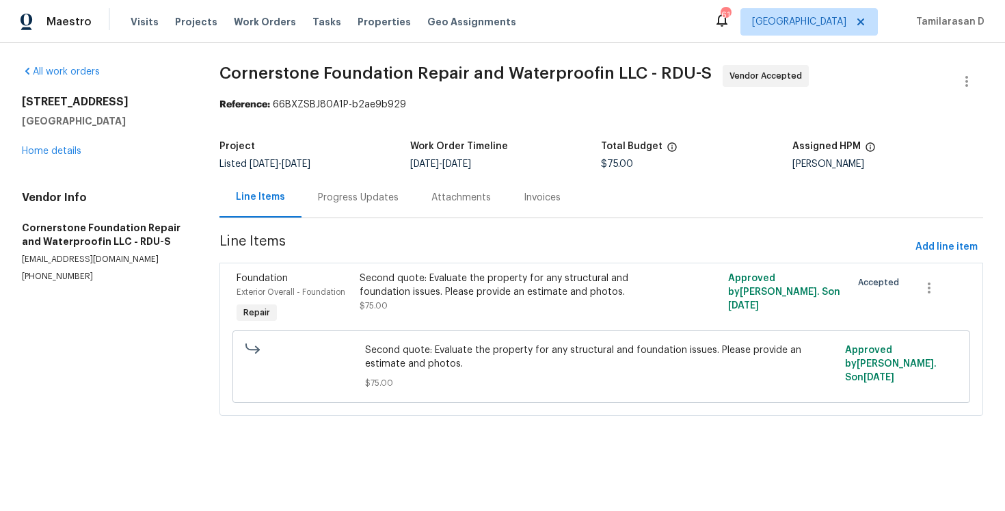
click at [341, 196] on div "Progress Updates" at bounding box center [358, 198] width 81 height 14
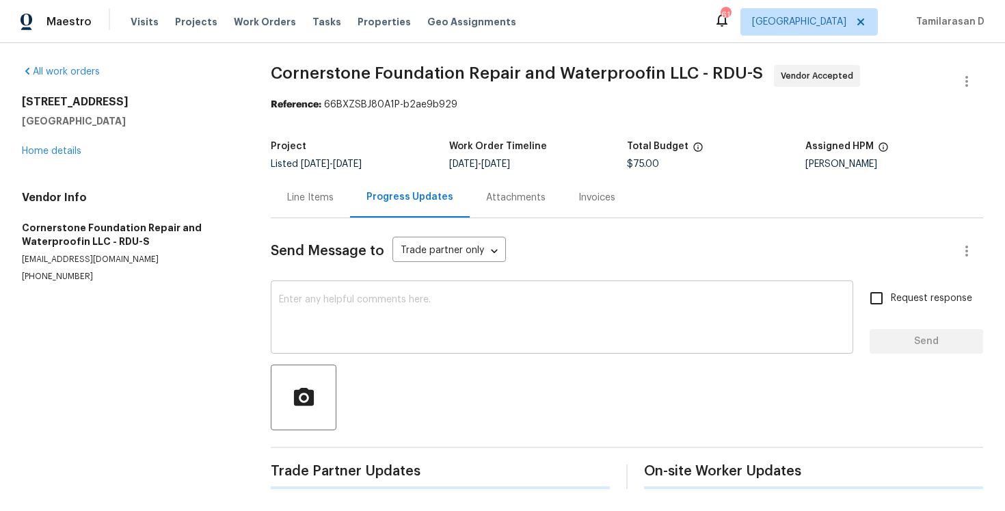
click at [360, 284] on div "x ​" at bounding box center [562, 319] width 583 height 70
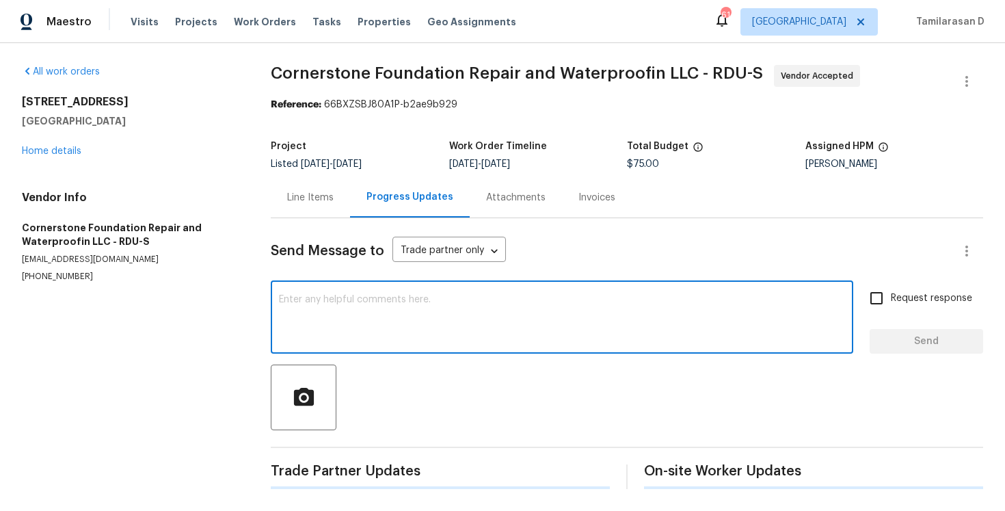
paste textarea "We don’t have any reports or photos at the moment. Could you please evaluate th…"
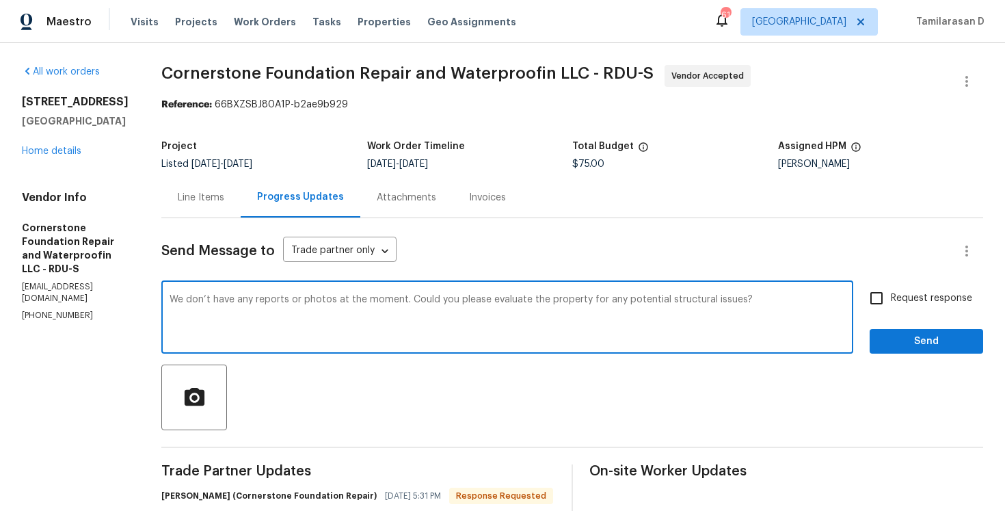
type textarea "We don’t have any reports or photos at the moment. Could you please evaluate th…"
click at [206, 199] on div "Line Items" at bounding box center [201, 198] width 47 height 14
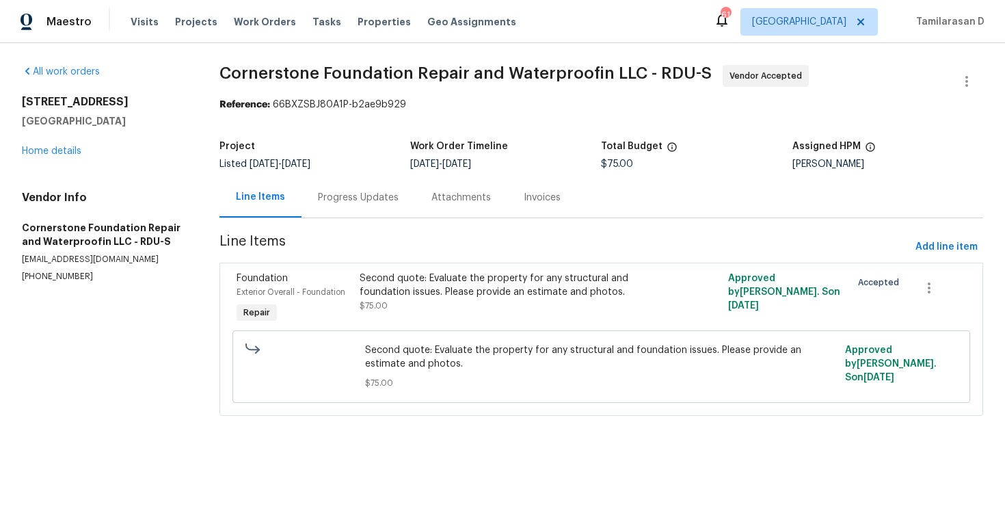
click at [341, 202] on div "Progress Updates" at bounding box center [358, 198] width 81 height 14
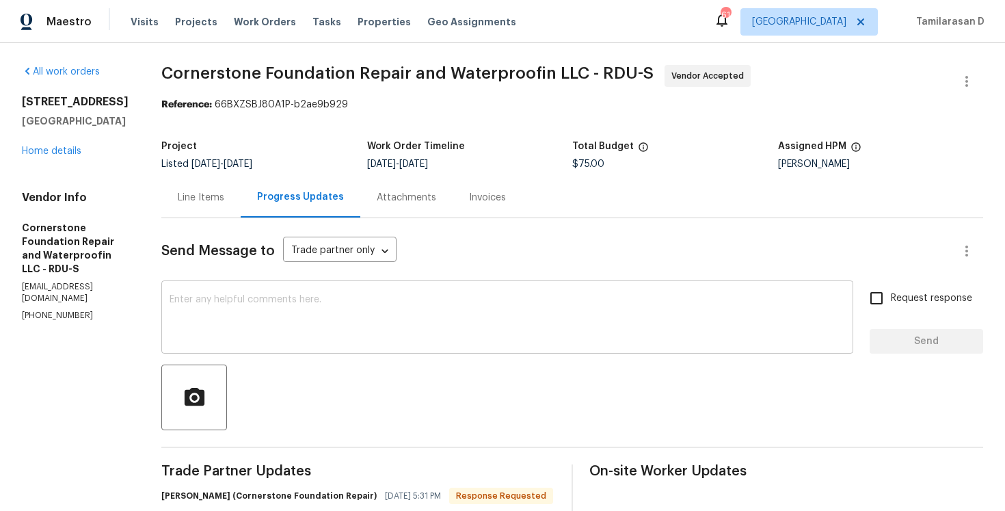
click at [310, 324] on textarea at bounding box center [508, 319] width 676 height 48
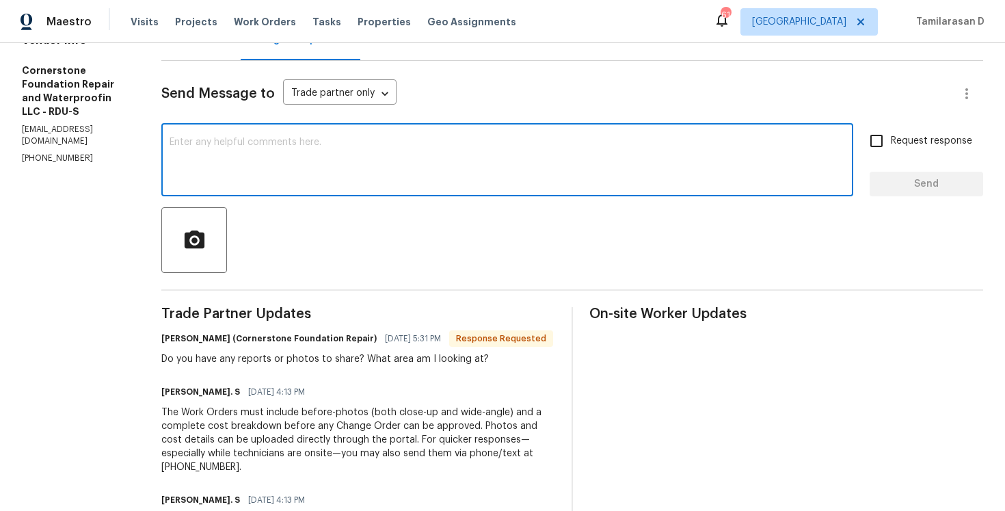
paste textarea "We don’t have any reports or photos at the moment. Could you please evaluate th…"
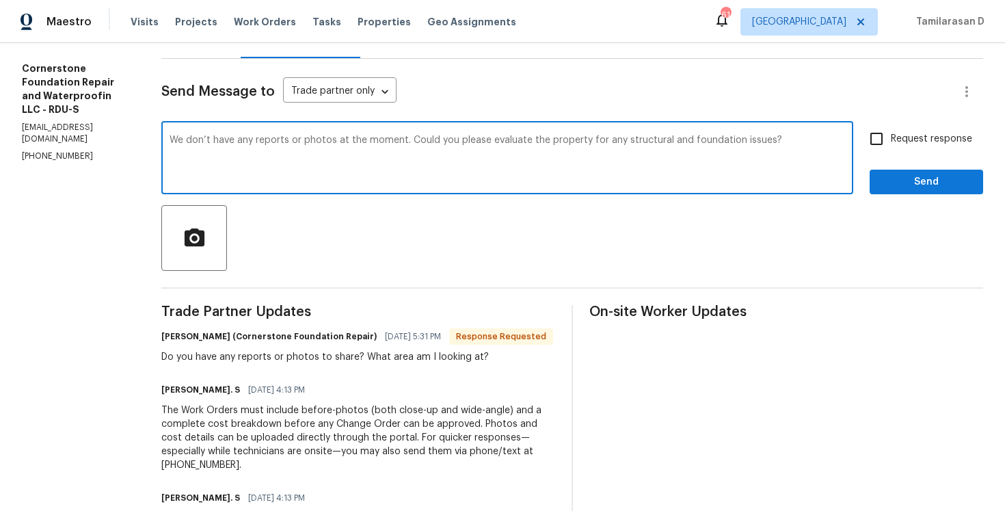
type textarea "We don’t have any reports or photos at the moment. Could you please evaluate th…"
click at [906, 181] on span "Send" at bounding box center [927, 182] width 92 height 17
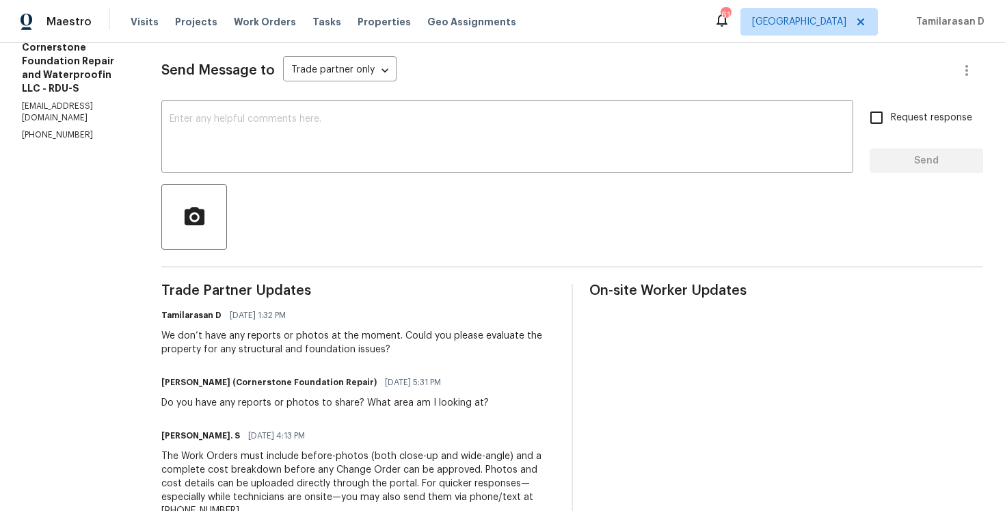
scroll to position [182, 0]
click at [318, 341] on div "We don’t have any reports or photos at the moment. Could you please evaluate th…" at bounding box center [358, 341] width 394 height 27
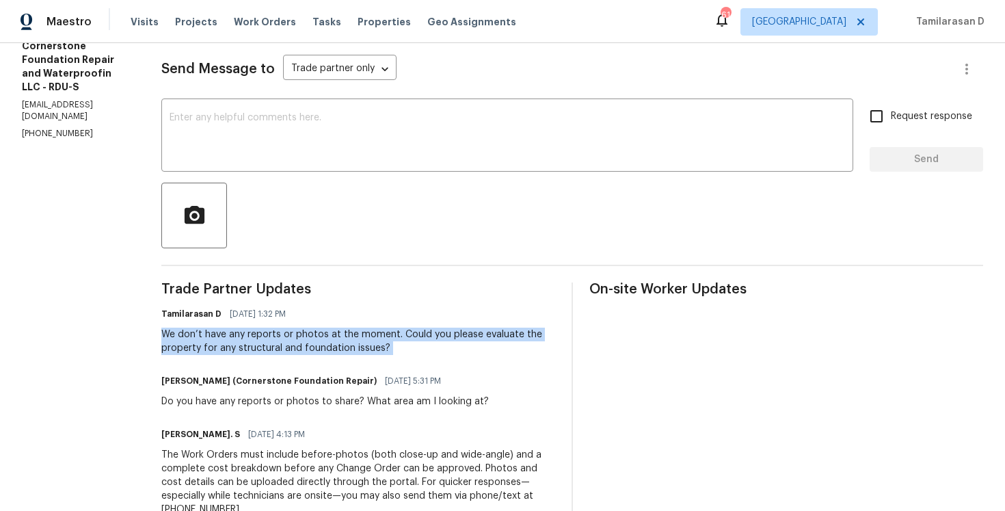
click at [313, 341] on div "We don’t have any reports or photos at the moment. Could you please evaluate th…" at bounding box center [358, 341] width 394 height 27
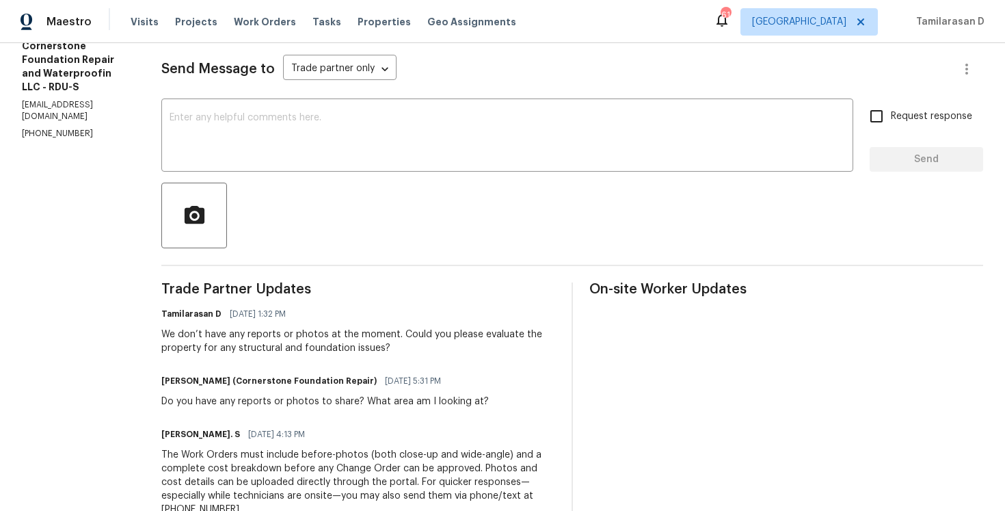
click at [313, 341] on div "We don’t have any reports or photos at the moment. Could you please evaluate th…" at bounding box center [358, 341] width 394 height 27
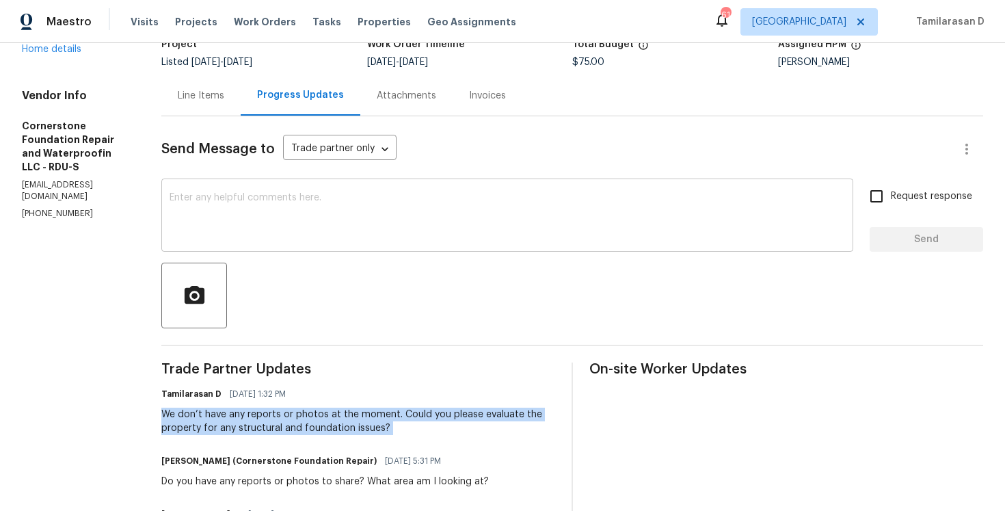
scroll to position [254, 0]
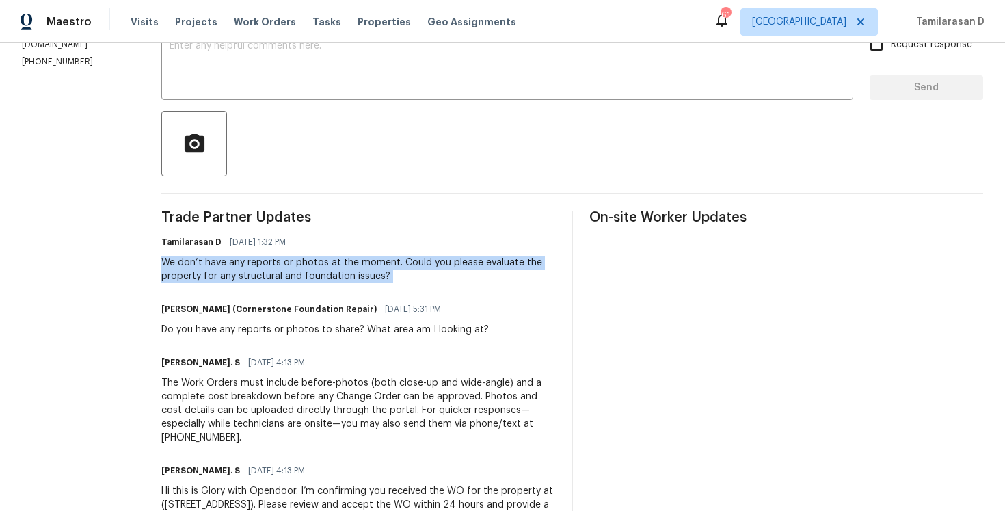
click at [235, 328] on div "Do you have any reports or photos to share? What area am I looking at?" at bounding box center [325, 330] width 328 height 14
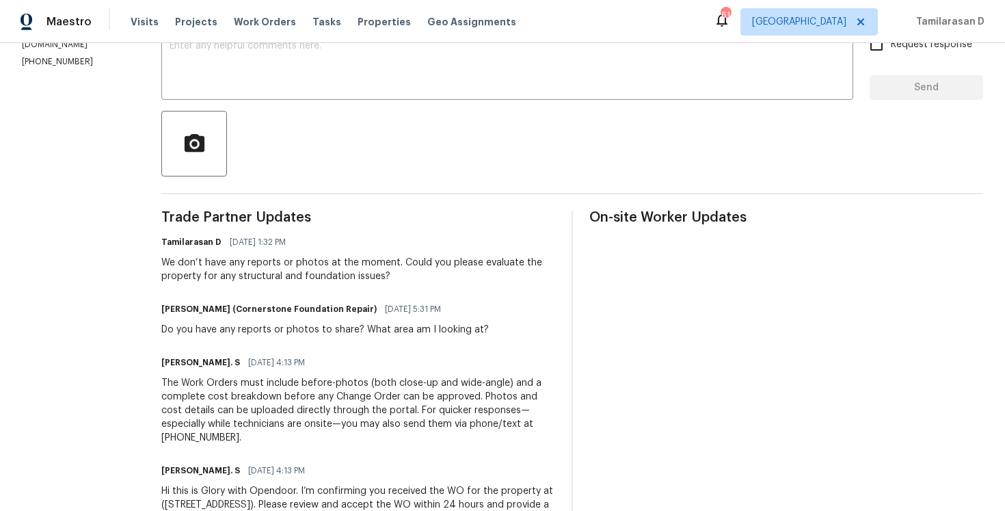
click at [235, 328] on div "Do you have any reports or photos to share? What area am I looking at?" at bounding box center [325, 330] width 328 height 14
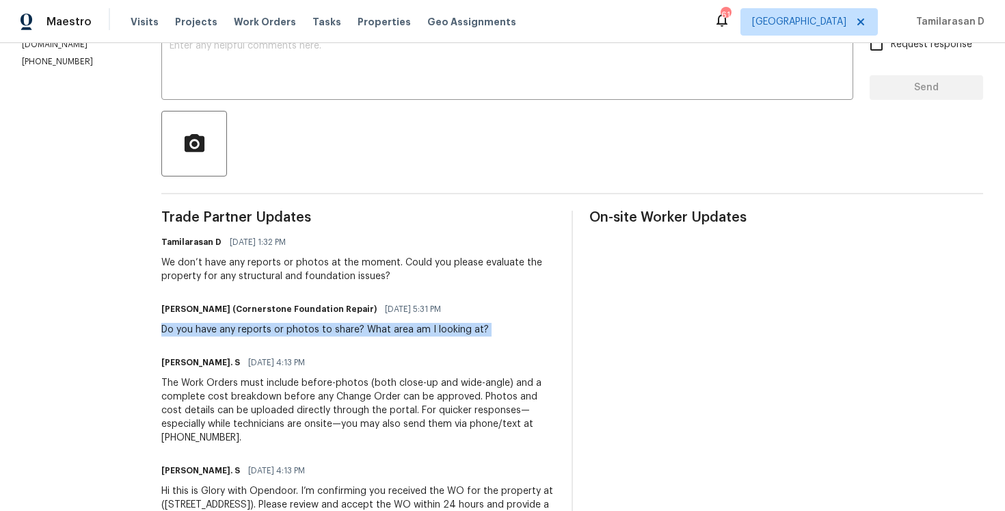
copy div "Do you have any reports or photos to share? What area am I looking at?"
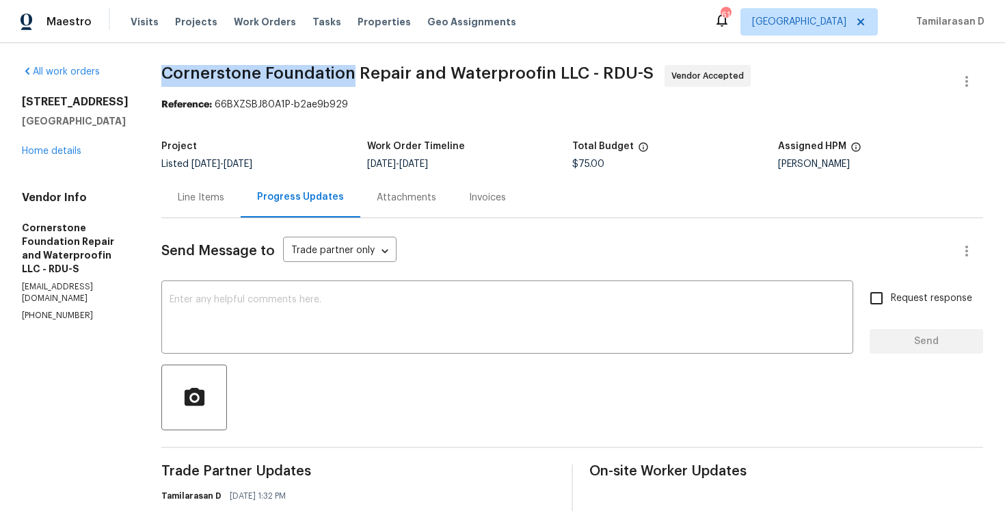
drag, startPoint x: 159, startPoint y: 72, endPoint x: 350, endPoint y: 72, distance: 190.8
click at [350, 72] on span "Cornerstone Foundation Repair and Waterproofin LLC - RDU-S" at bounding box center [407, 73] width 492 height 16
copy span "Cornerstone Foundation"
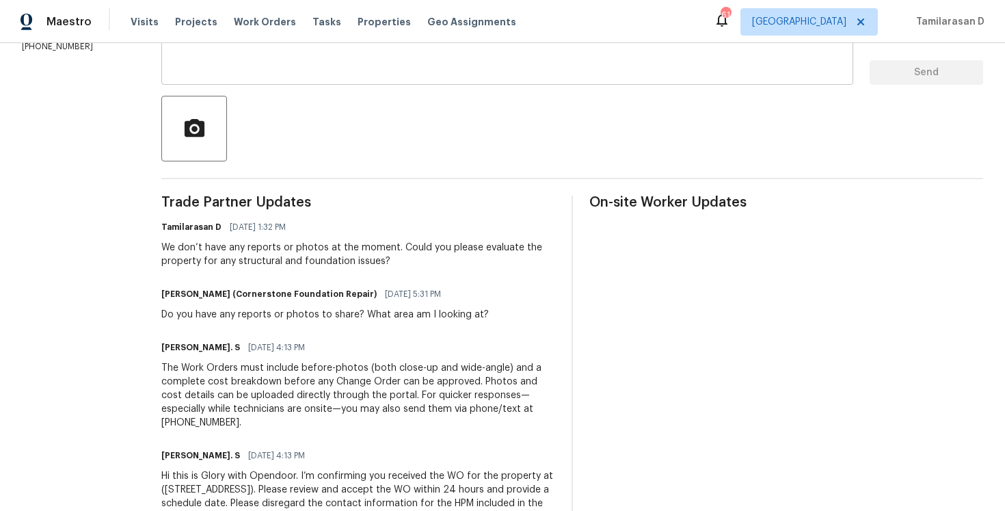
scroll to position [265, 0]
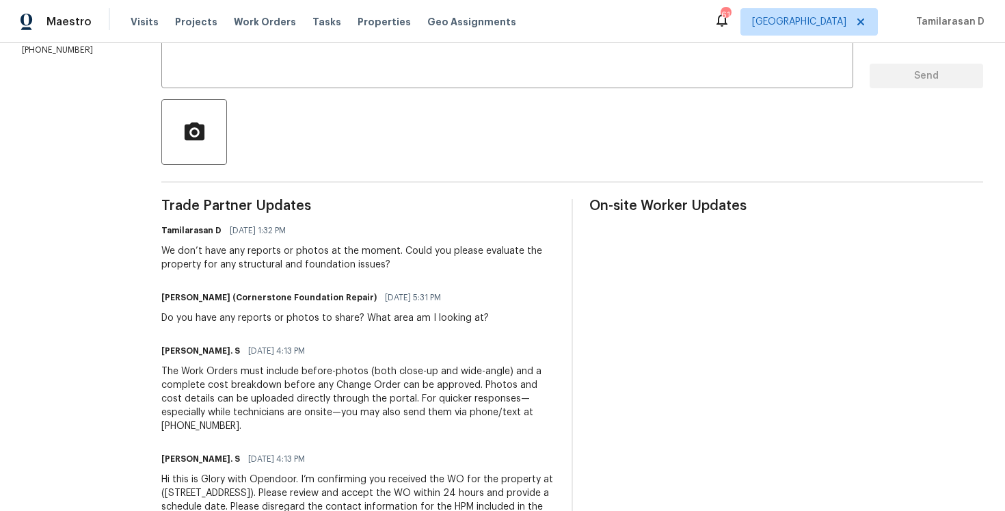
click at [309, 323] on div "Do you have any reports or photos to share? What area am I looking at?" at bounding box center [325, 318] width 328 height 14
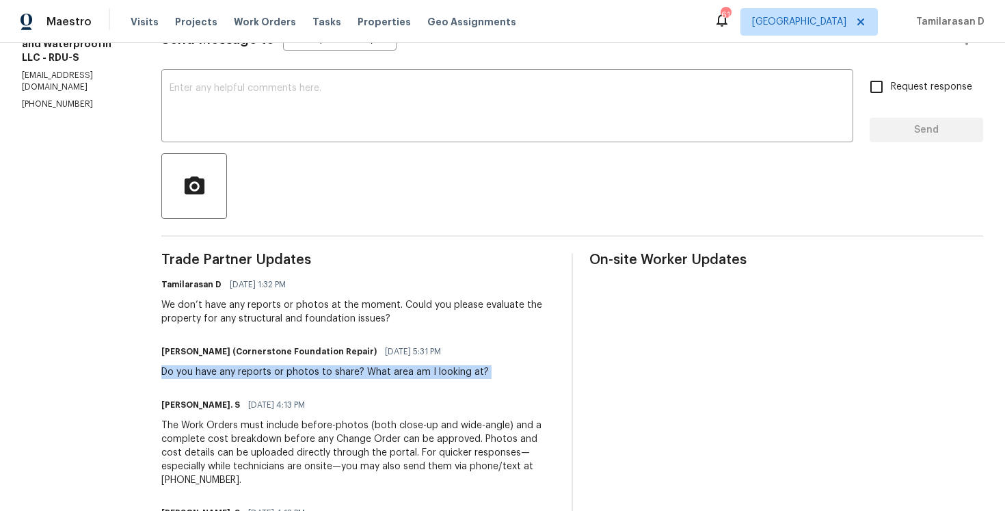
scroll to position [141, 0]
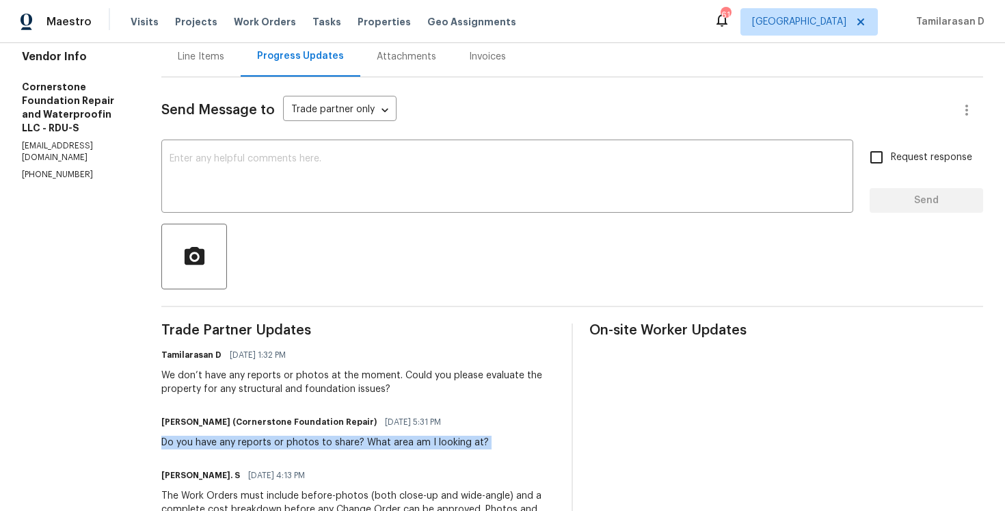
click at [303, 258] on div at bounding box center [572, 257] width 822 height 66
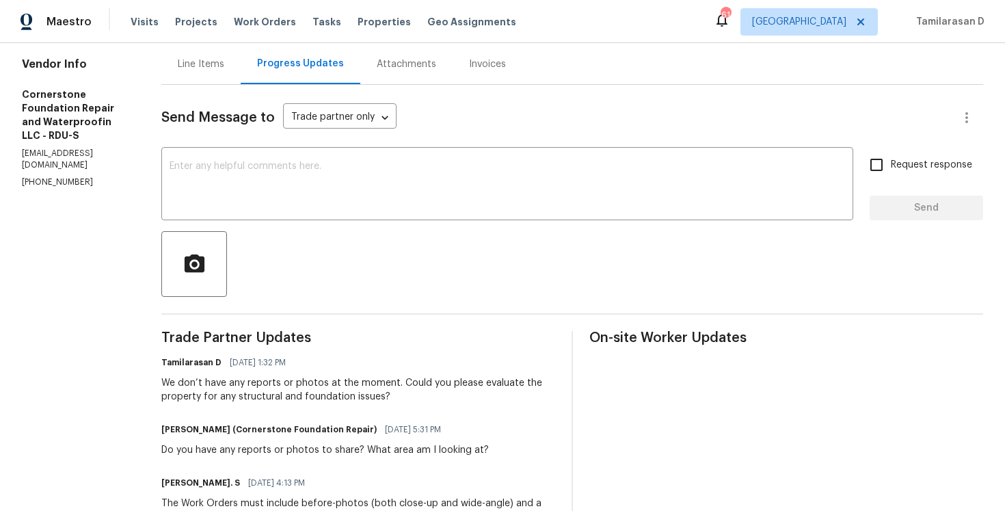
scroll to position [0, 0]
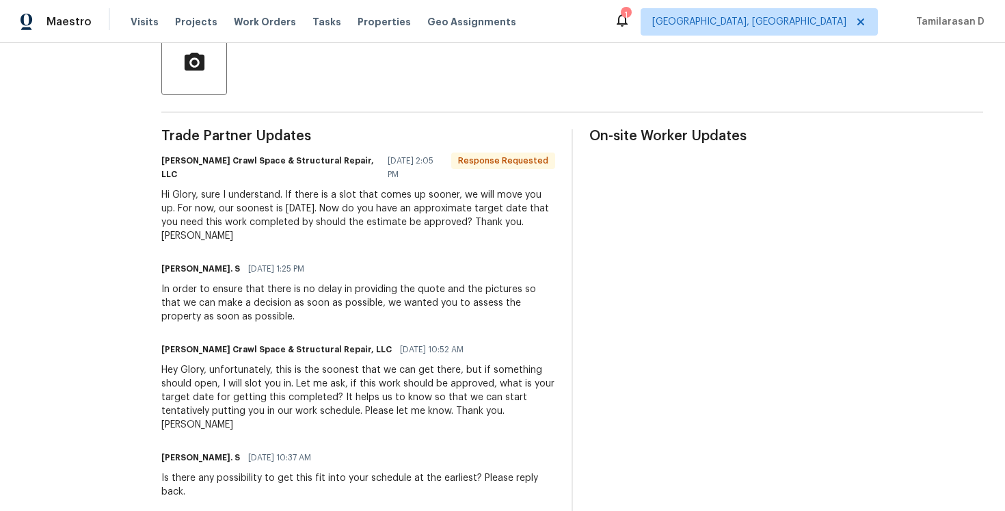
scroll to position [315, 0]
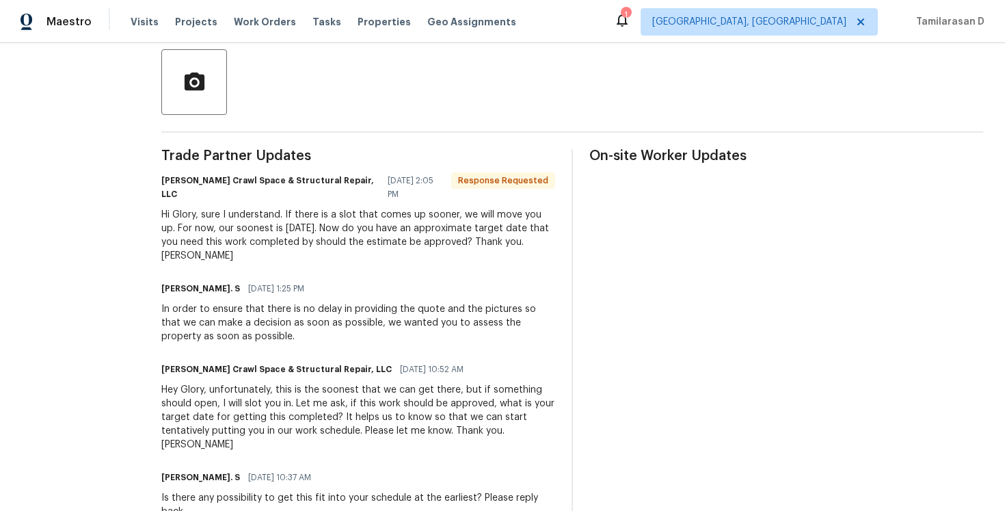
click at [256, 216] on div "Hi Glory, sure I understand. If there is a slot that comes up sooner, we will m…" at bounding box center [358, 235] width 394 height 55
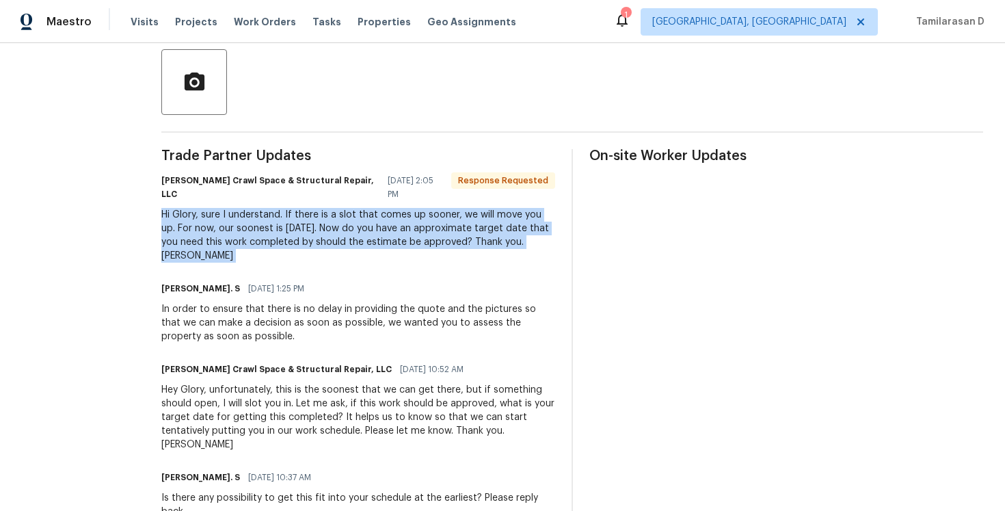
copy div "Hi Glory, sure I understand. If there is a slot that comes up sooner, we will m…"
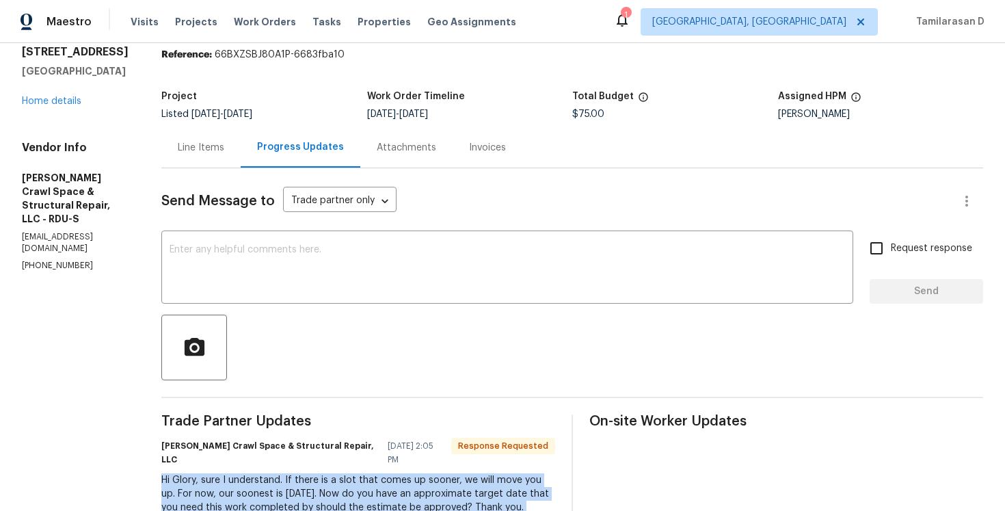
scroll to position [0, 0]
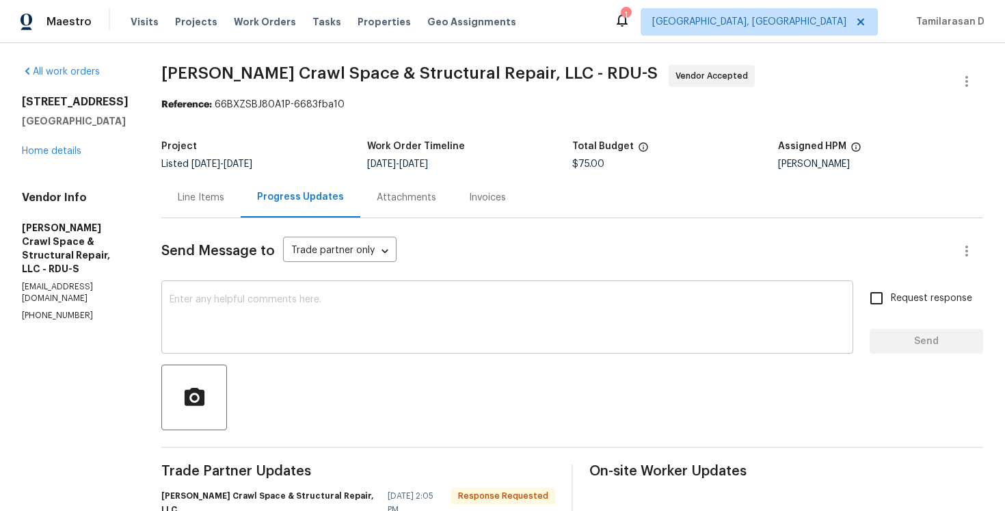
click at [317, 315] on textarea at bounding box center [508, 319] width 676 height 48
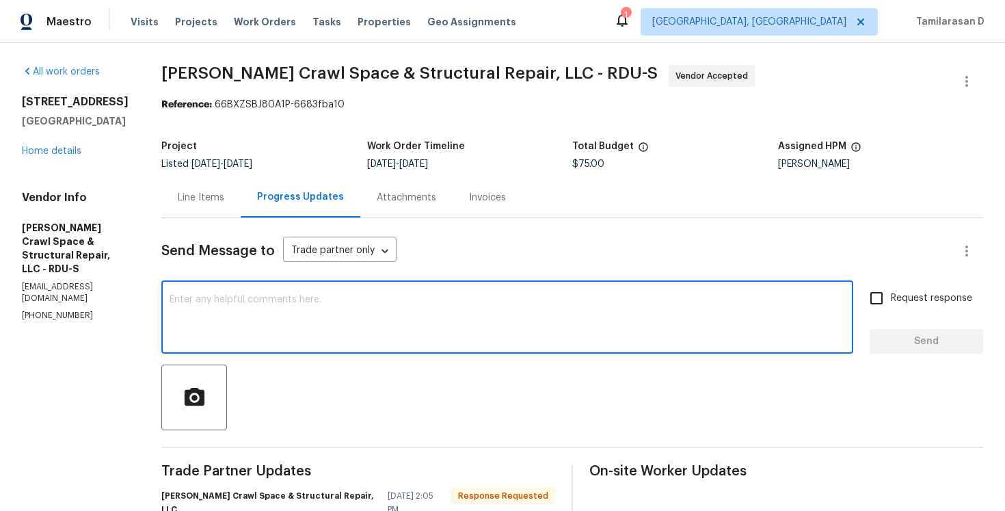
paste textarea "Hi Leslie, Friday works for us. If anything opens up sooner, that’d be great. W…"
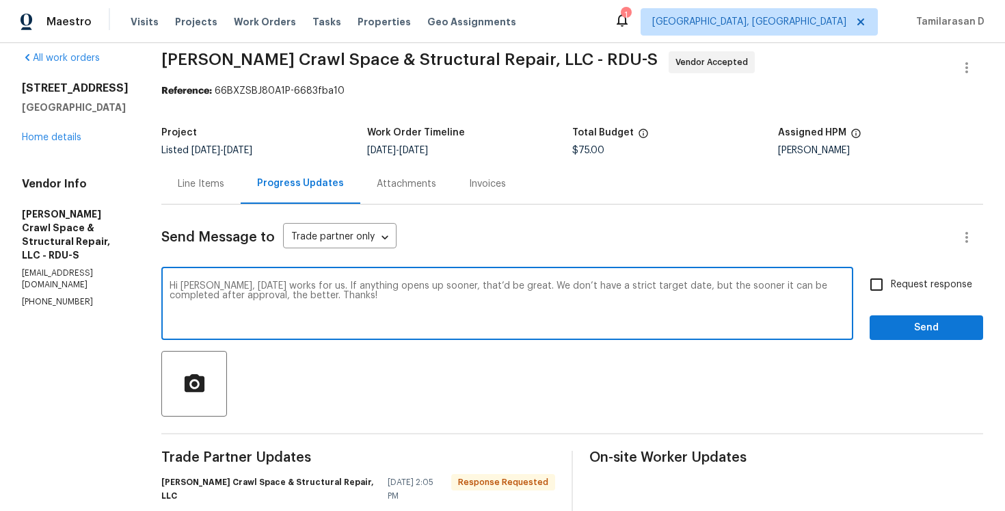
scroll to position [31, 0]
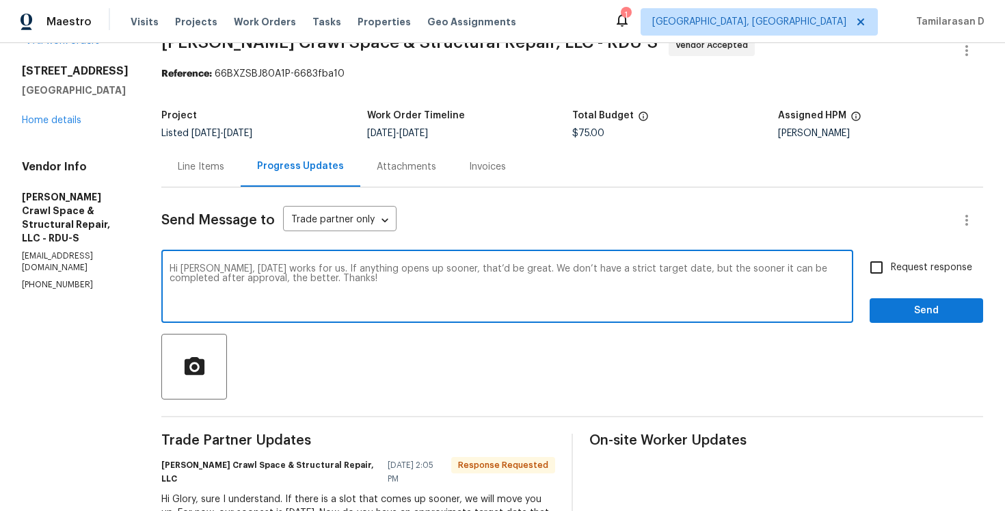
type textarea "Hi Leslie, Friday works for us. If anything opens up sooner, that’d be great. W…"
click at [899, 307] on span "Send" at bounding box center [927, 310] width 92 height 17
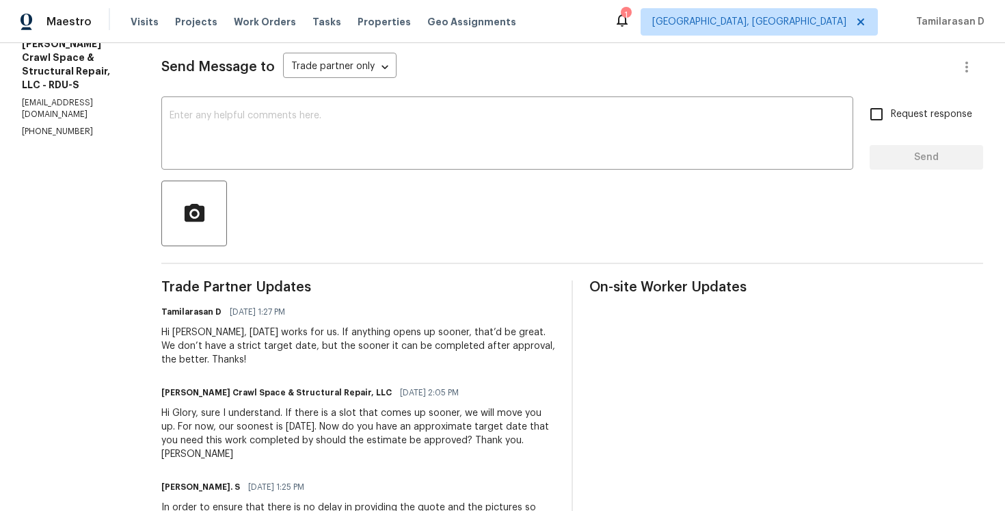
scroll to position [209, 0]
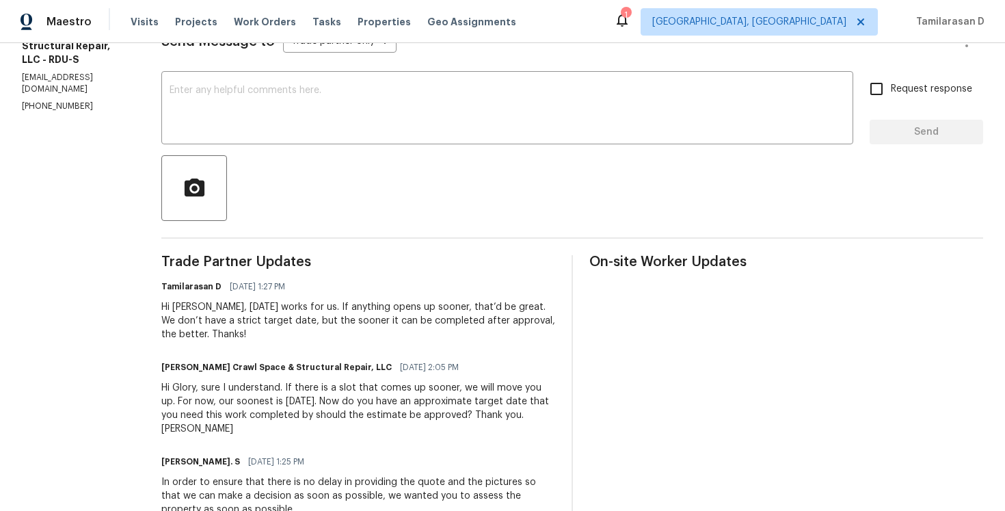
click at [244, 394] on div "Hi Glory, sure I understand. If there is a slot that comes up sooner, we will m…" at bounding box center [358, 408] width 394 height 55
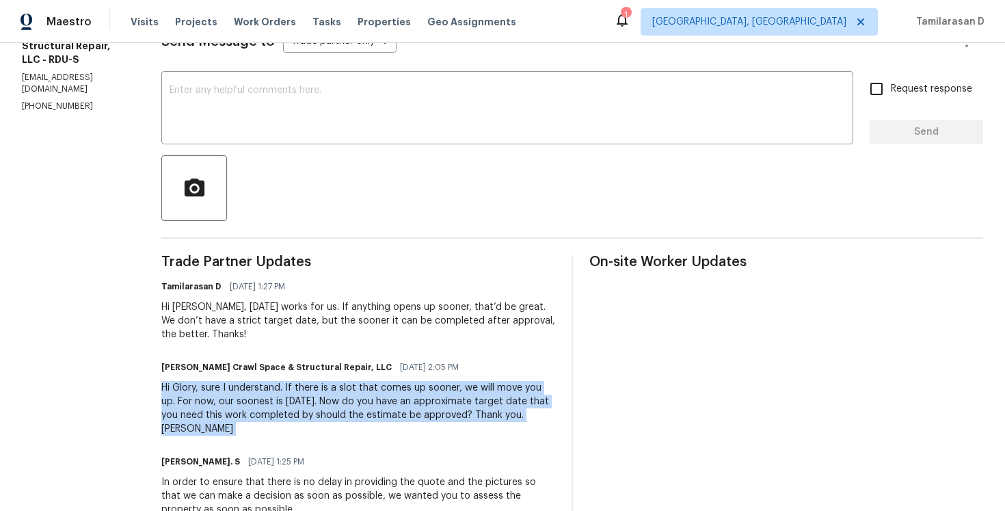
copy div "Hi Glory, sure I understand. If there is a slot that comes up sooner, we will m…"
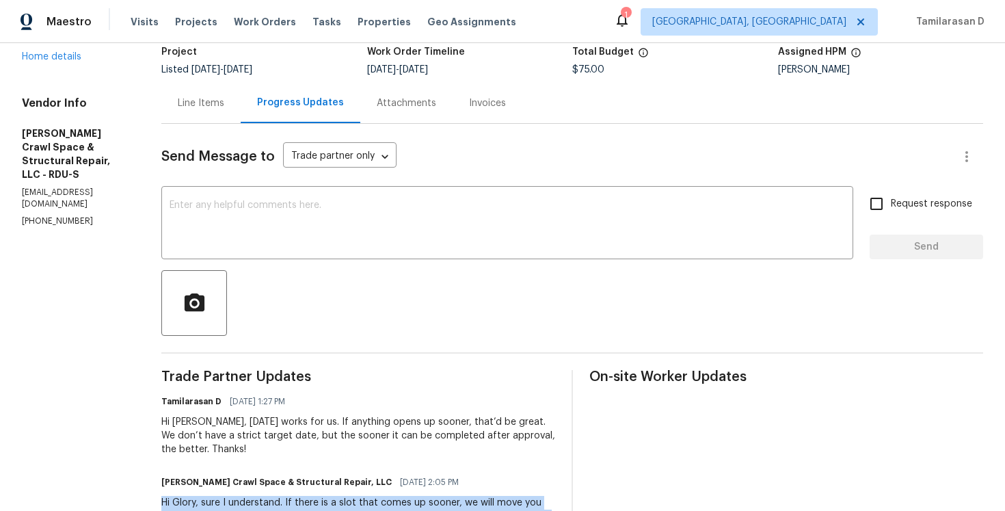
scroll to position [0, 0]
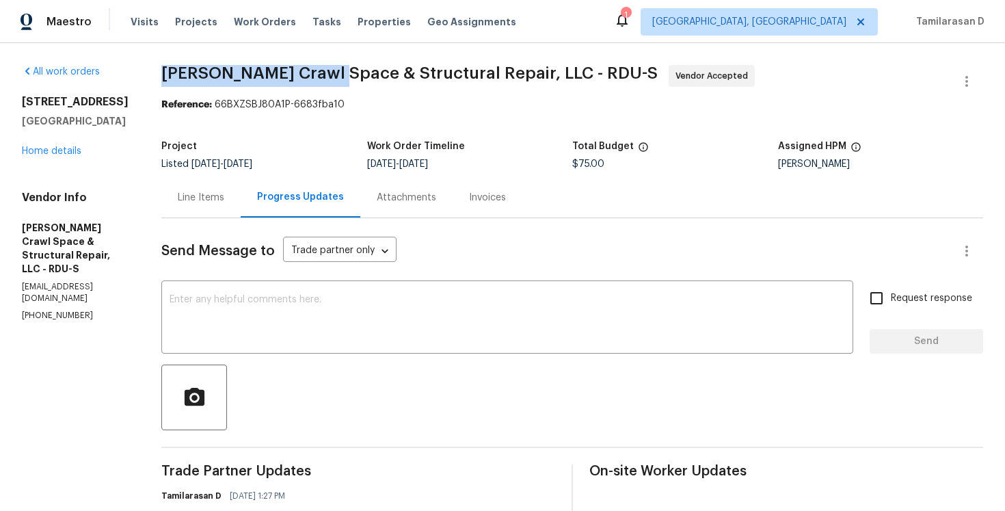
drag, startPoint x: 172, startPoint y: 72, endPoint x: 341, endPoint y: 76, distance: 168.3
copy span "Falcone Crawl Space"
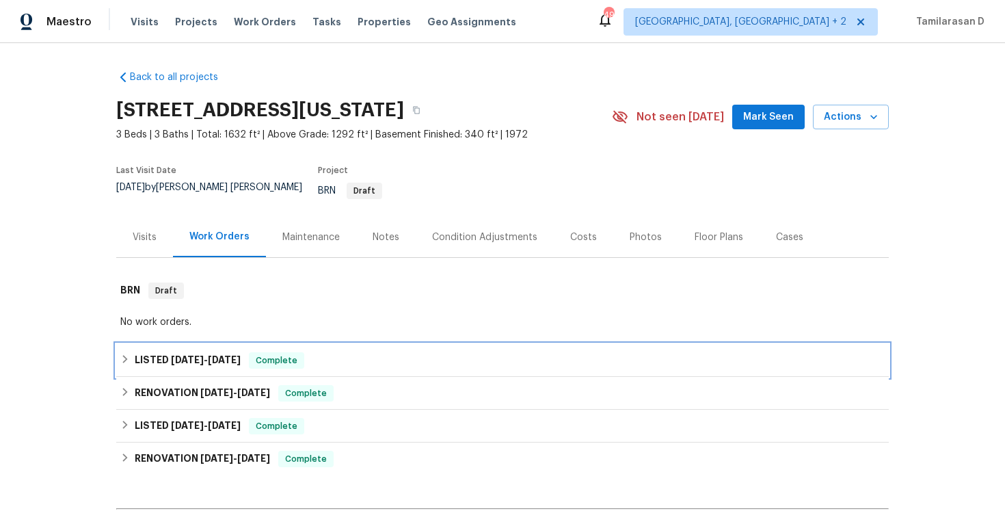
click at [133, 352] on div "LISTED [DATE] - [DATE] Complete" at bounding box center [502, 360] width 765 height 16
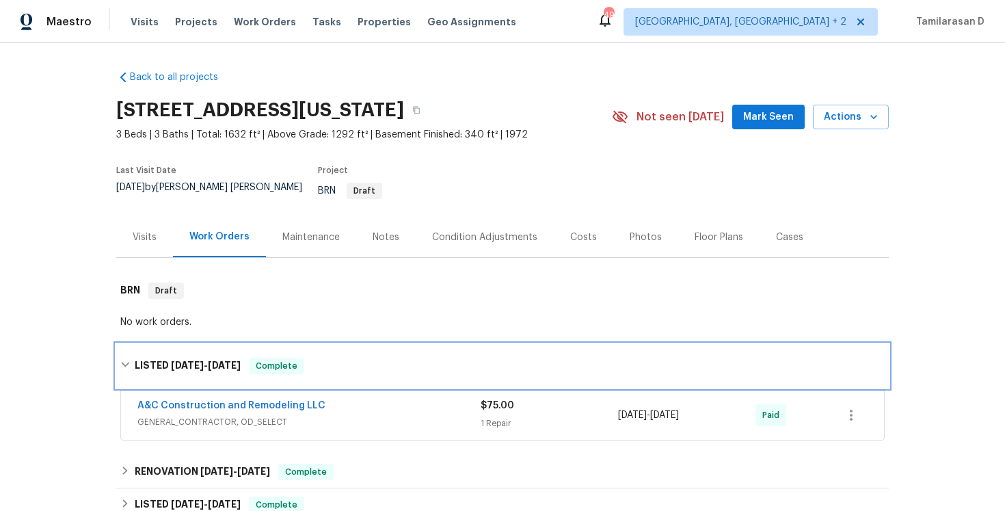
click at [135, 358] on h6 "LISTED [DATE] - [DATE]" at bounding box center [188, 366] width 106 height 16
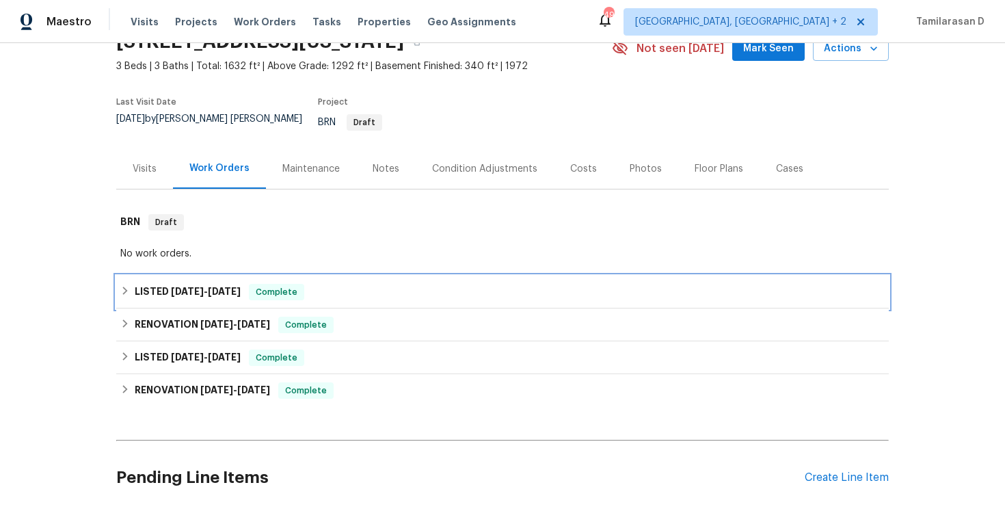
scroll to position [103, 0]
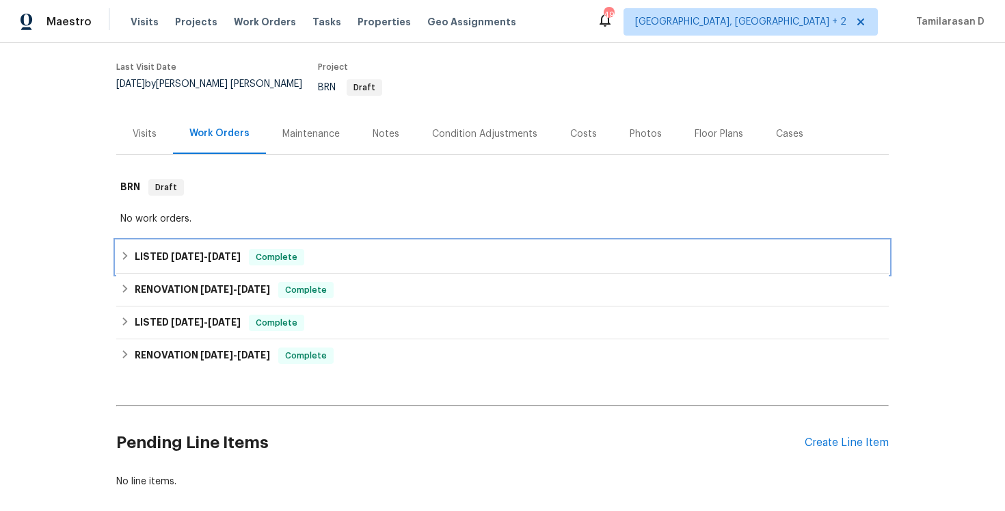
click at [127, 251] on icon at bounding box center [125, 256] width 10 height 10
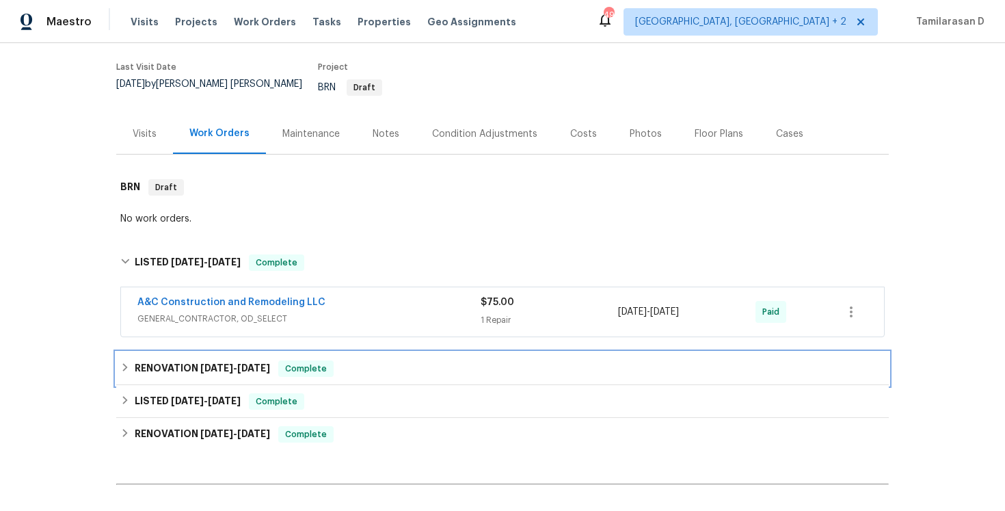
click at [138, 360] on h6 "RENOVATION [DATE] - [DATE]" at bounding box center [202, 368] width 135 height 16
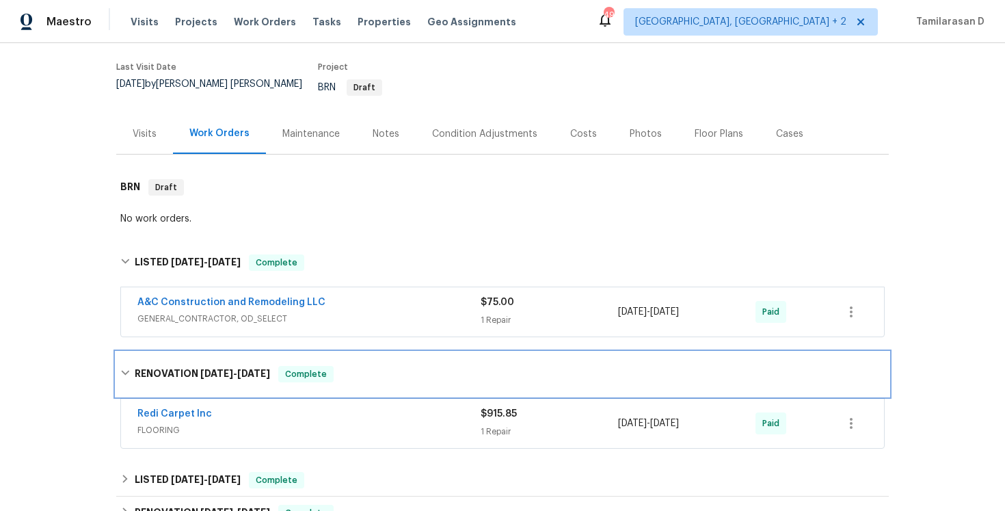
scroll to position [236, 0]
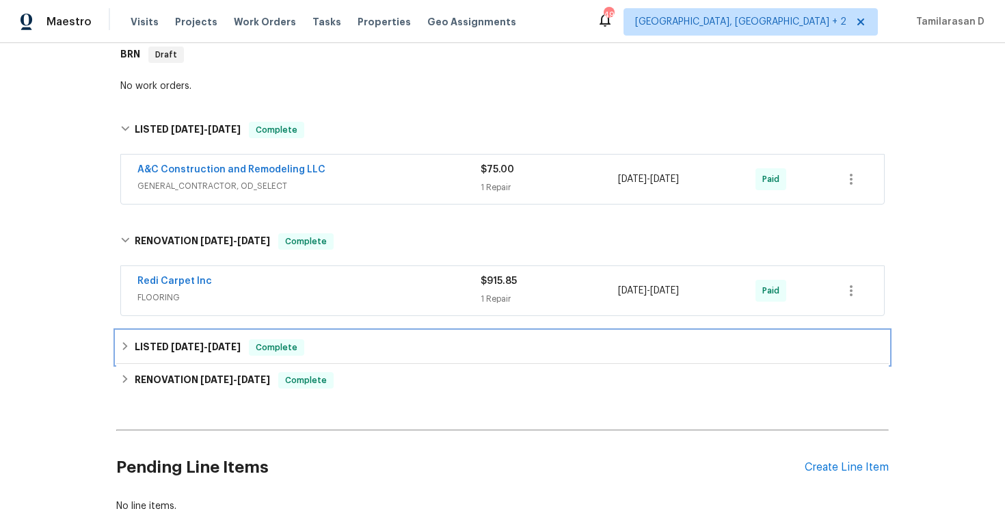
click at [129, 341] on icon at bounding box center [125, 346] width 10 height 10
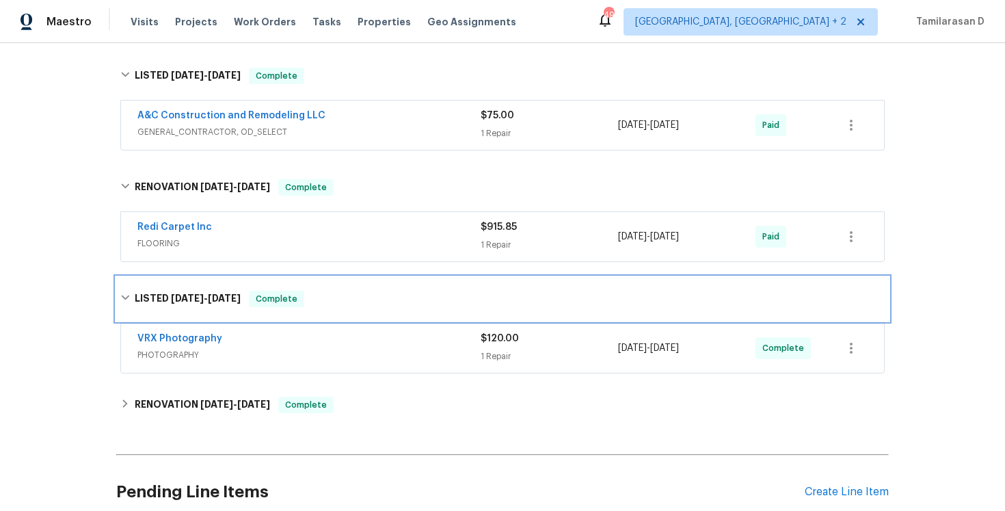
scroll to position [362, 0]
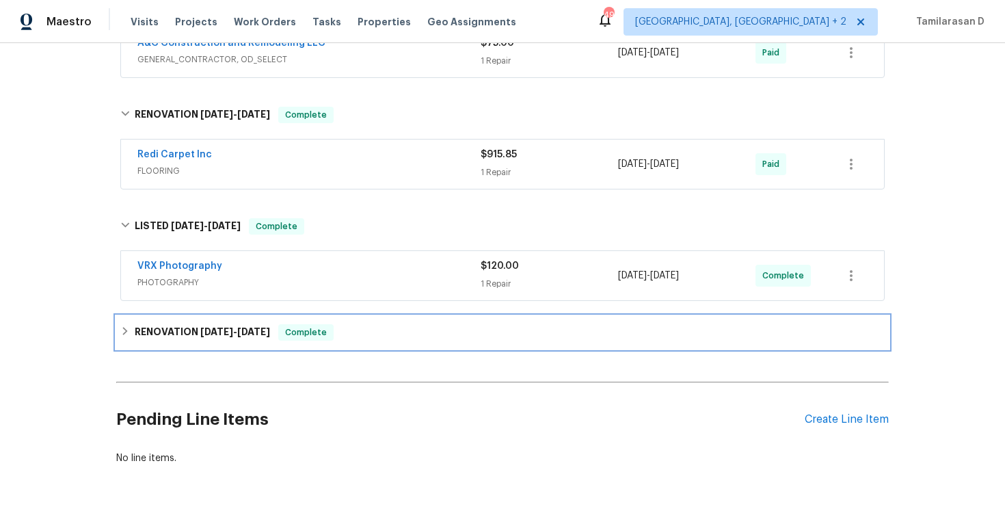
click at [129, 327] on div "RENOVATION [DATE] - [DATE] Complete" at bounding box center [502, 332] width 765 height 16
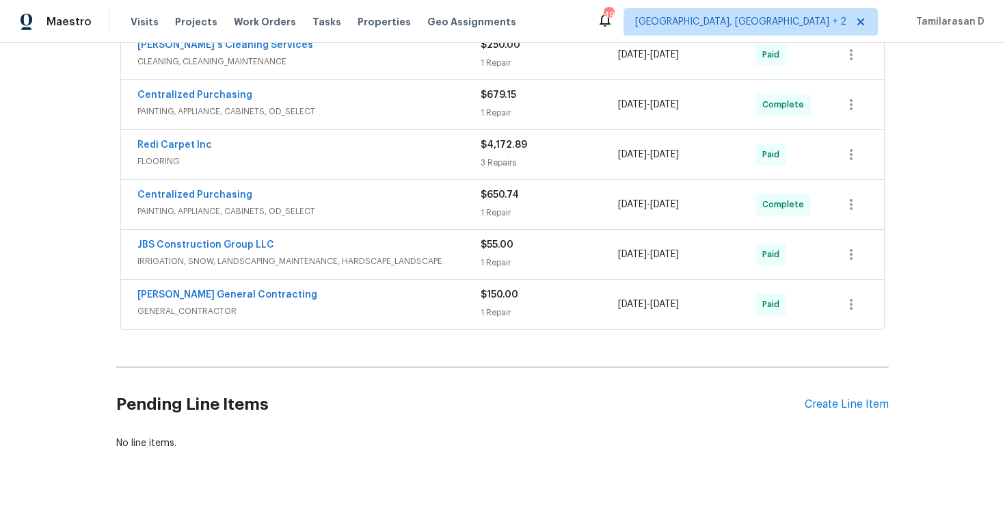
scroll to position [0, 0]
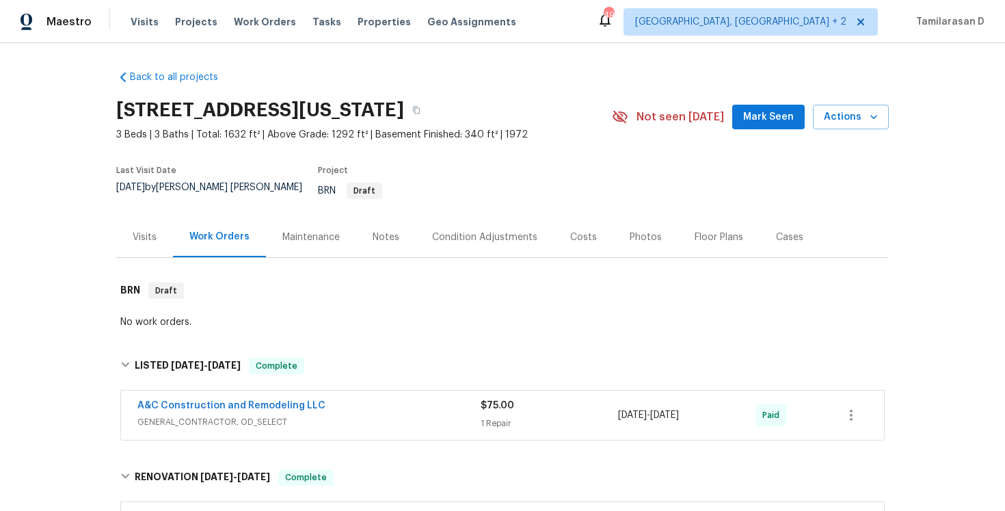
click at [255, 313] on div "No work orders." at bounding box center [502, 323] width 773 height 21
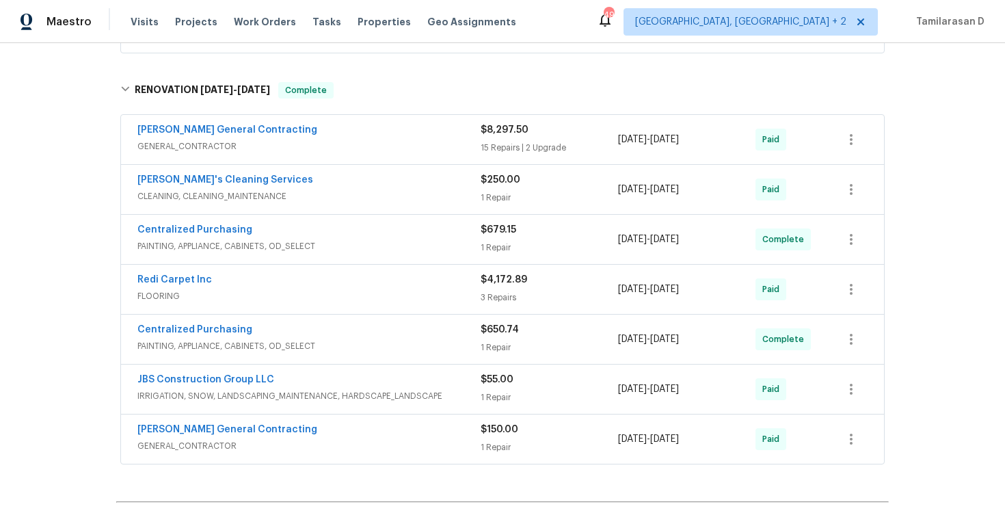
scroll to position [566, 0]
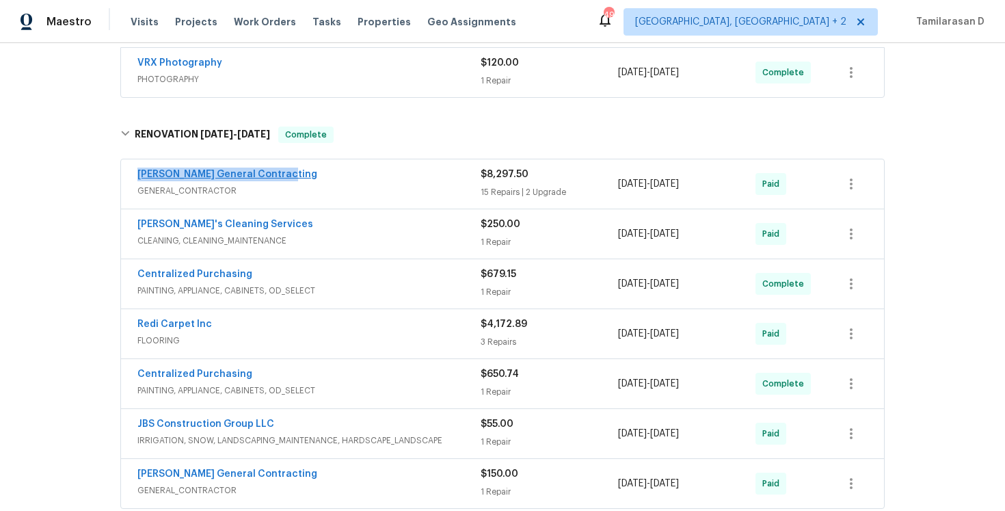
drag, startPoint x: 285, startPoint y: 163, endPoint x: 139, endPoint y: 166, distance: 146.4
click at [139, 168] on div "[PERSON_NAME] General Contracting" at bounding box center [308, 176] width 343 height 16
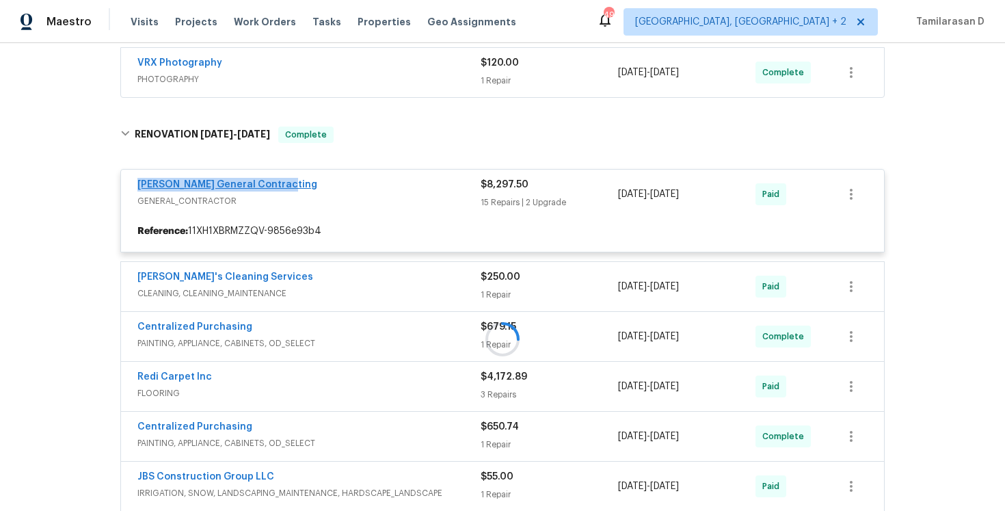
copy link "[PERSON_NAME] General Contracting"
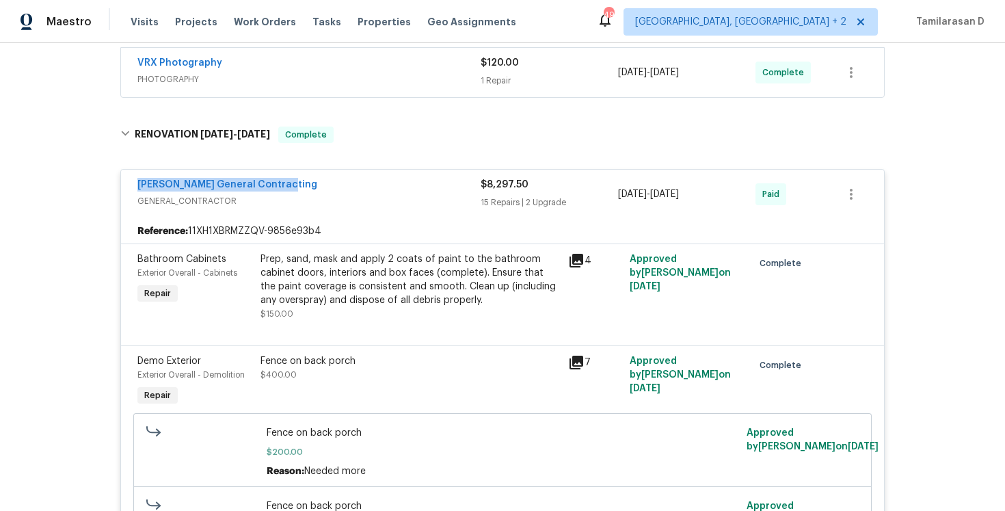
scroll to position [579, 0]
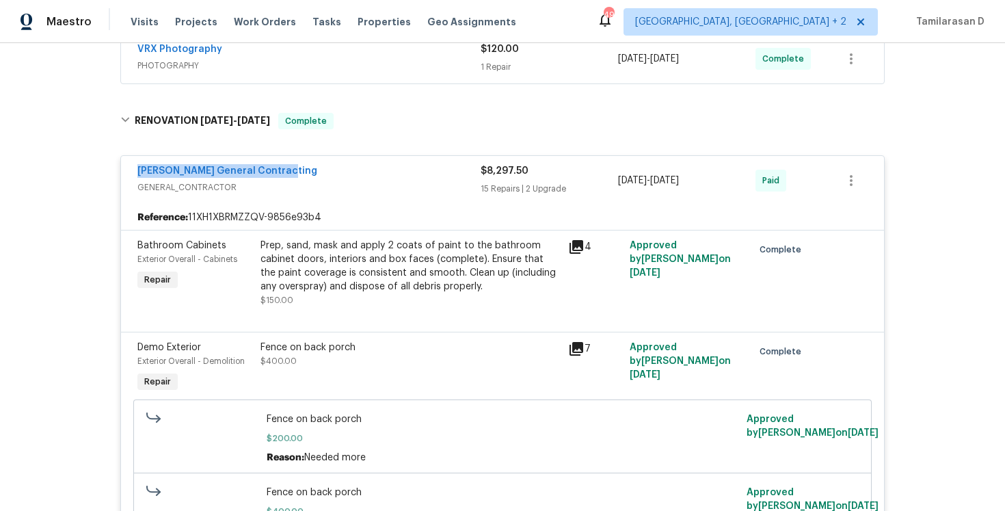
copy link "[PERSON_NAME] General Contracting"
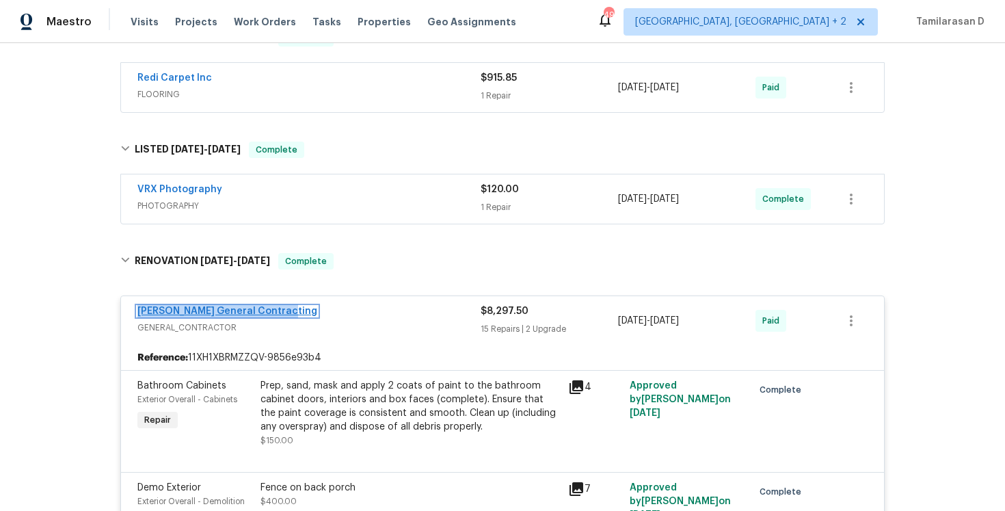
click at [195, 306] on link "[PERSON_NAME] General Contracting" at bounding box center [227, 311] width 180 height 10
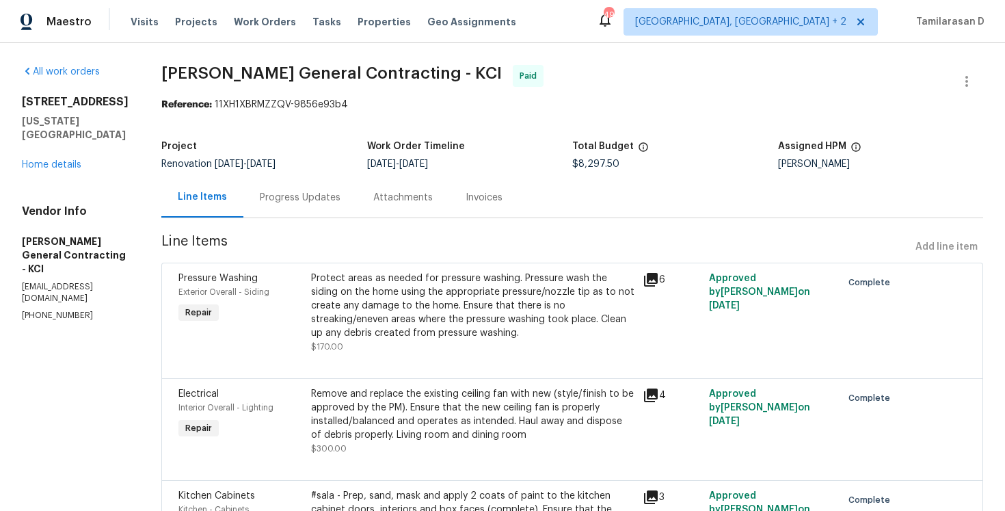
click at [347, 188] on div "Progress Updates" at bounding box center [300, 197] width 114 height 40
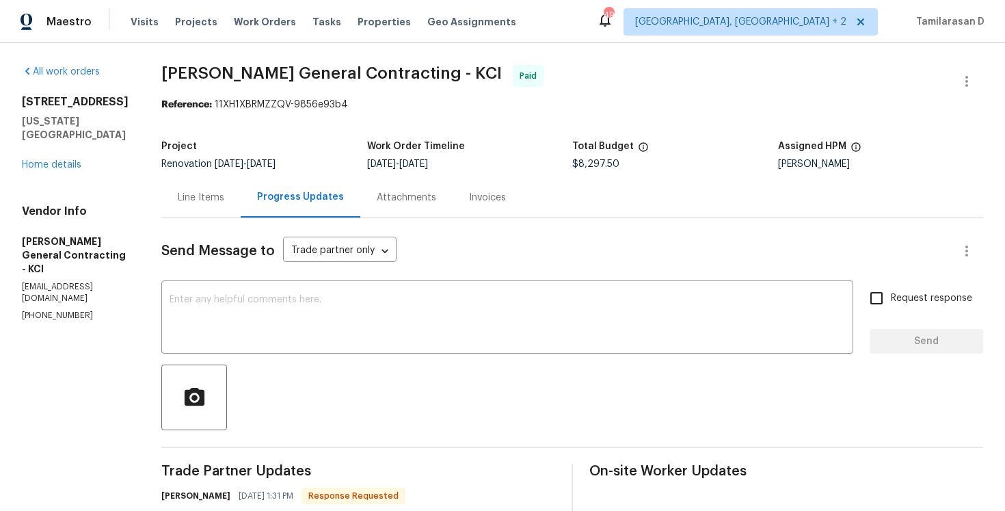
click at [49, 161] on div "All work orders [STREET_ADDRESS][US_STATE] Home details Vendor Info [PERSON_NAM…" at bounding box center [75, 193] width 107 height 256
click at [53, 160] on link "Home details" at bounding box center [51, 165] width 59 height 10
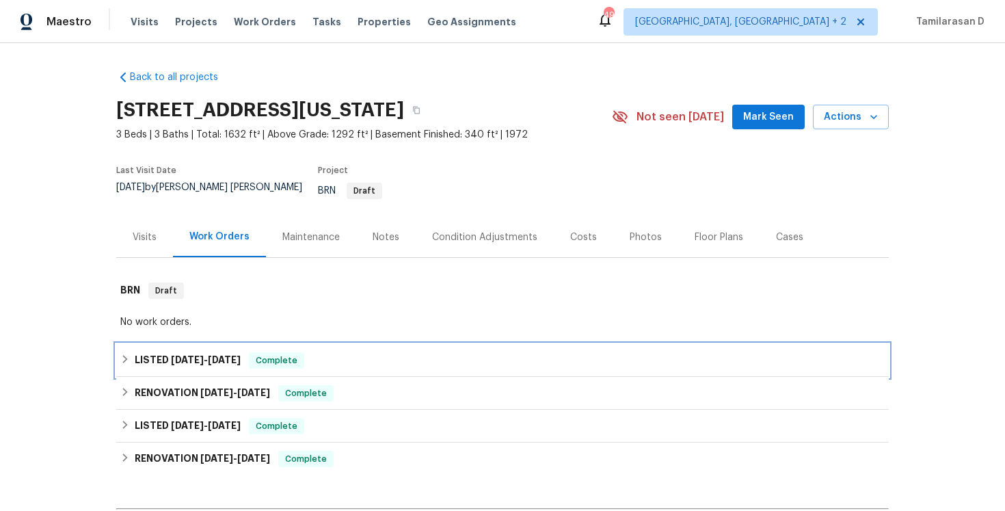
click at [131, 352] on div "LISTED [DATE] - [DATE] Complete" at bounding box center [502, 360] width 765 height 16
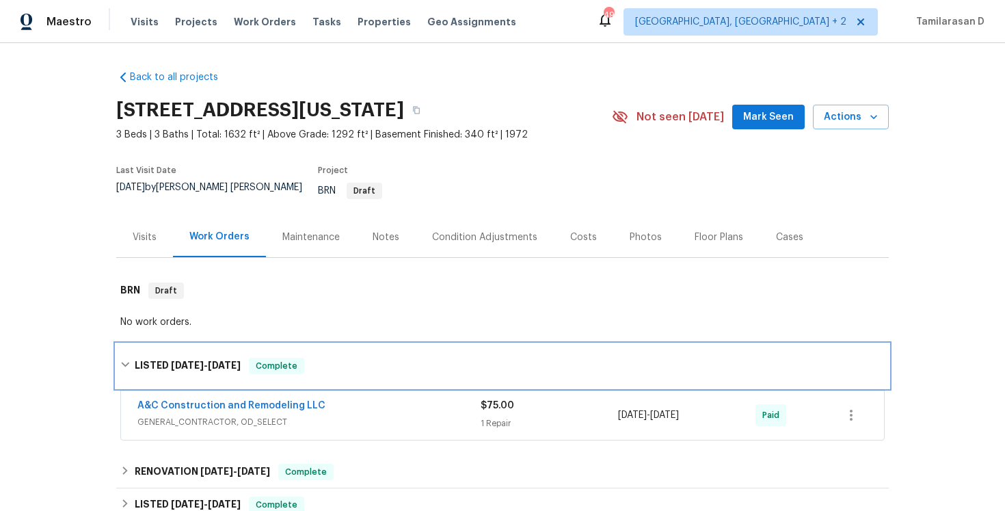
scroll to position [72, 0]
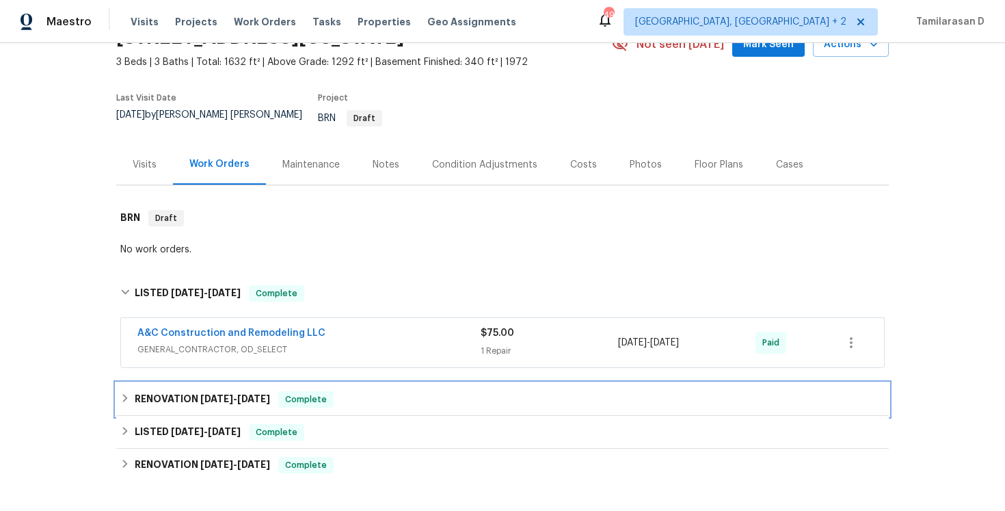
click at [127, 391] on div "RENOVATION [DATE] - [DATE] Complete" at bounding box center [502, 399] width 765 height 16
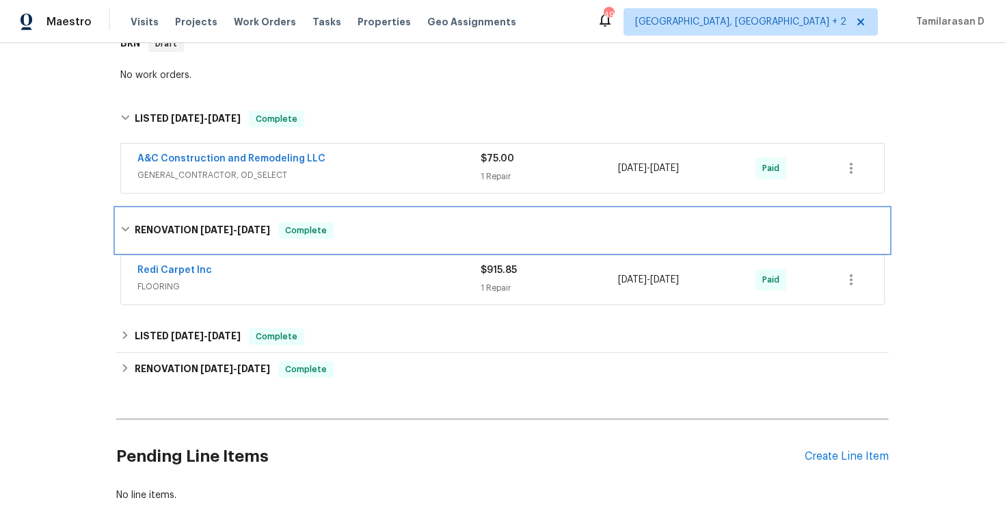
scroll to position [265, 0]
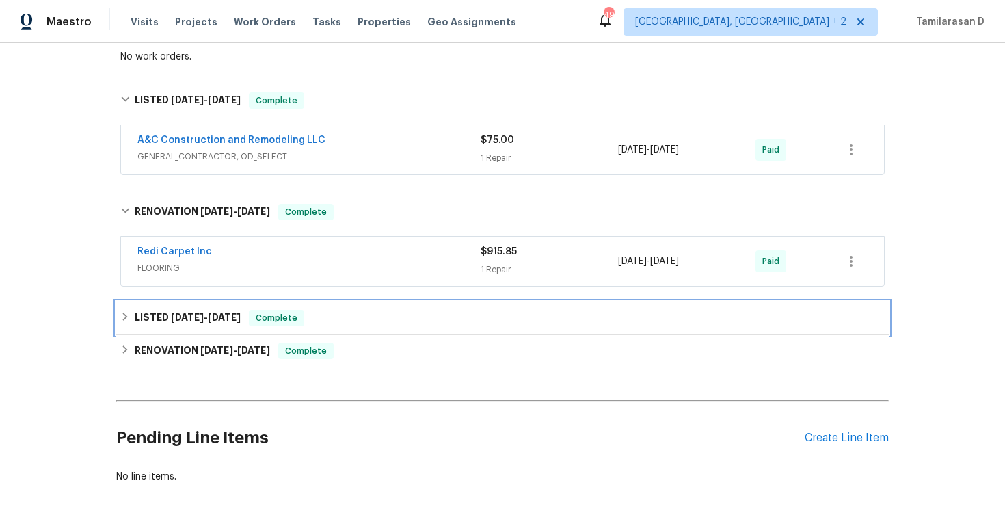
click at [126, 312] on icon at bounding box center [125, 317] width 10 height 10
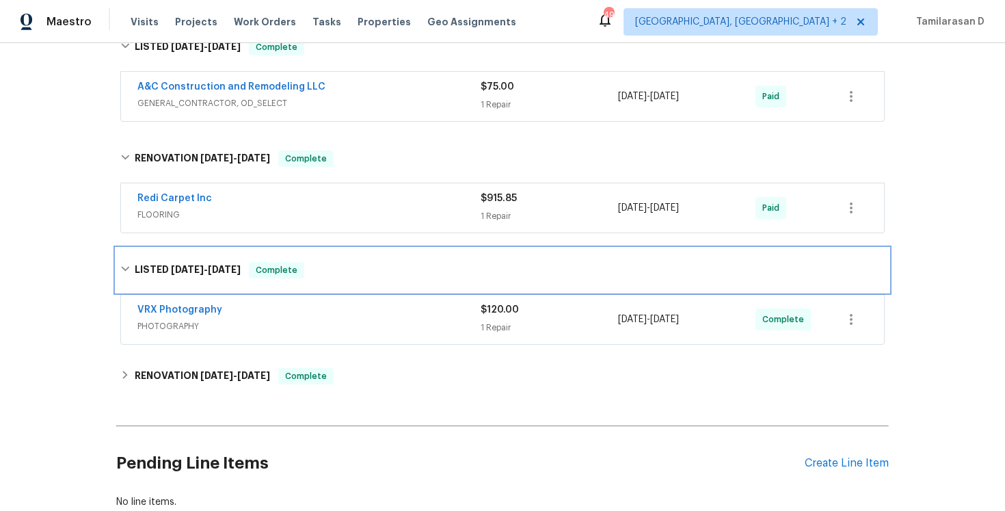
scroll to position [360, 0]
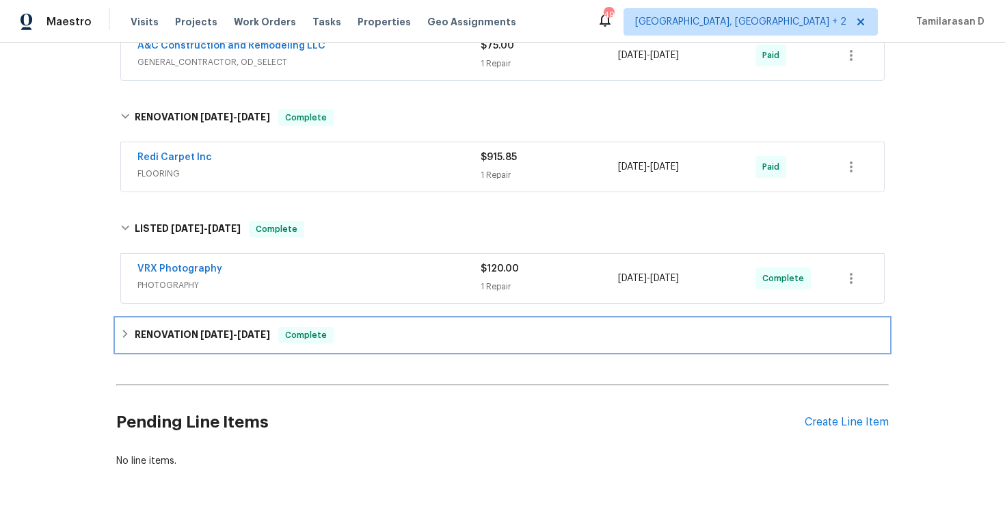
click at [126, 330] on icon at bounding box center [125, 334] width 5 height 8
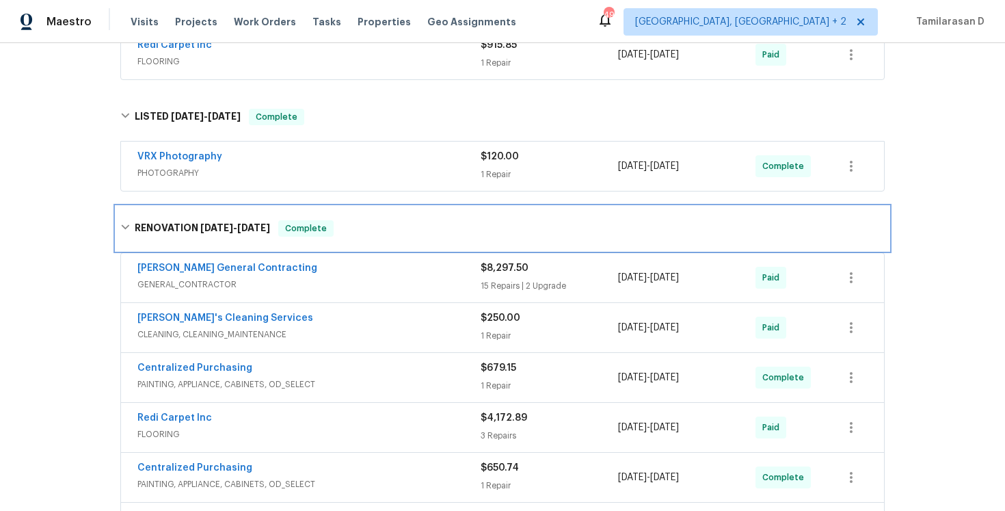
scroll to position [571, 0]
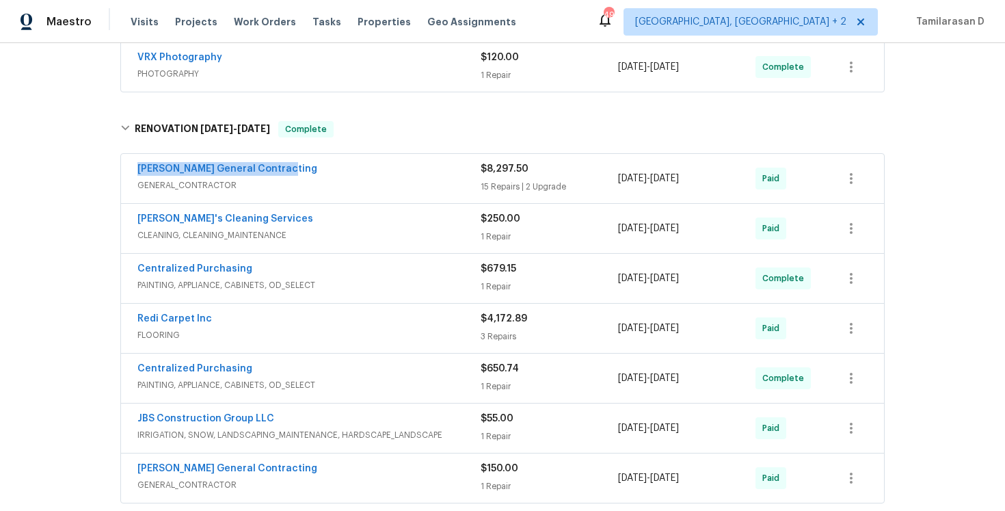
drag, startPoint x: 283, startPoint y: 159, endPoint x: 135, endPoint y: 157, distance: 147.7
click at [135, 157] on div "[PERSON_NAME] General Contracting GENERAL_CONTRACTOR $8,297.50 15 Repairs | 2 U…" at bounding box center [502, 178] width 763 height 49
copy link "[PERSON_NAME] General Contracting"
click at [221, 164] on link "[PERSON_NAME] General Contracting" at bounding box center [227, 169] width 180 height 10
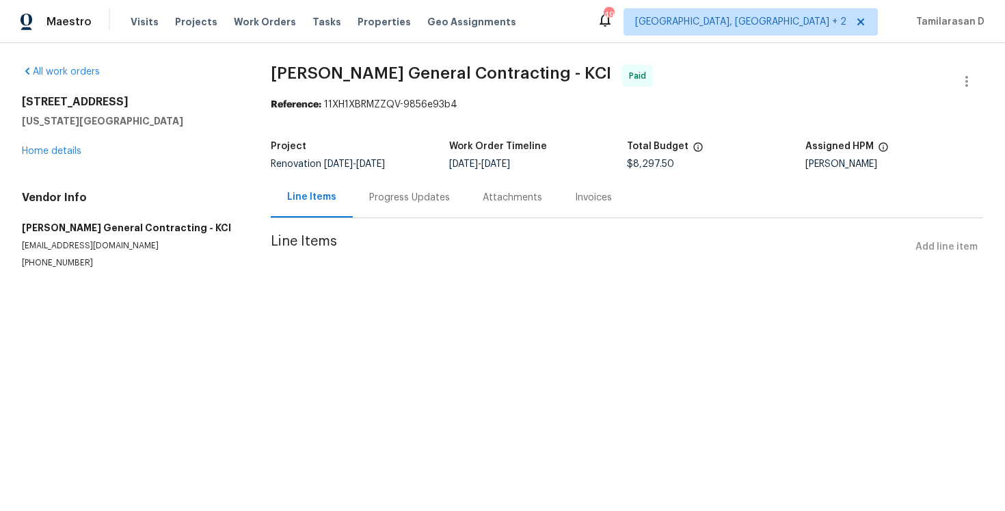
click at [53, 251] on p "[EMAIL_ADDRESS][DOMAIN_NAME]" at bounding box center [130, 246] width 216 height 12
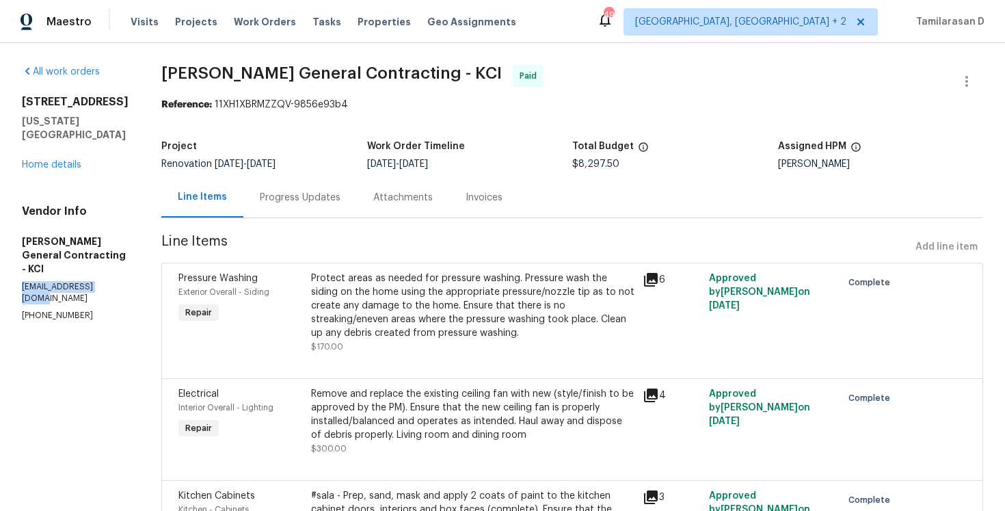
click at [53, 251] on div "Vendor Info [PERSON_NAME] General Contracting - KCI [EMAIL_ADDRESS][DOMAIN_NAME…" at bounding box center [75, 262] width 107 height 117
copy p "[EMAIL_ADDRESS][DOMAIN_NAME]"
click at [321, 205] on div "Progress Updates" at bounding box center [300, 197] width 114 height 40
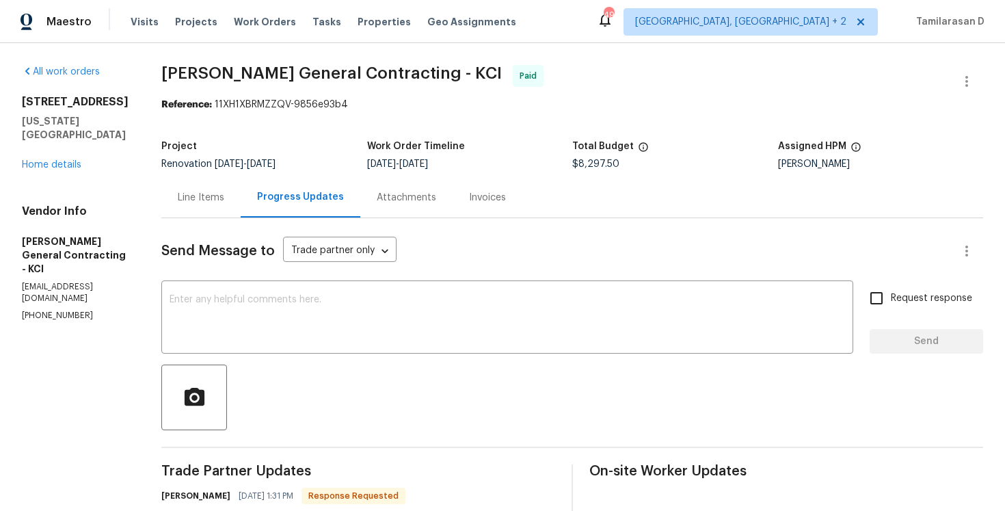
drag, startPoint x: 583, startPoint y: 166, endPoint x: 657, endPoint y: 165, distance: 73.9
click at [657, 165] on div "Project Renovation [DATE] - [DATE] Work Order Timeline [DATE] - [DATE] Total Bu…" at bounding box center [572, 155] width 822 height 44
click at [657, 165] on div "$8,297.50" at bounding box center [675, 164] width 206 height 10
click at [592, 159] on span "$8,297.50" at bounding box center [595, 164] width 47 height 10
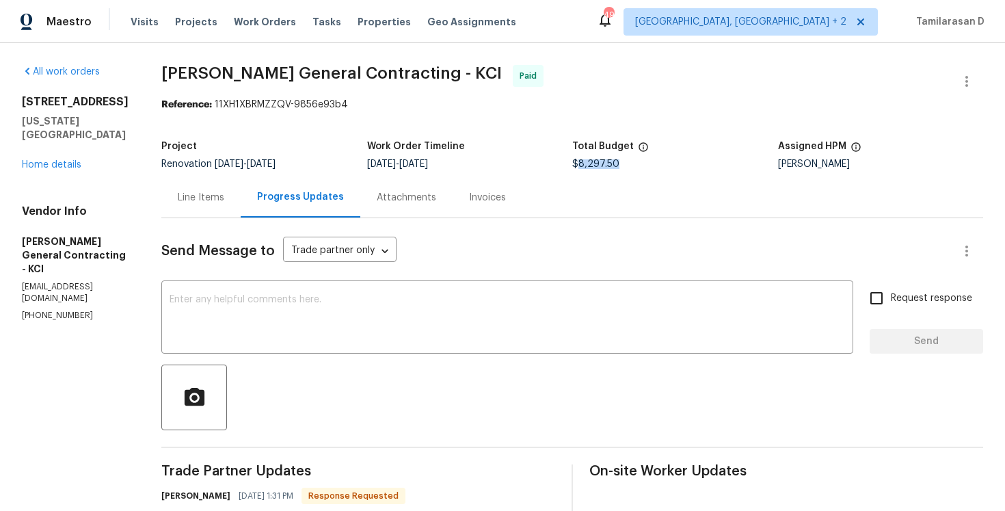
click at [592, 159] on span "$8,297.50" at bounding box center [595, 164] width 47 height 10
copy span "$8,297.50"
click at [71, 310] on p "[PHONE_NUMBER]" at bounding box center [75, 316] width 107 height 12
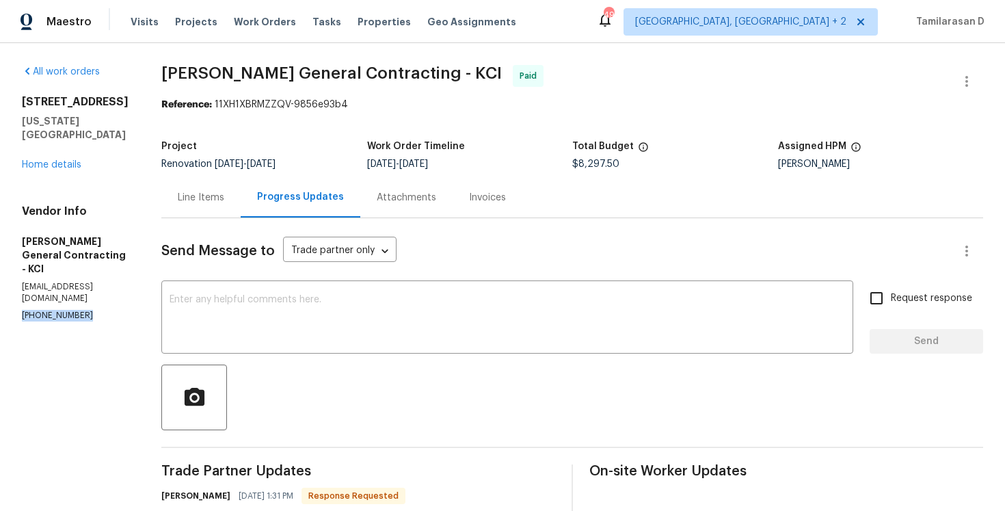
copy p "[PHONE_NUMBER]"
click at [59, 160] on link "Home details" at bounding box center [51, 165] width 59 height 10
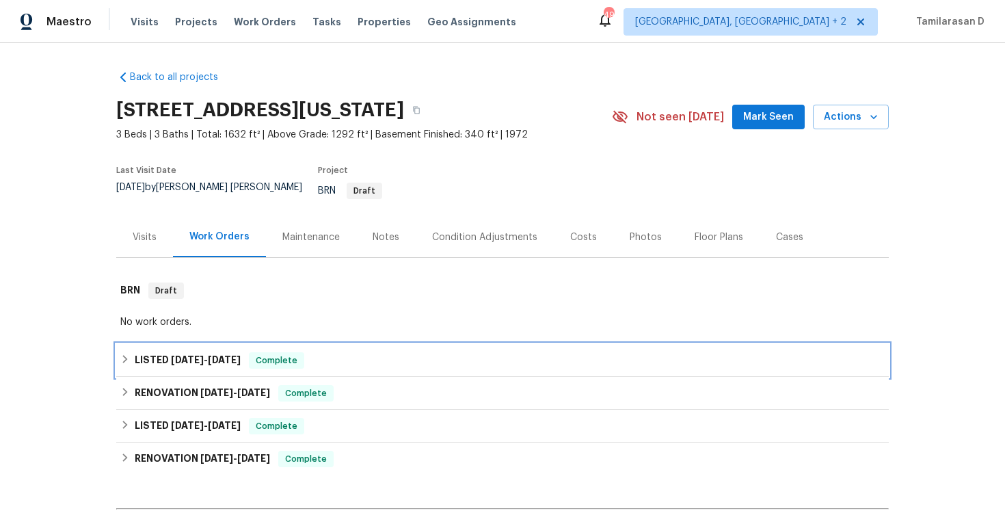
click at [143, 358] on h6 "LISTED [DATE] - [DATE]" at bounding box center [188, 360] width 106 height 16
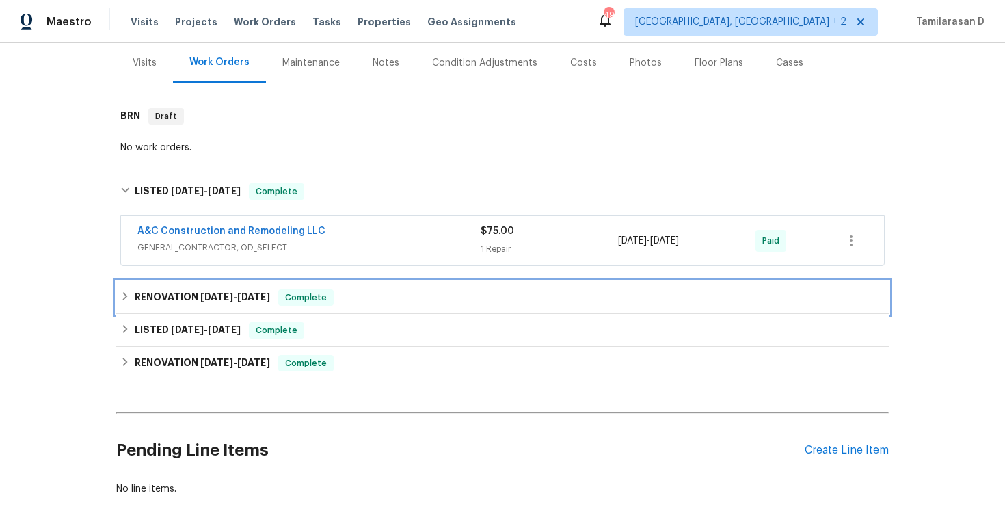
click at [130, 291] on icon at bounding box center [125, 296] width 10 height 10
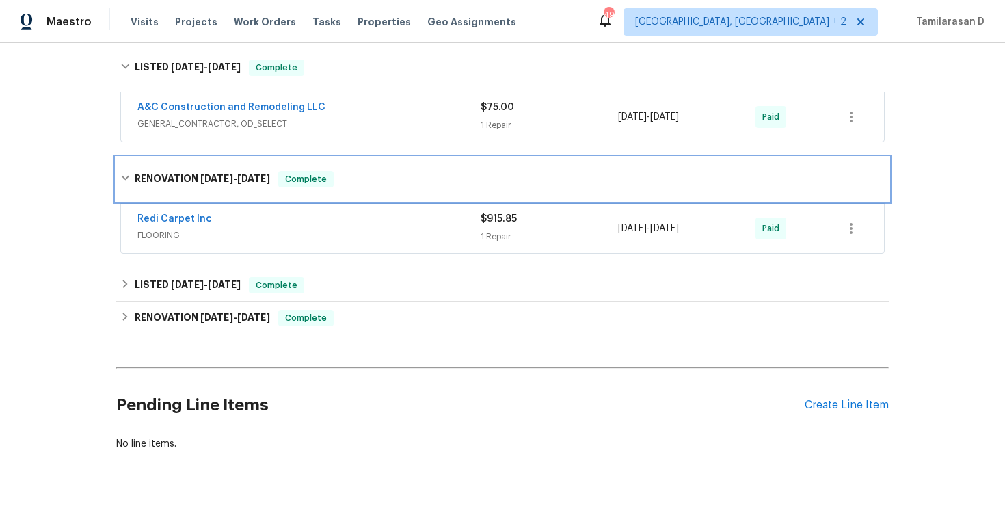
scroll to position [314, 0]
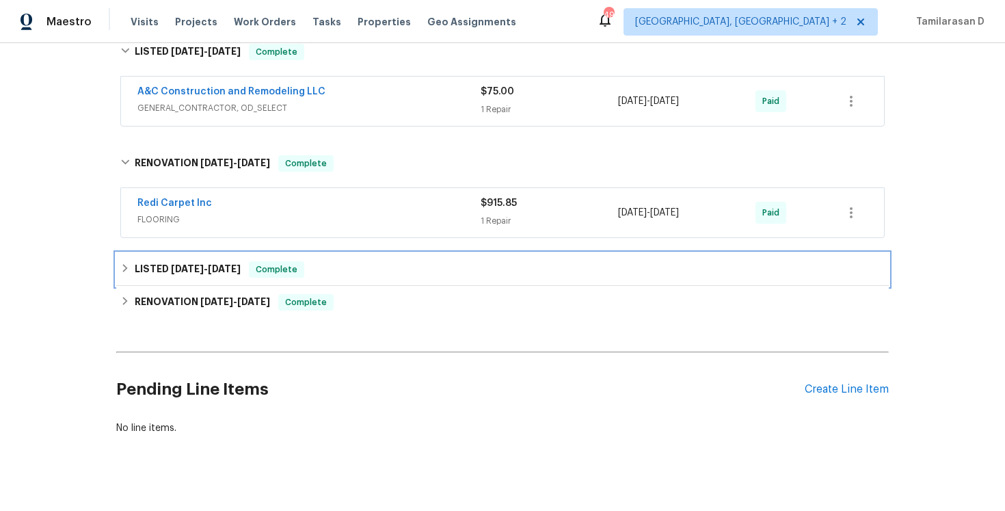
click at [125, 261] on div "LISTED [DATE] - [DATE] Complete" at bounding box center [502, 269] width 765 height 16
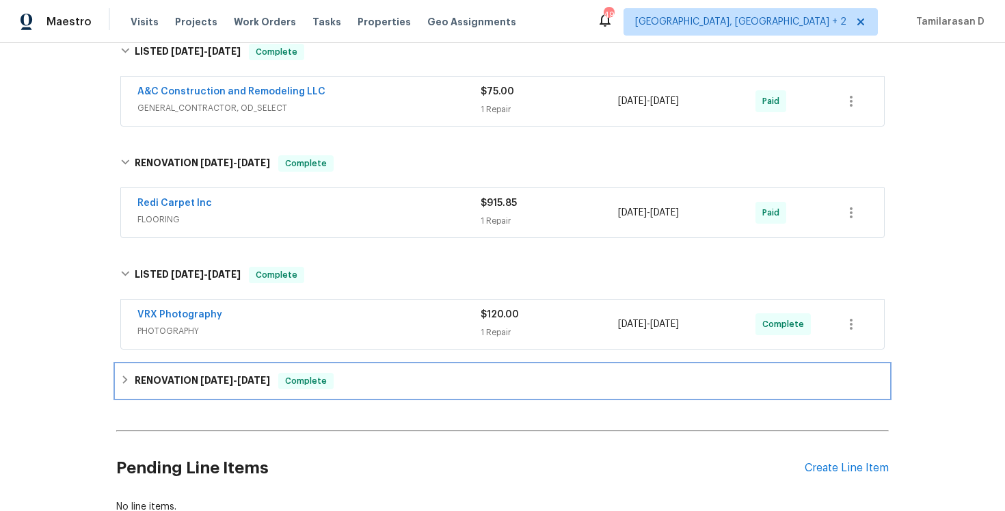
click at [128, 364] on div "RENOVATION [DATE] - [DATE] Complete" at bounding box center [502, 380] width 773 height 33
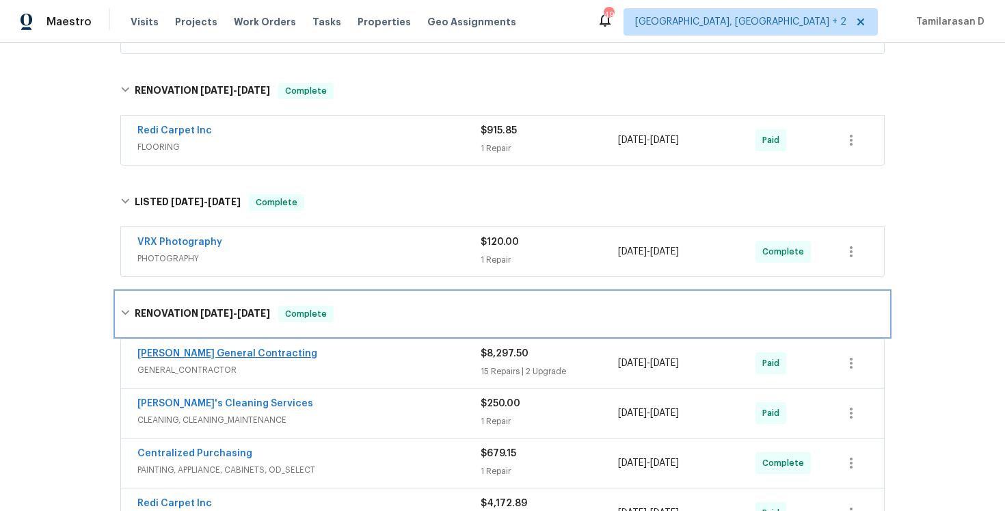
scroll to position [492, 0]
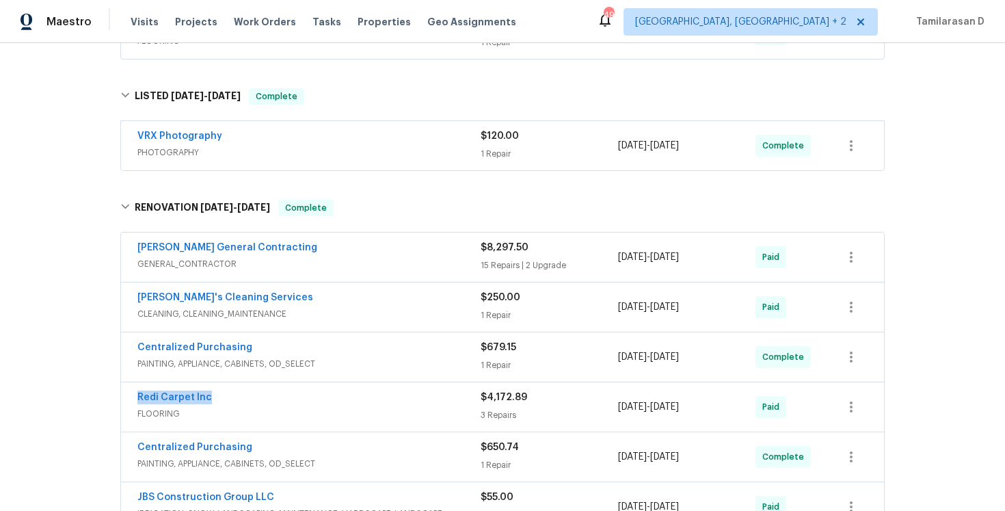
drag, startPoint x: 214, startPoint y: 384, endPoint x: 122, endPoint y: 380, distance: 92.4
click at [122, 382] on div "Redi Carpet Inc FLOORING $4,172.89 3 Repairs [DATE] - [DATE] Paid" at bounding box center [502, 406] width 763 height 49
copy link "Redi Carpet Inc"
click at [181, 390] on span "Redi Carpet Inc" at bounding box center [174, 397] width 75 height 14
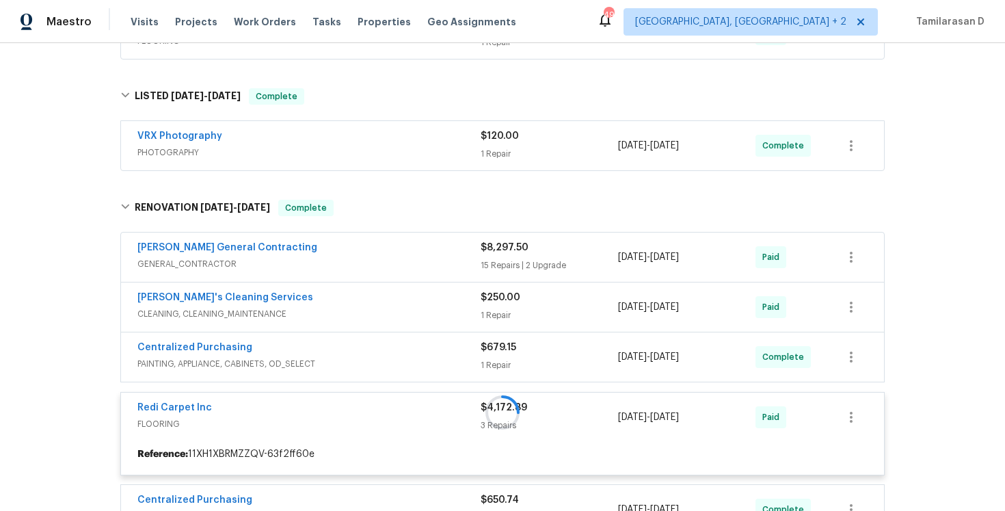
click at [161, 398] on div at bounding box center [502, 412] width 773 height 453
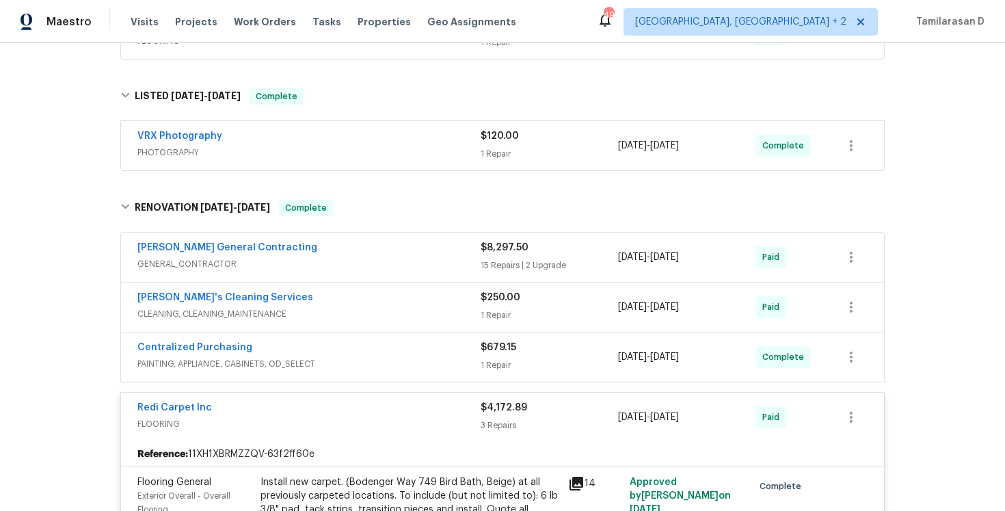
click at [161, 403] on link "Redi Carpet Inc" at bounding box center [174, 408] width 75 height 10
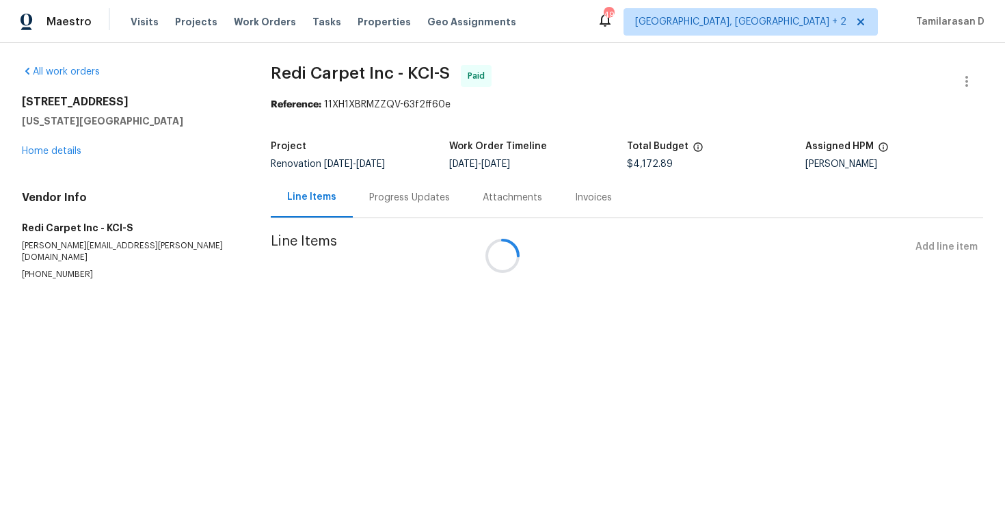
click at [73, 245] on div at bounding box center [502, 255] width 1005 height 511
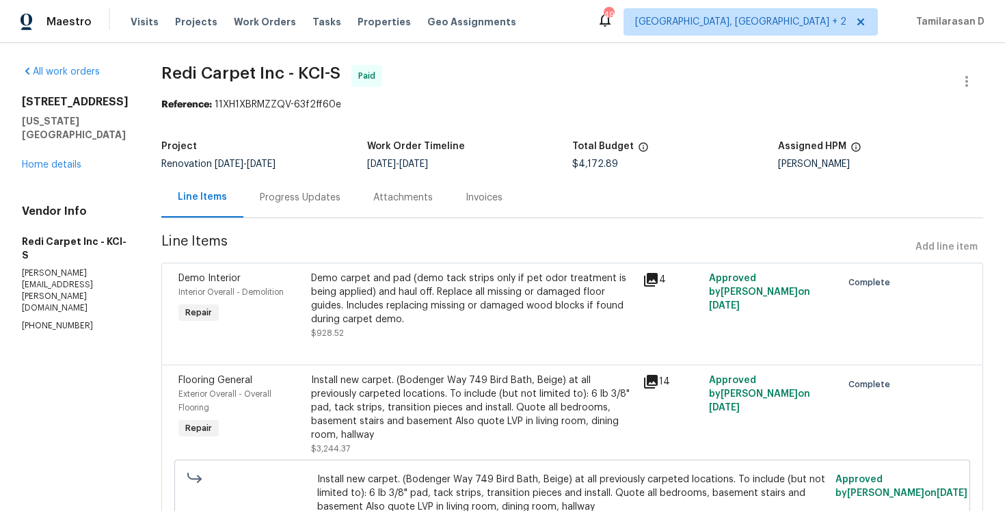
click at [73, 267] on p "[PERSON_NAME][EMAIL_ADDRESS][PERSON_NAME][DOMAIN_NAME]" at bounding box center [75, 290] width 107 height 47
copy p "[PERSON_NAME][EMAIL_ADDRESS][PERSON_NAME][DOMAIN_NAME]"
click at [43, 320] on p "[PHONE_NUMBER]" at bounding box center [75, 326] width 107 height 12
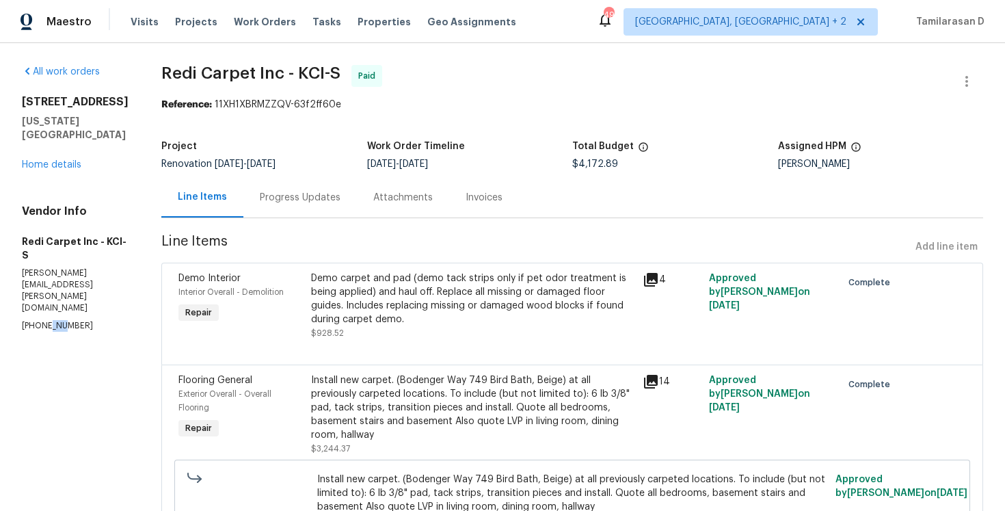
click at [43, 320] on p "[PHONE_NUMBER]" at bounding box center [75, 326] width 107 height 12
copy p "[PHONE_NUMBER]"
drag, startPoint x: 574, startPoint y: 165, endPoint x: 620, endPoint y: 162, distance: 45.2
click at [620, 162] on div "Project Renovation [DATE] - [DATE] Work Order Timeline [DATE] - [DATE] Total Bu…" at bounding box center [572, 155] width 822 height 44
click at [605, 163] on span "$4,172.89" at bounding box center [595, 164] width 46 height 10
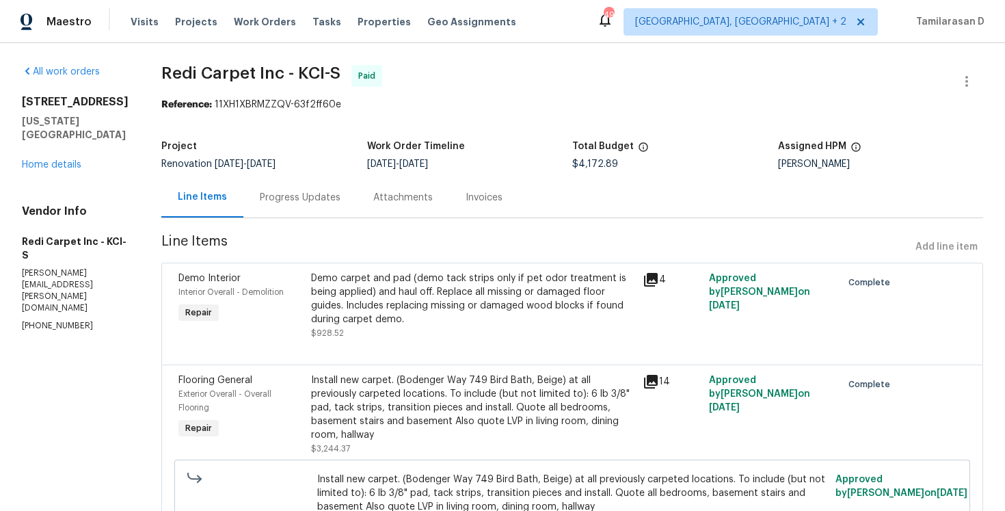
click at [605, 163] on span "$4,172.89" at bounding box center [595, 164] width 46 height 10
click at [70, 160] on link "Home details" at bounding box center [51, 165] width 59 height 10
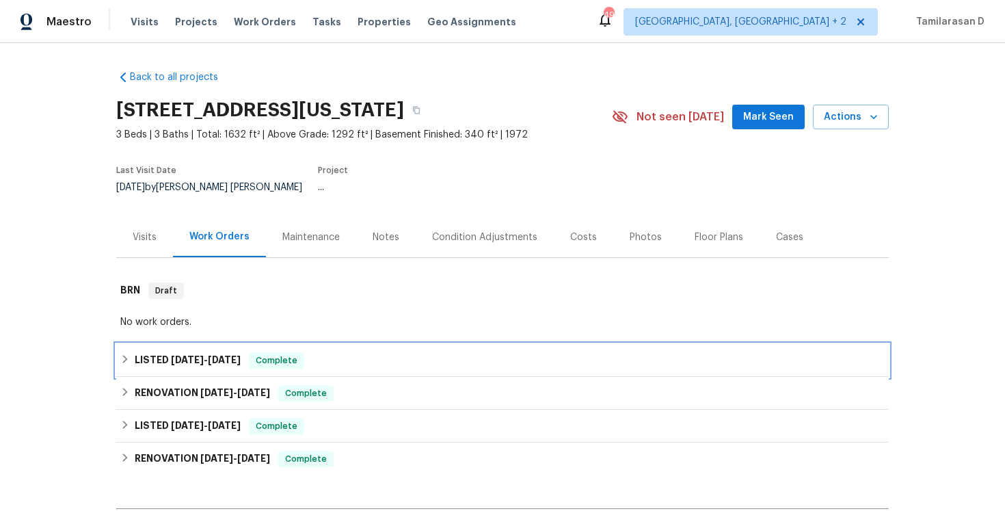
click at [136, 356] on h6 "LISTED [DATE] - [DATE]" at bounding box center [188, 360] width 106 height 16
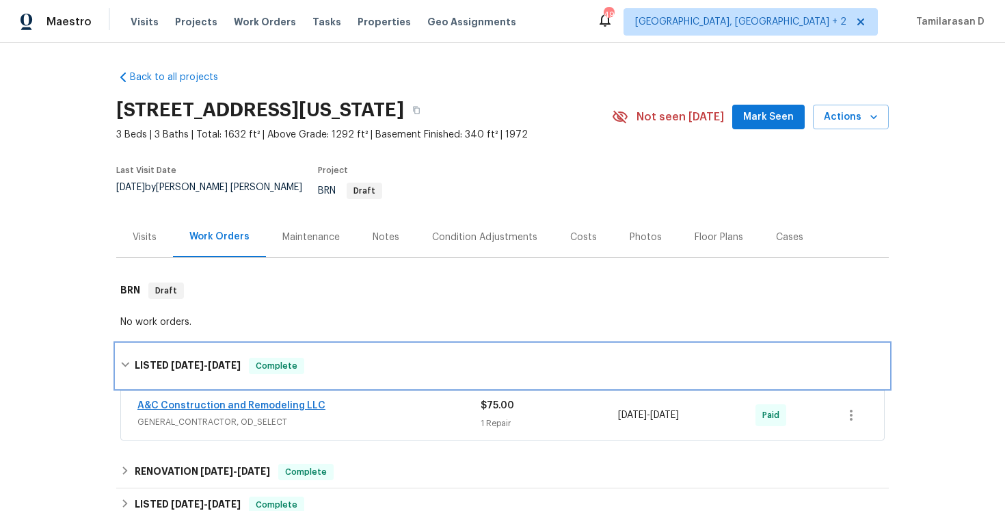
scroll to position [73, 0]
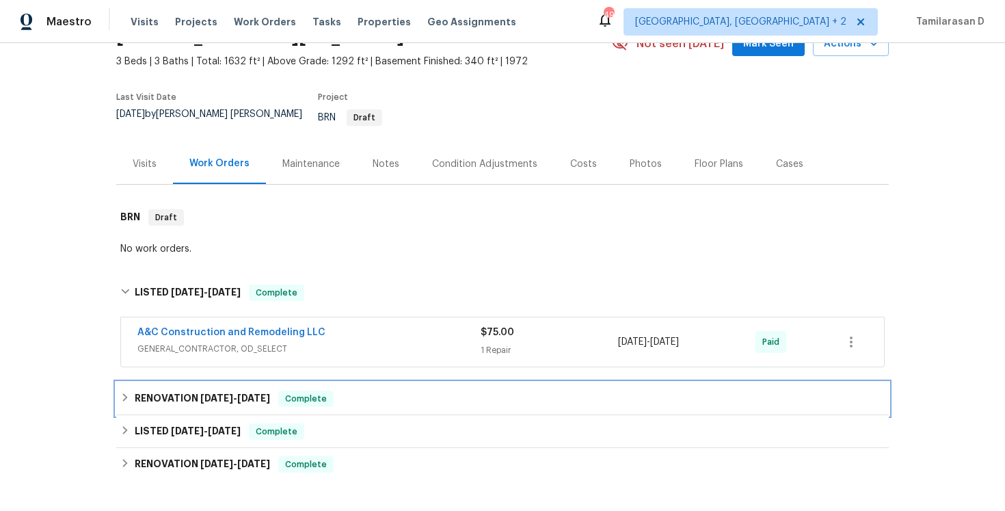
click at [142, 390] on h6 "RENOVATION 9/3/25 - 9/3/25" at bounding box center [202, 398] width 135 height 16
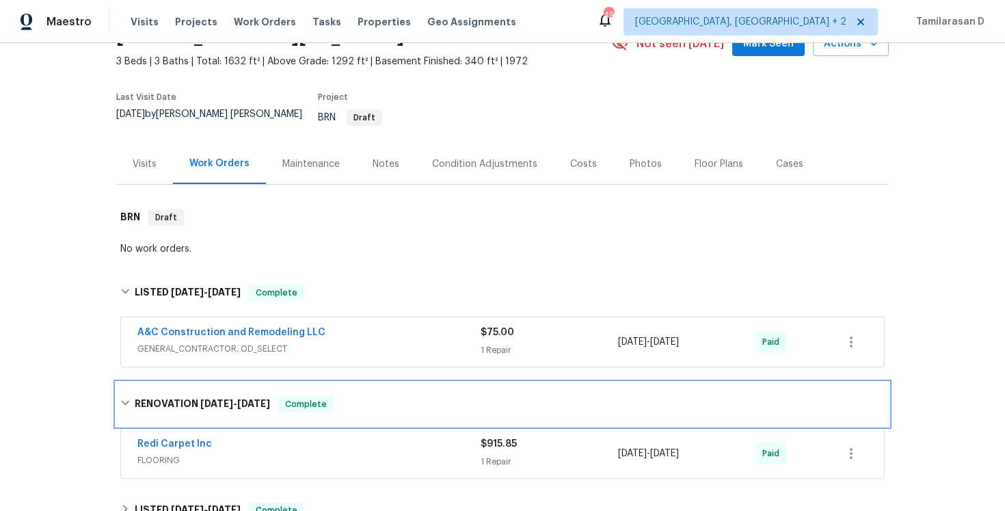
scroll to position [192, 0]
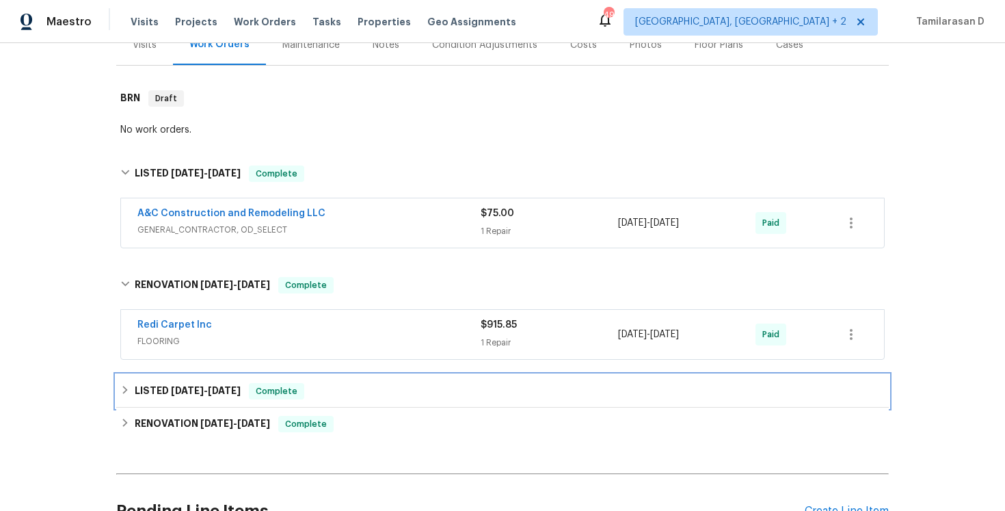
click at [131, 383] on div "LISTED 9/3/25 - 9/4/25 Complete" at bounding box center [502, 391] width 765 height 16
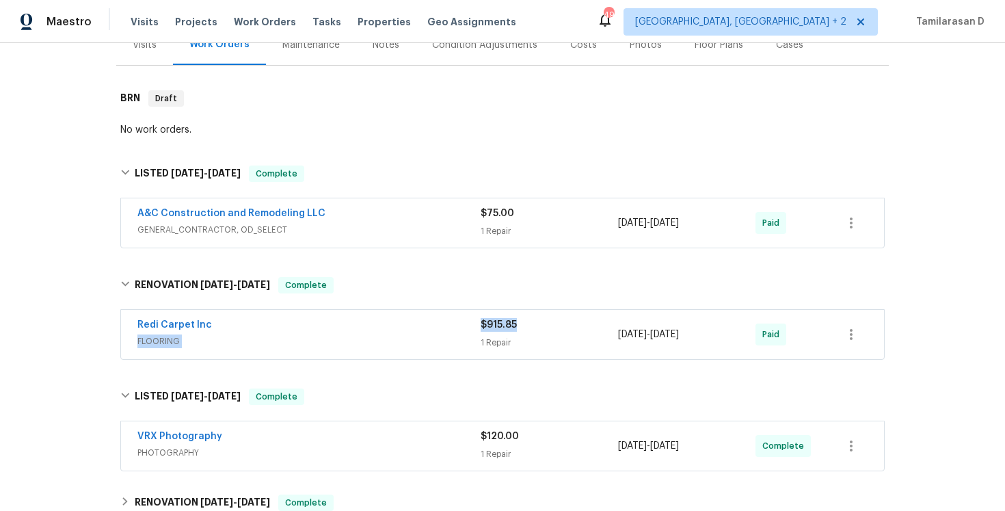
drag, startPoint x: 518, startPoint y: 313, endPoint x: 480, endPoint y: 313, distance: 37.6
click at [480, 318] on div "Redi Carpet Inc FLOORING $915.85 1 Repair 9/3/2025 - 9/3/2025 Paid" at bounding box center [486, 334] width 698 height 33
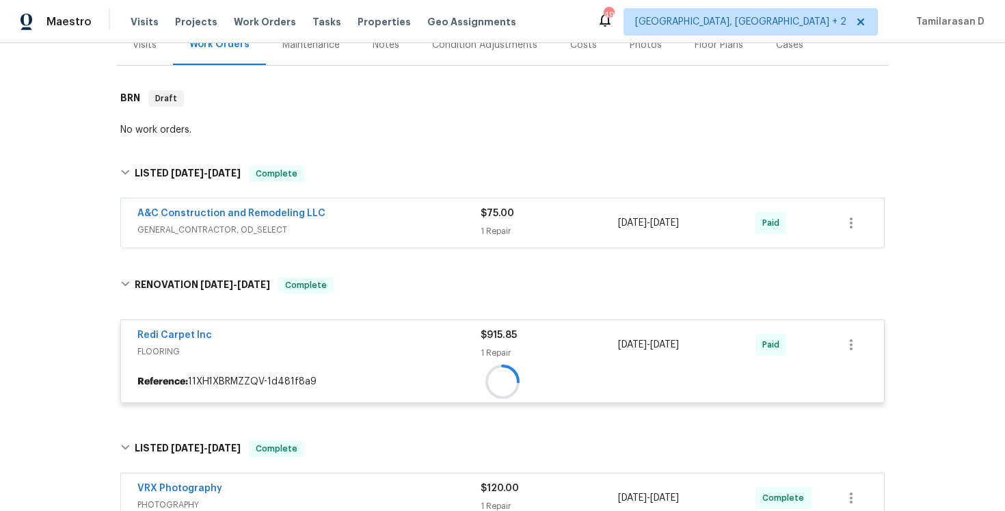
click at [480, 320] on div "Redi Carpet Inc FLOORING $915.85 1 Repair 9/3/2025 - 9/3/2025 Paid" at bounding box center [502, 344] width 763 height 49
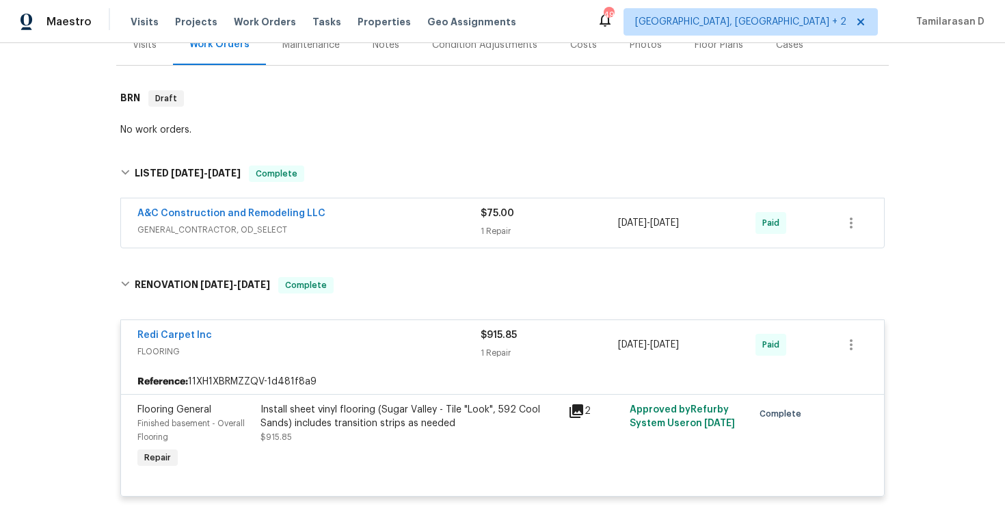
click at [500, 330] on span "$915.85" at bounding box center [499, 335] width 36 height 10
click at [500, 328] on div "$915.85" at bounding box center [549, 335] width 137 height 14
copy span "915.85"
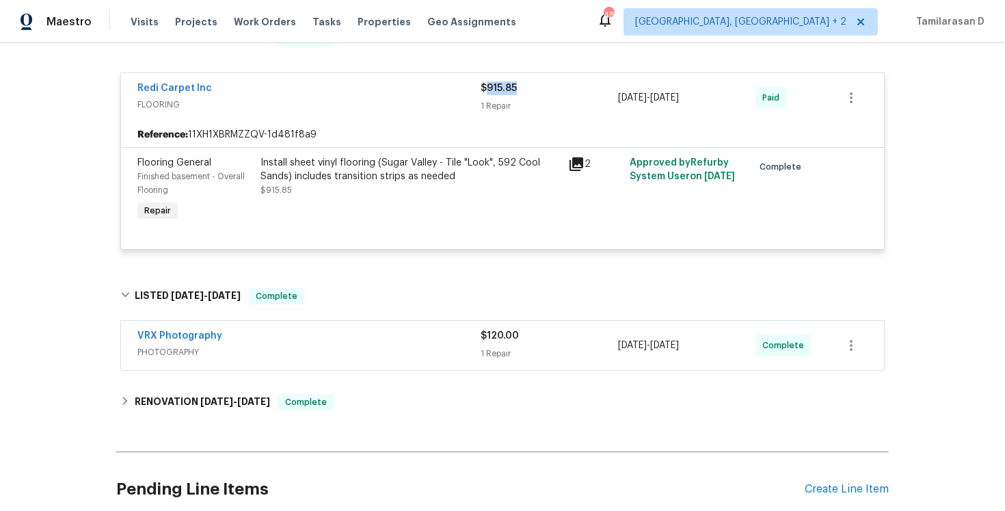
scroll to position [460, 0]
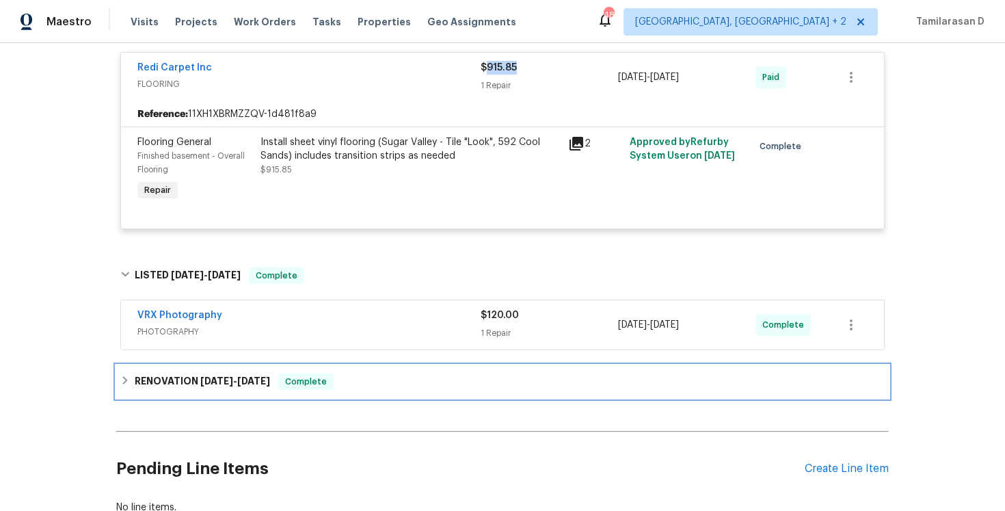
click at [150, 377] on h6 "RENOVATION 8/13/25 - 8/23/25" at bounding box center [202, 381] width 135 height 16
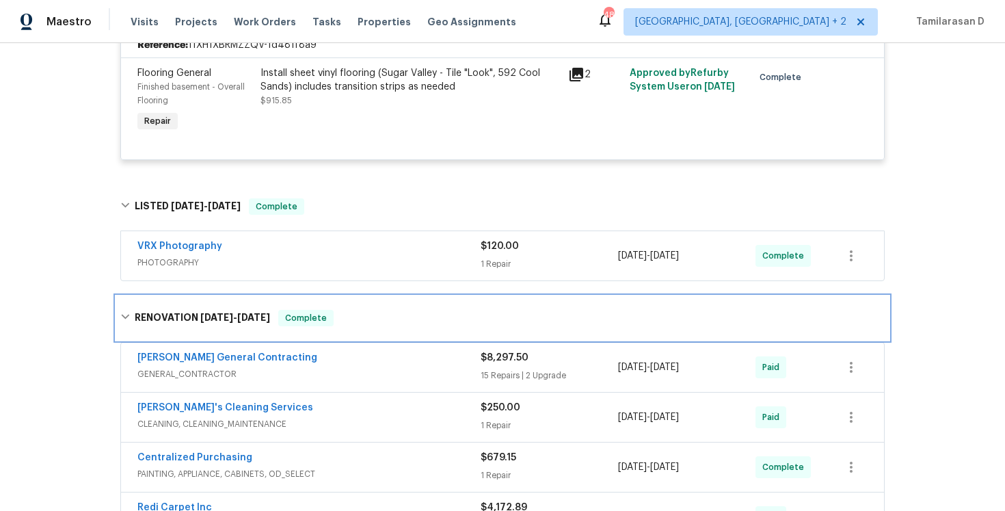
scroll to position [424, 0]
